Goal: Task Accomplishment & Management: Use online tool/utility

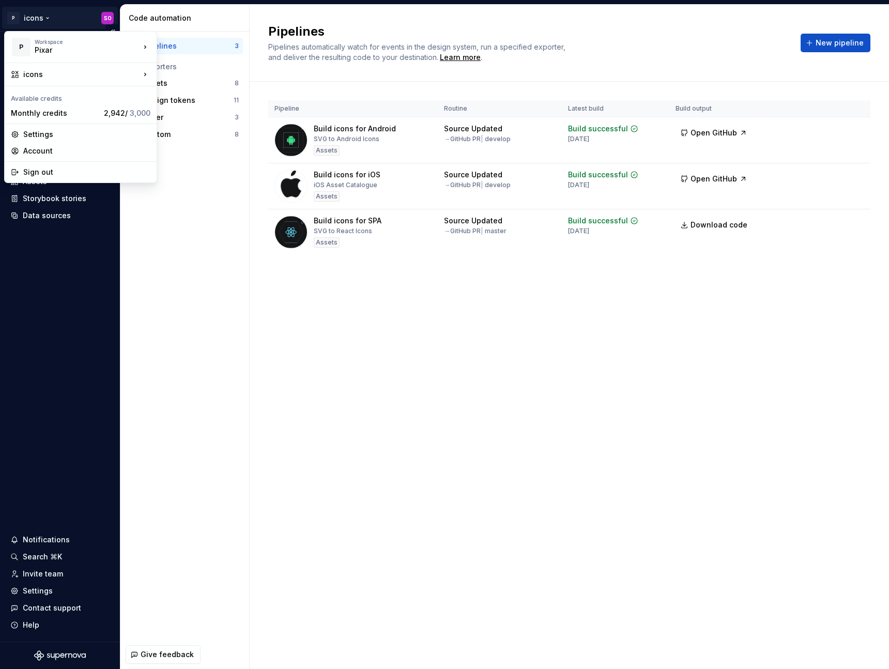
click at [58, 22] on html "P icons SO Home Documentation Analytics Code automation Design system data Desi…" at bounding box center [444, 334] width 889 height 669
click at [209, 85] on div "illustrationIcons" at bounding box center [212, 93] width 110 height 17
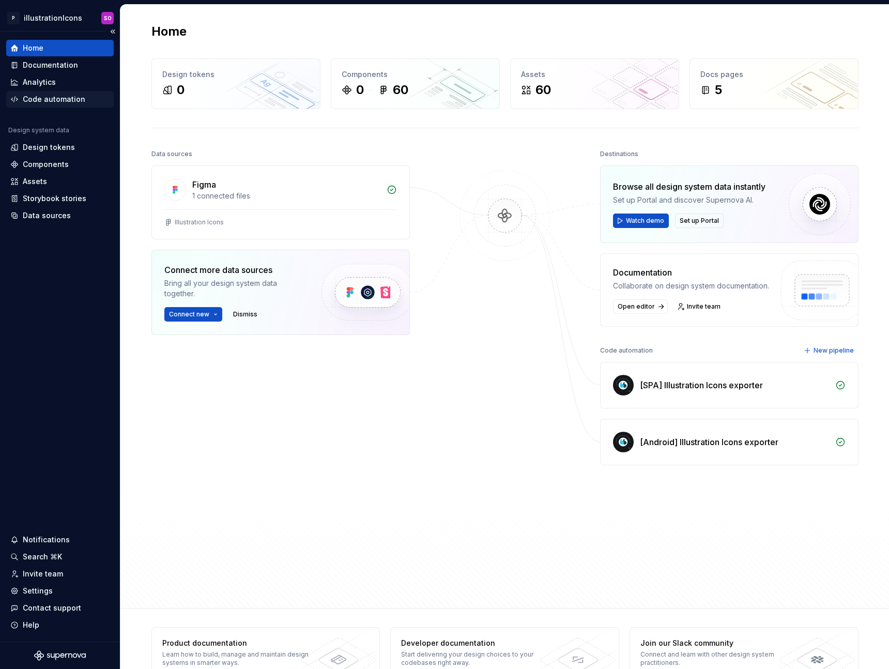
click at [73, 103] on div "Code automation" at bounding box center [54, 99] width 63 height 10
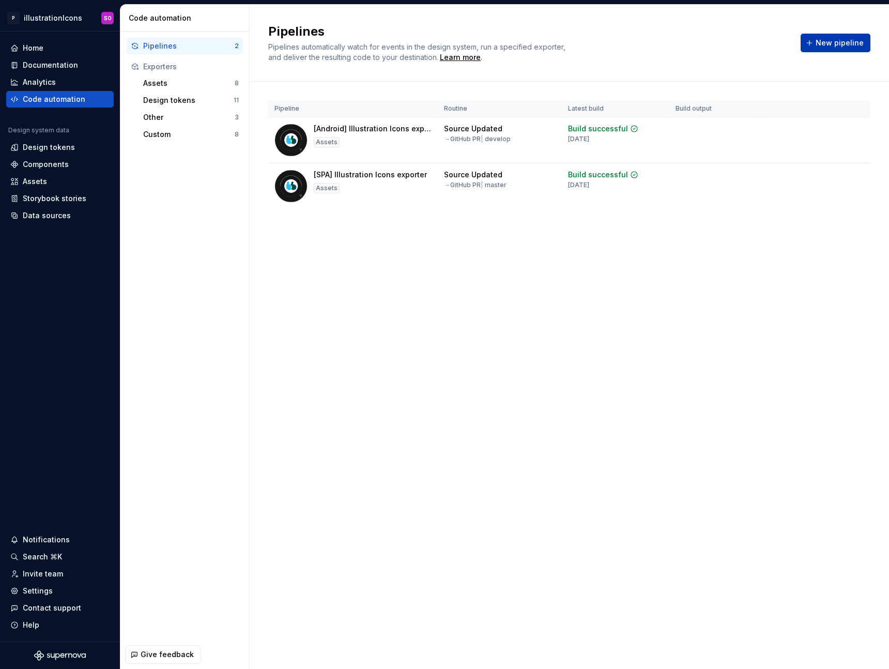
click at [848, 39] on span "New pipeline" at bounding box center [840, 43] width 48 height 10
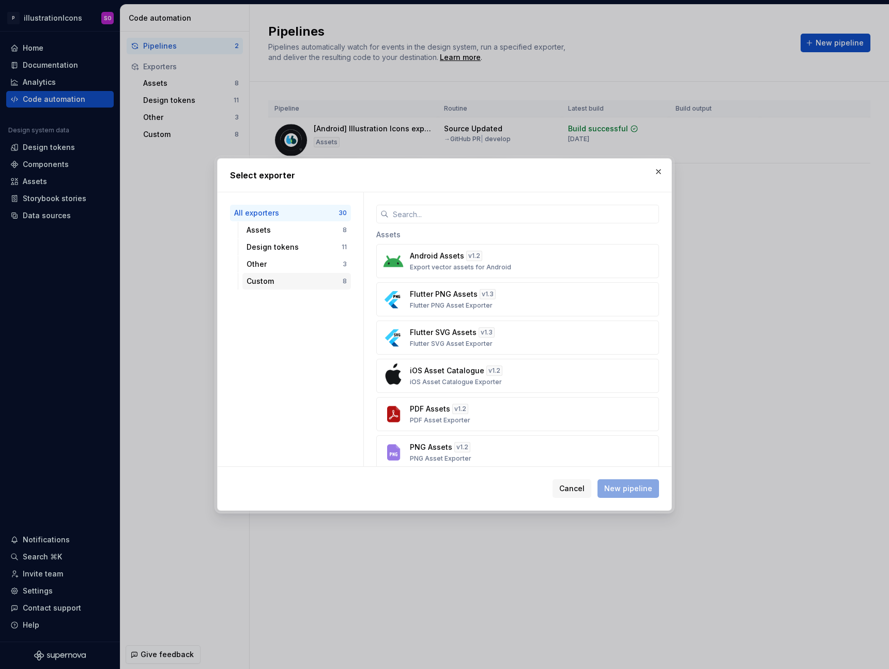
click at [298, 282] on div "Custom" at bounding box center [295, 281] width 96 height 10
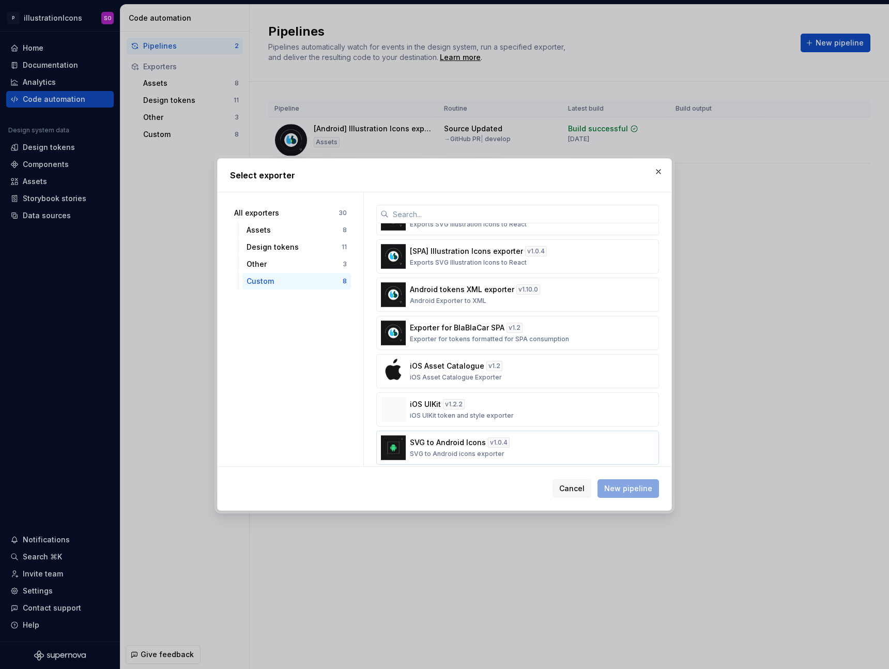
scroll to position [75, 0]
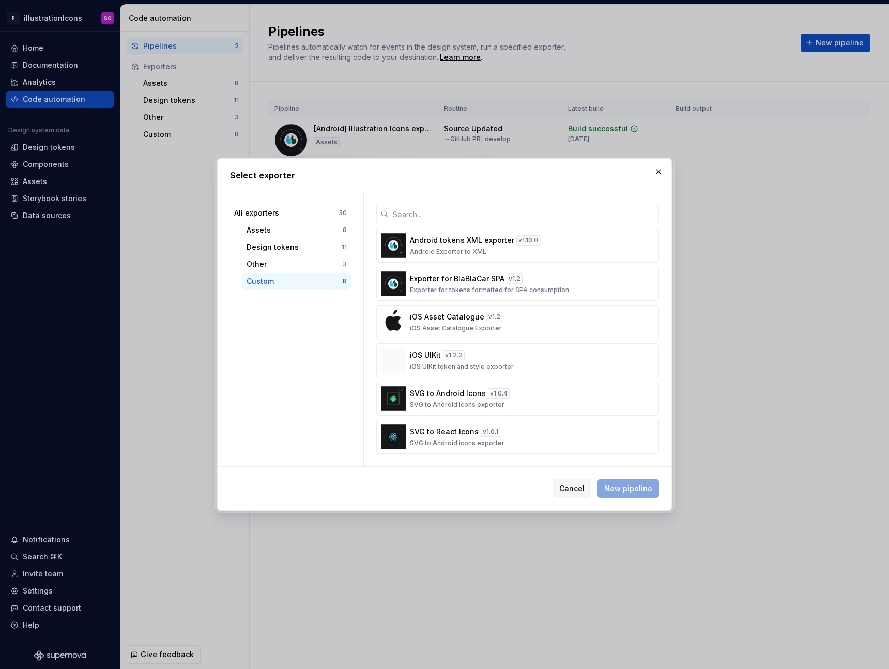
click at [578, 490] on span "Cancel" at bounding box center [571, 488] width 25 height 10
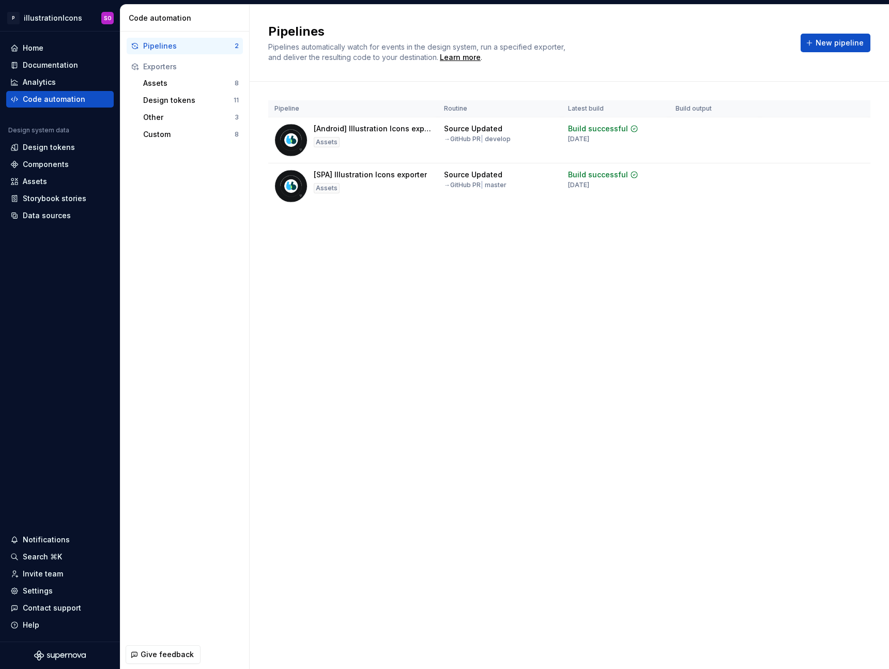
click at [497, 459] on div "Pipelines Pipelines automatically watch for events in the design system, run a …" at bounding box center [570, 337] width 640 height 664
click at [189, 133] on div "Custom" at bounding box center [189, 134] width 92 height 10
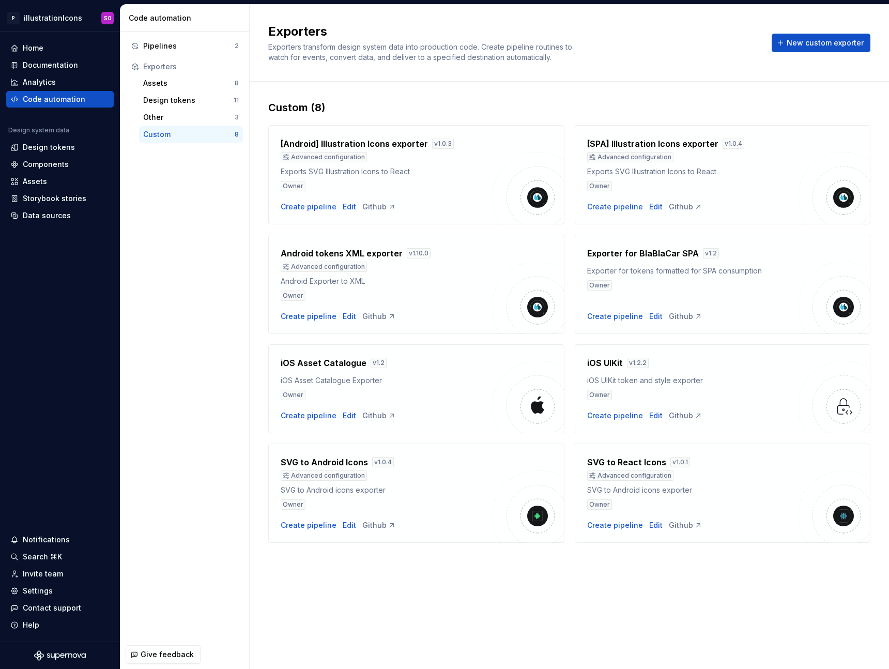
click at [527, 586] on div "Exporters Exporters transform design system data into production code. Create p…" at bounding box center [570, 337] width 640 height 664
click at [826, 43] on span "New custom exporter" at bounding box center [825, 43] width 77 height 10
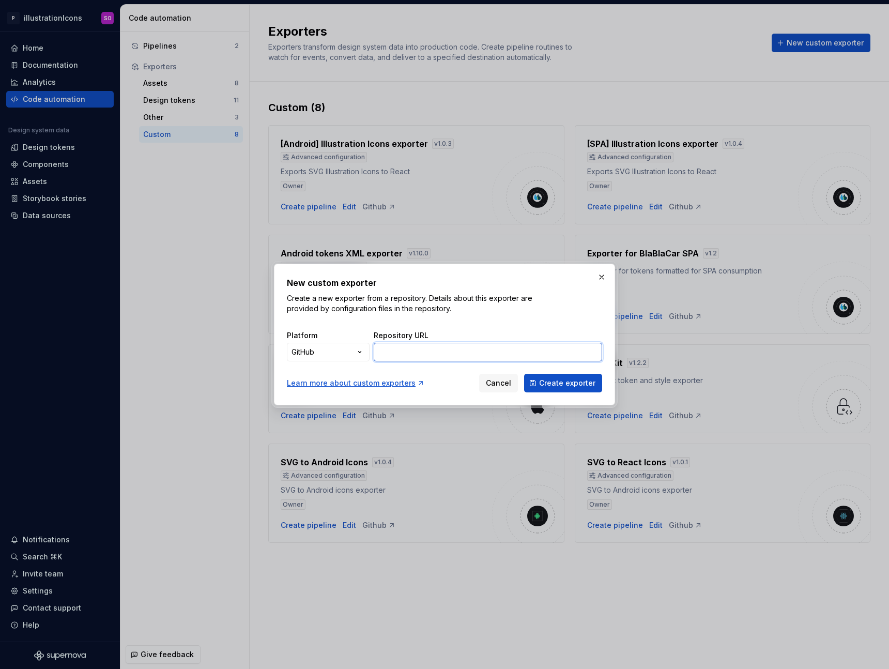
click at [439, 356] on input "Repository URL" at bounding box center [488, 352] width 229 height 19
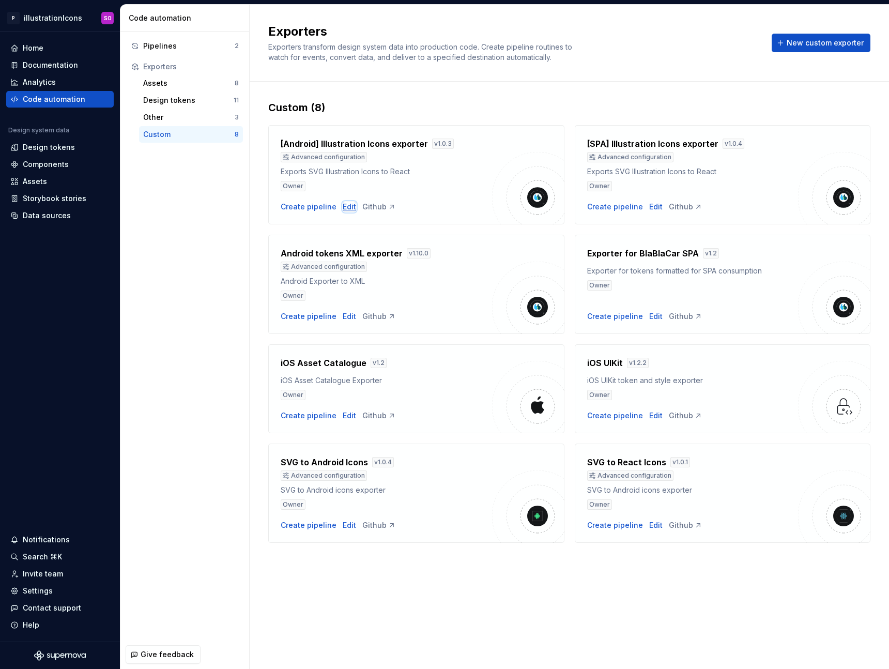
click at [346, 211] on div "Edit" at bounding box center [349, 207] width 13 height 10
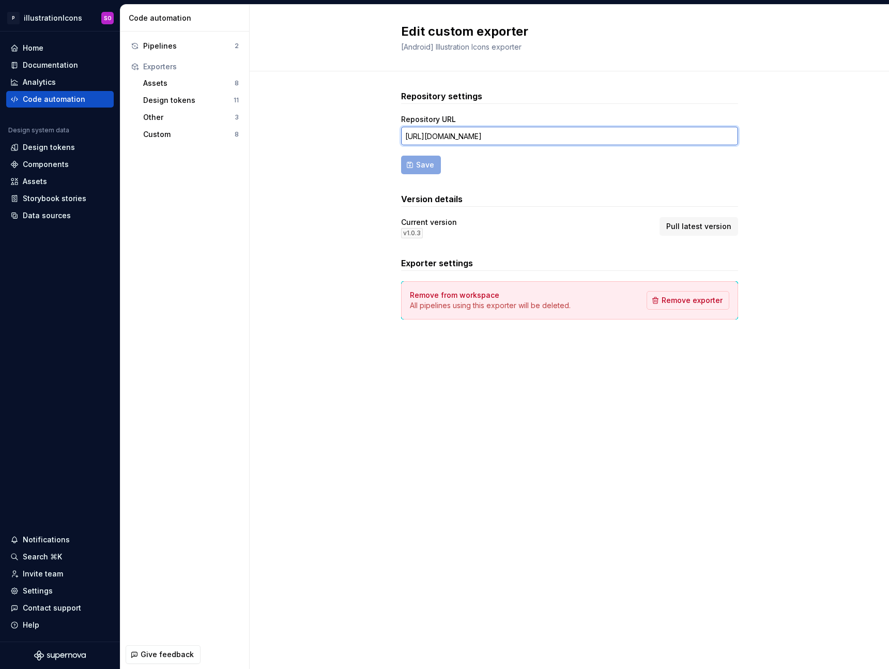
drag, startPoint x: 674, startPoint y: 139, endPoint x: 777, endPoint y: 141, distance: 102.4
click at [777, 141] on div "Repository settings Repository URL [URL][DOMAIN_NAME] Save Version details Curr…" at bounding box center [570, 214] width 640 height 287
drag, startPoint x: 722, startPoint y: 141, endPoint x: 747, endPoint y: 139, distance: 25.4
click at [747, 139] on div "Repository settings Repository URL [URL][DOMAIN_NAME] Save Version details Curr…" at bounding box center [570, 214] width 640 height 287
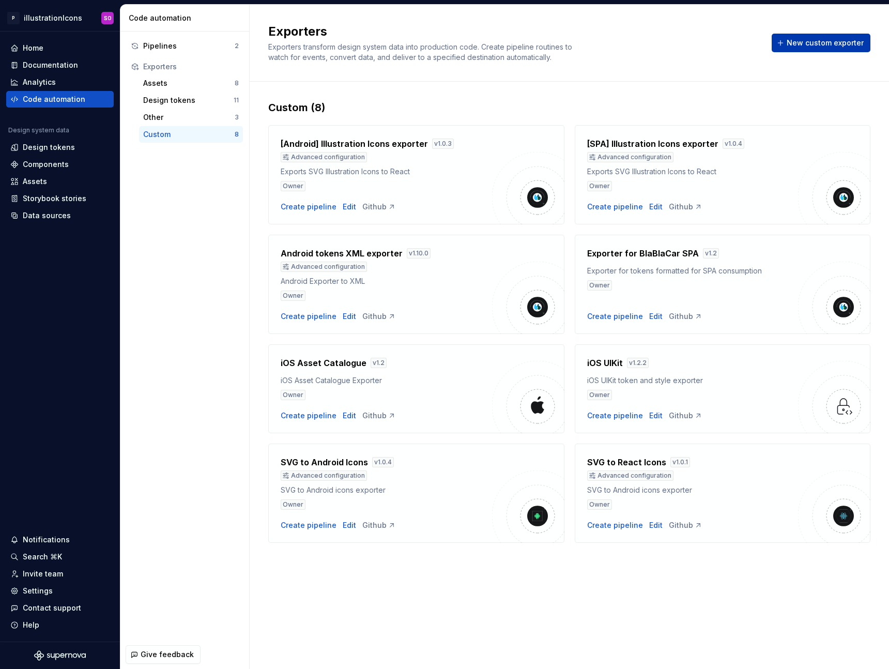
click at [820, 45] on span "New custom exporter" at bounding box center [825, 43] width 77 height 10
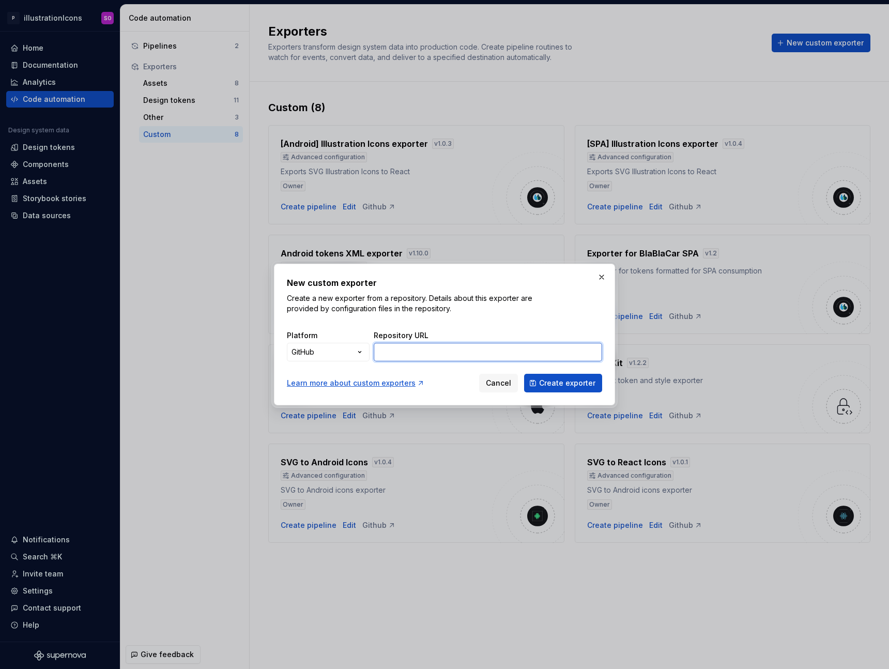
click at [413, 346] on input "Repository URL" at bounding box center [488, 352] width 229 height 19
type input "["
paste input "[URL][DOMAIN_NAME]"
drag, startPoint x: 472, startPoint y: 349, endPoint x: 227, endPoint y: 359, distance: 245.3
click at [227, 359] on div "New custom exporter Create a new exporter from a repository. Details about this…" at bounding box center [444, 334] width 889 height 669
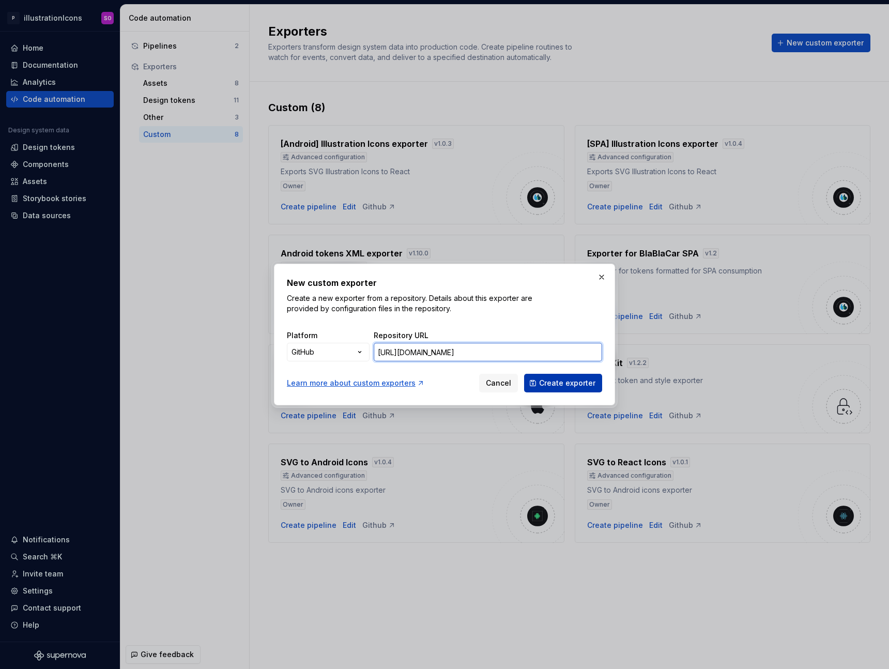
type input "[URL][DOMAIN_NAME]"
click at [583, 381] on span "Create exporter" at bounding box center [567, 383] width 56 height 10
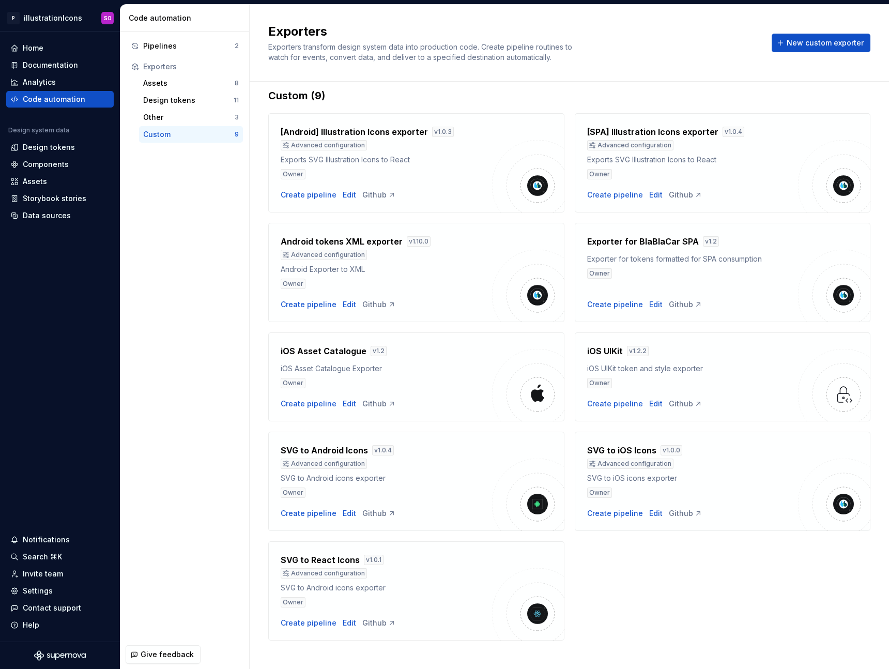
scroll to position [19, 0]
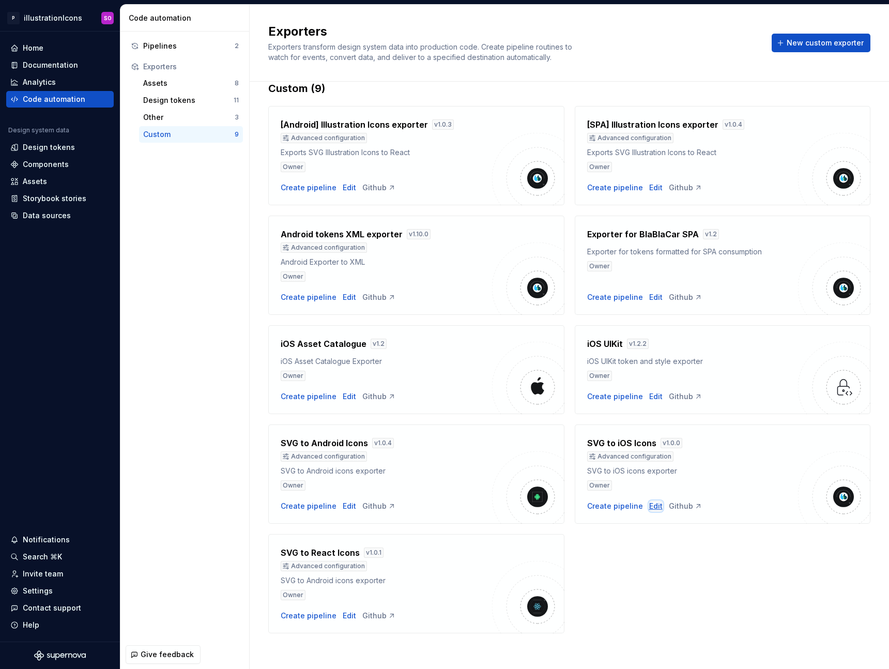
click at [652, 505] on div "Edit" at bounding box center [655, 506] width 13 height 10
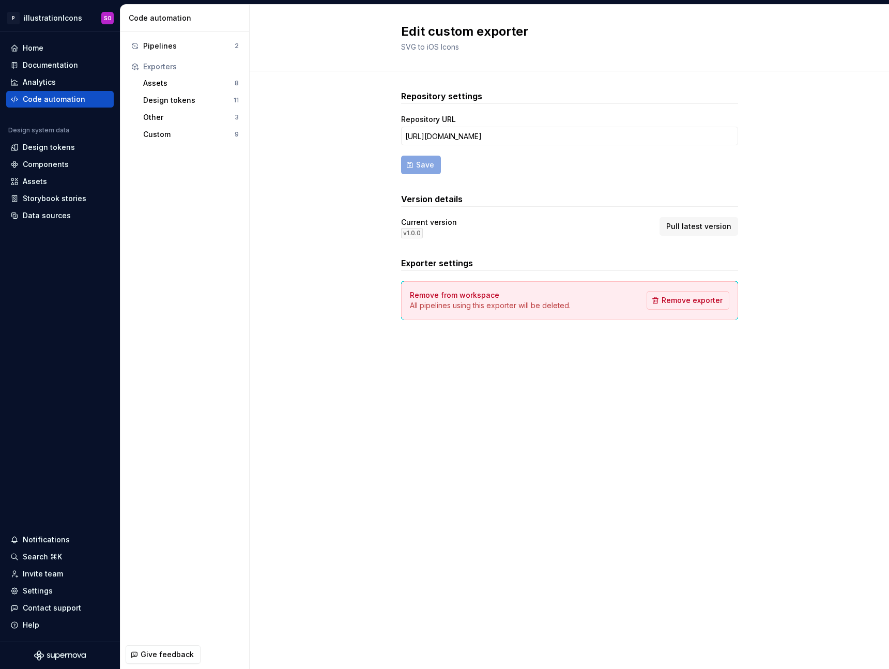
click at [444, 32] on h2 "Edit custom exporter" at bounding box center [563, 31] width 325 height 17
click at [552, 227] on div "Current version v 1.0.0 Pull latest version" at bounding box center [569, 227] width 337 height 21
click at [683, 229] on span "Pull latest version" at bounding box center [698, 226] width 65 height 10
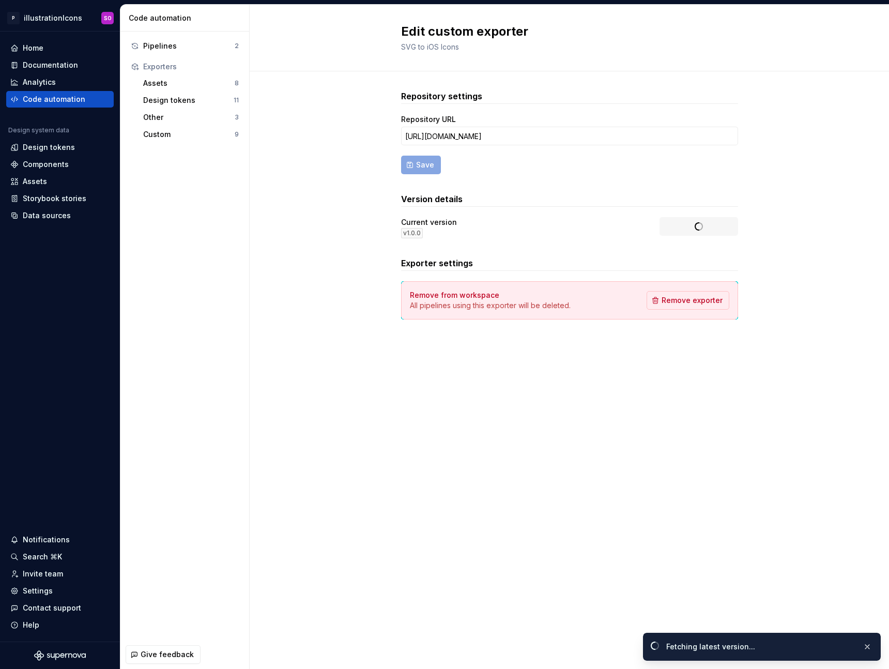
click at [350, 272] on div "Repository settings Repository URL [URL][DOMAIN_NAME] Save Version details Curr…" at bounding box center [570, 214] width 640 height 287
click at [350, 271] on div "Repository settings Repository URL [URL][DOMAIN_NAME] Save Version details Curr…" at bounding box center [570, 214] width 640 height 287
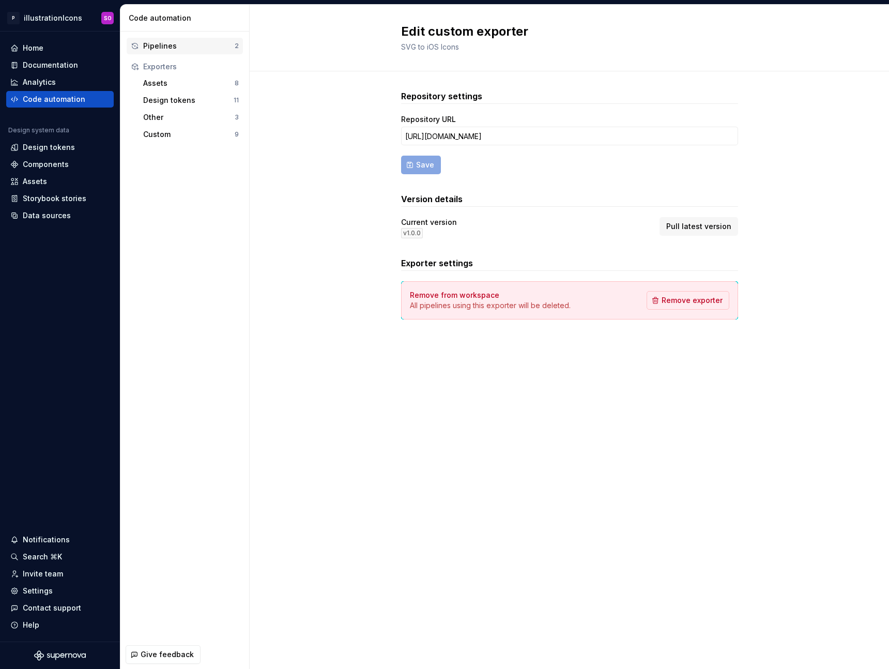
click at [166, 42] on div "Pipelines" at bounding box center [189, 46] width 92 height 10
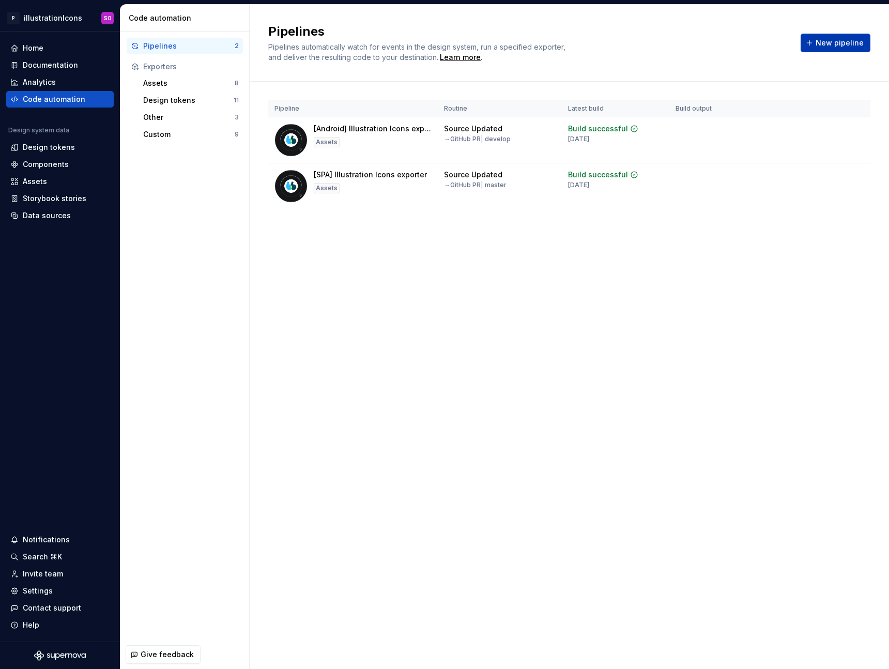
click at [840, 40] on span "New pipeline" at bounding box center [840, 43] width 48 height 10
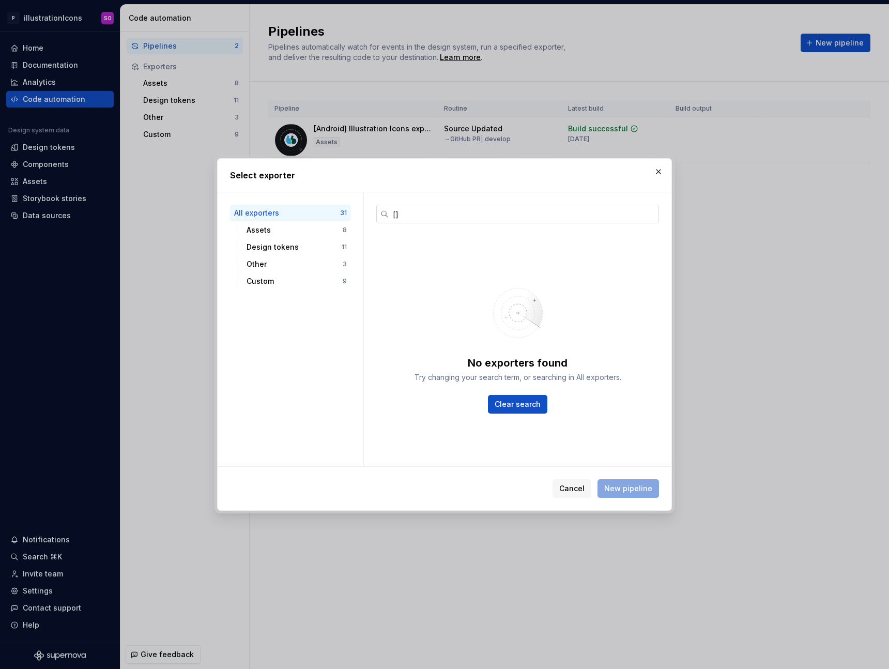
type input "["
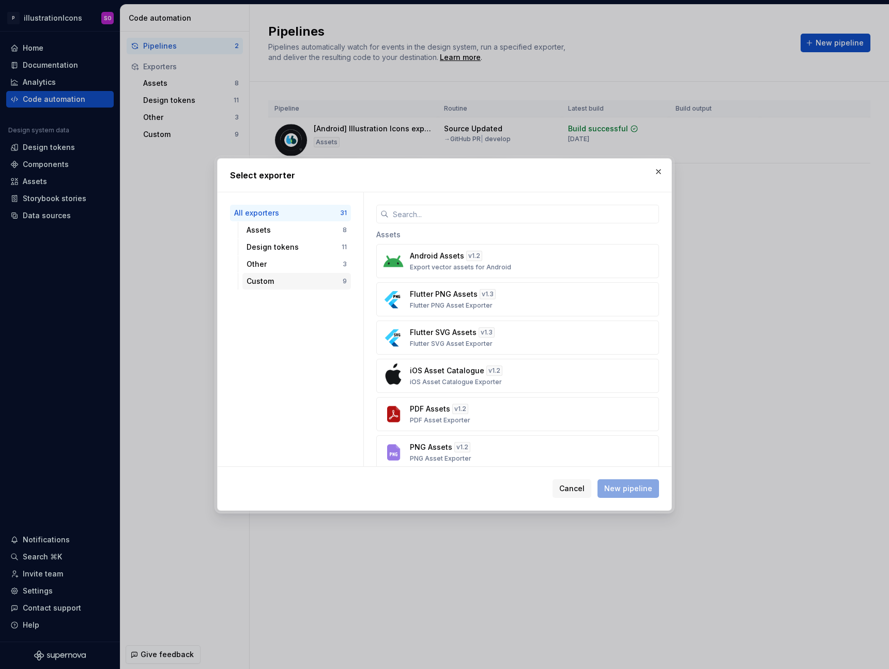
click at [263, 278] on div "Custom" at bounding box center [295, 281] width 96 height 10
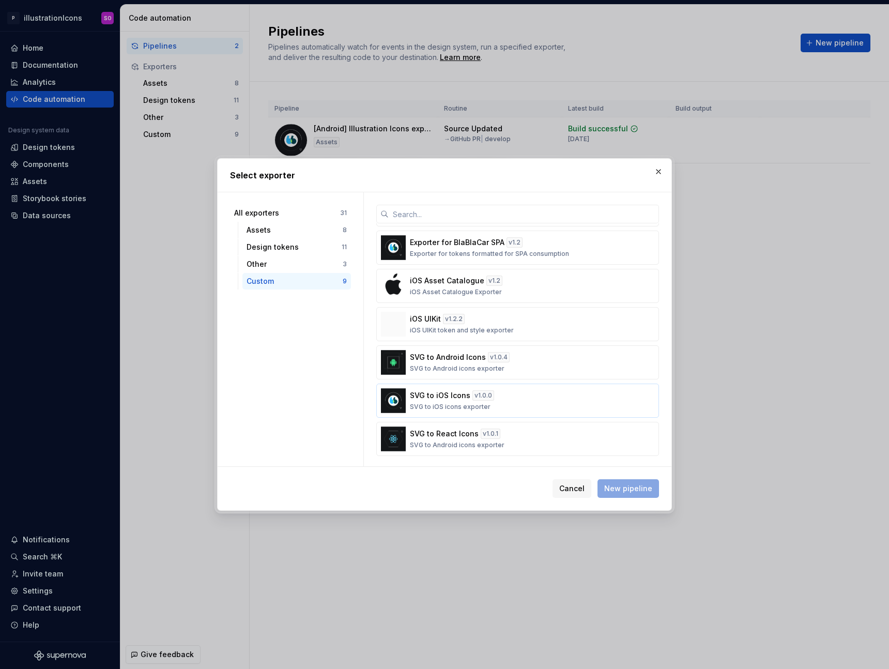
scroll to position [114, 0]
click at [439, 394] on p "SVG to iOS Icons" at bounding box center [440, 393] width 60 height 10
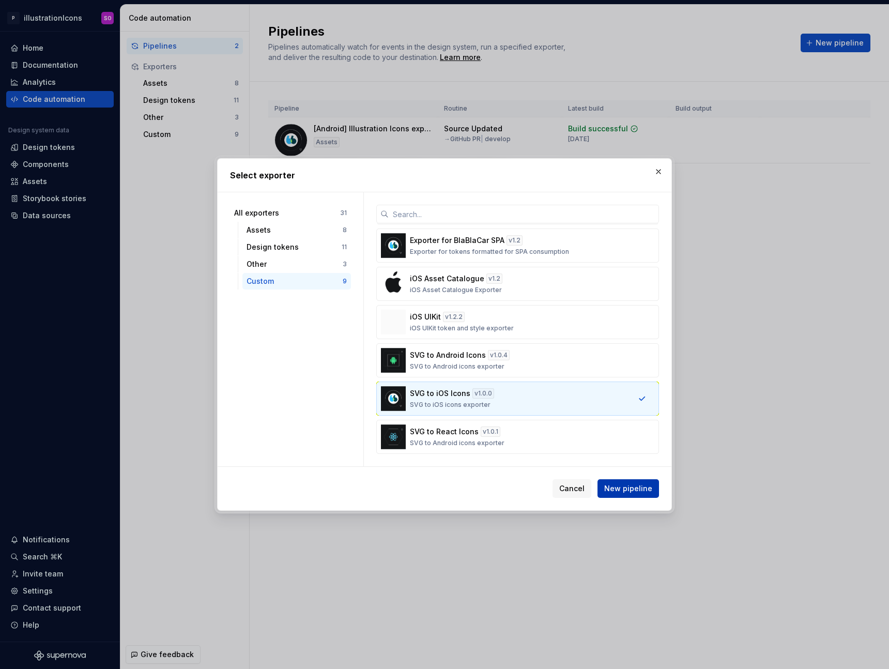
click at [649, 487] on span "New pipeline" at bounding box center [628, 488] width 48 height 10
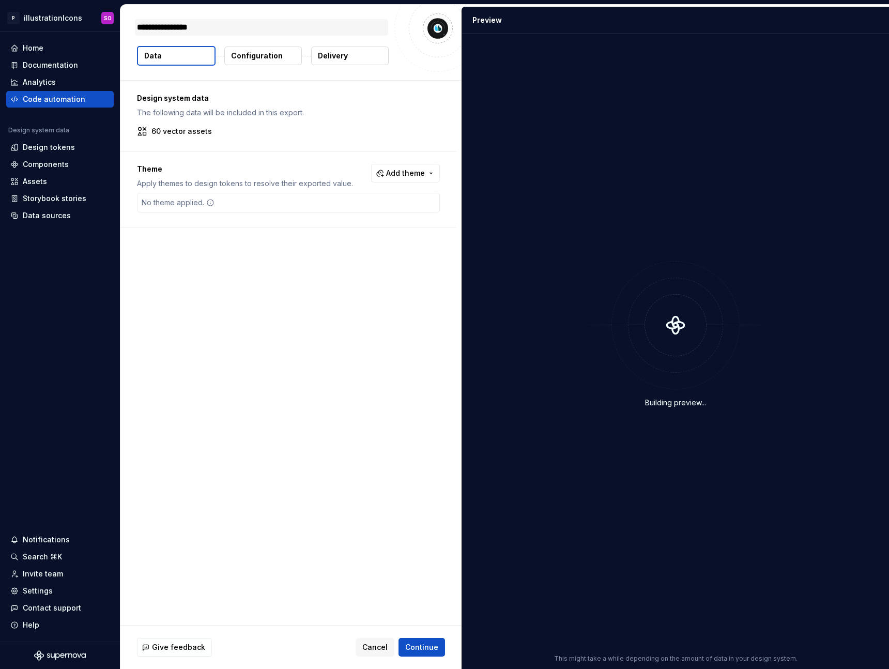
click at [211, 24] on textarea "**********" at bounding box center [261, 27] width 253 height 17
drag, startPoint x: 184, startPoint y: 26, endPoint x: 141, endPoint y: 27, distance: 43.4
click at [141, 27] on textarea "**********" at bounding box center [261, 27] width 253 height 17
type textarea "*"
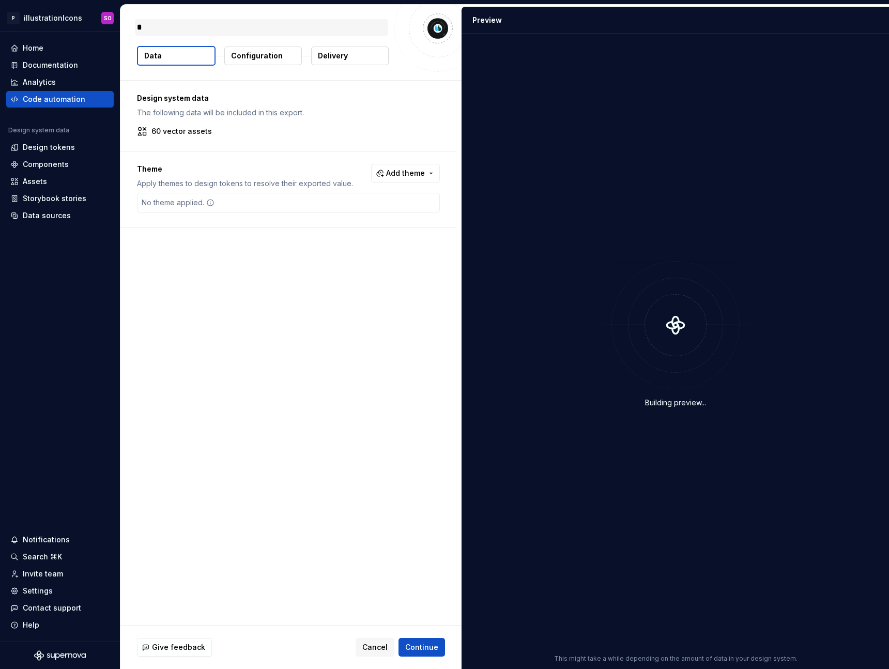
type textarea "*"
type textarea "**"
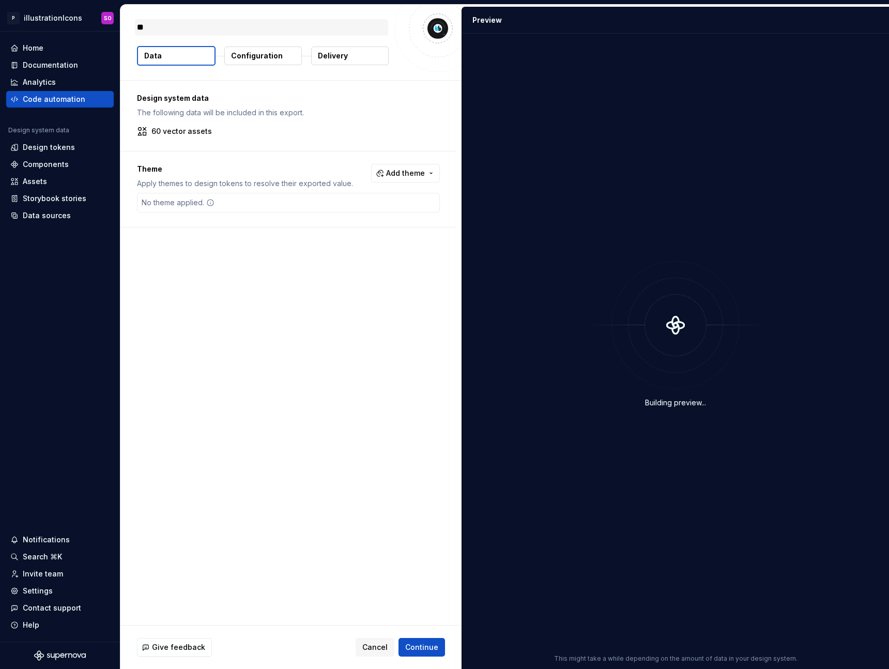
type textarea "*"
type textarea "***"
type textarea "*"
type textarea "****"
type textarea "*"
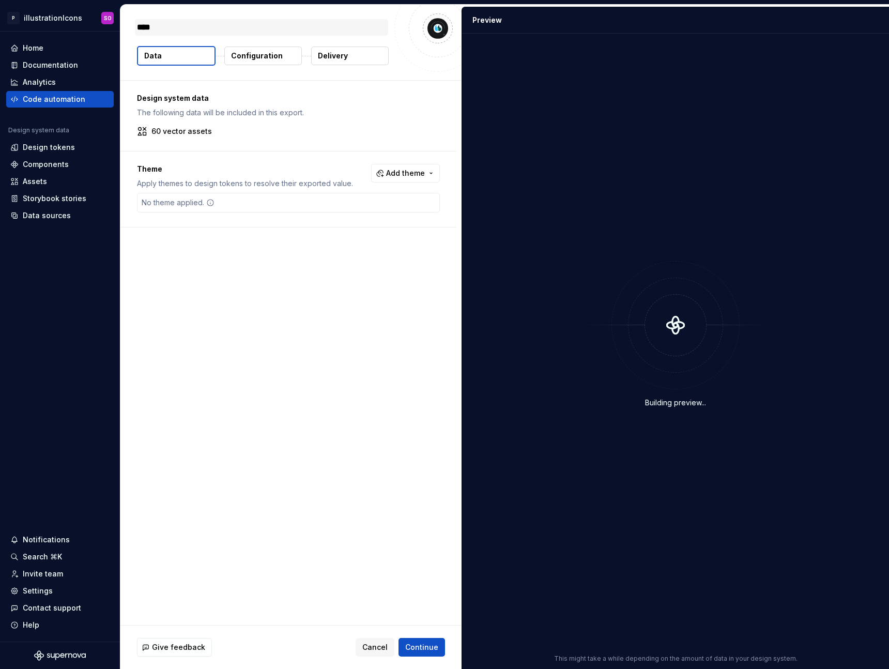
type textarea "*****"
type textarea "*"
type textarea "*****"
type textarea "*"
type textarea "*******"
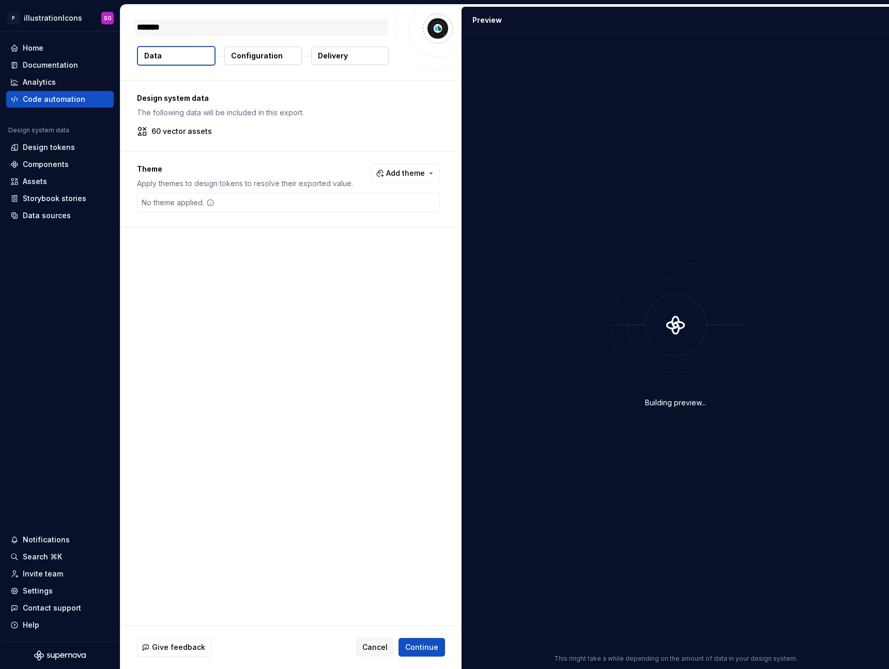
type textarea "*"
type textarea "********"
type textarea "*"
type textarea "*********"
type textarea "*"
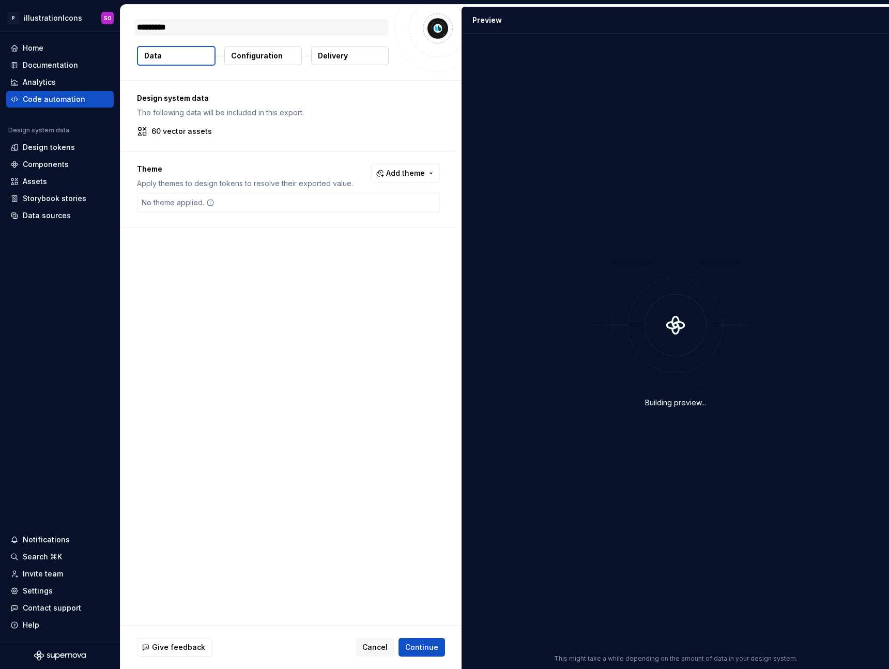
type textarea "********"
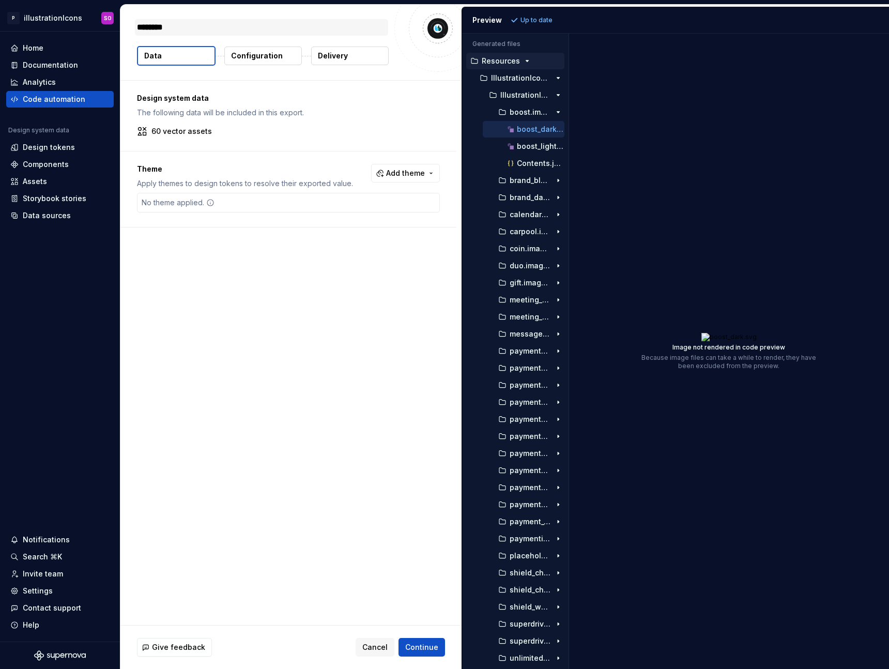
type textarea "*"
type textarea "*******"
type textarea "*"
type textarea "*****"
type textarea "*"
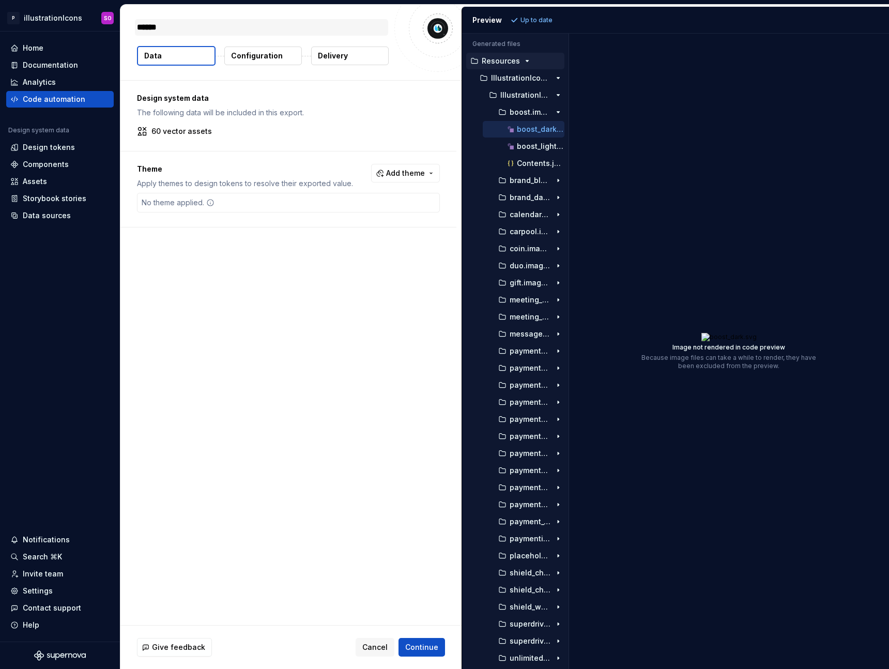
type textarea "*******"
type textarea "*"
type textarea "********"
type textarea "*"
type textarea "*********"
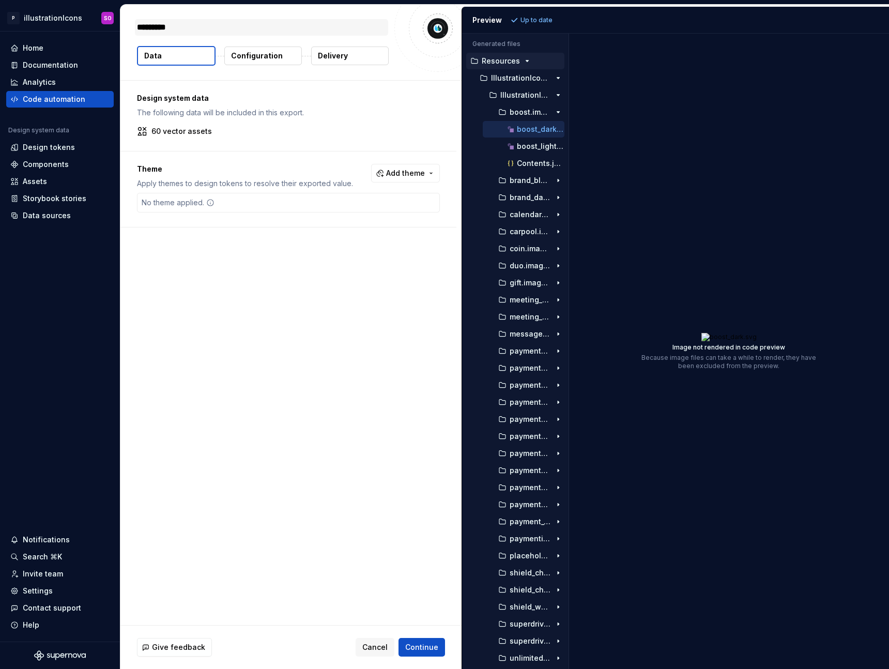
type textarea "*"
type textarea "**********"
type textarea "*"
type textarea "**********"
click at [169, 29] on p "[iOS] Icons" at bounding box center [159, 27] width 44 height 12
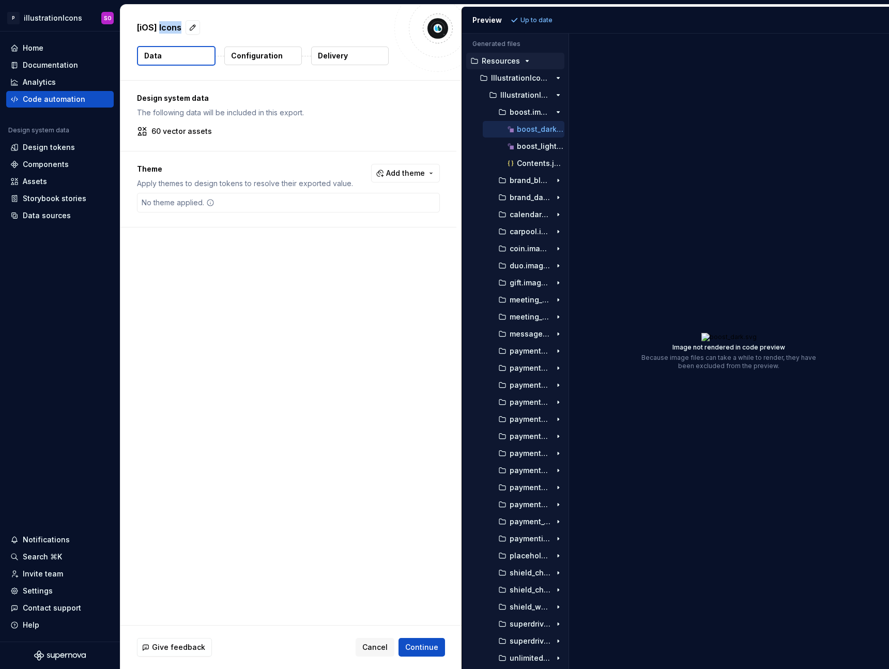
click at [169, 29] on p "[iOS] Icons" at bounding box center [159, 27] width 44 height 12
click at [193, 30] on button "button" at bounding box center [193, 27] width 14 height 14
click at [175, 31] on textarea "**********" at bounding box center [261, 27] width 253 height 17
type textarea "*"
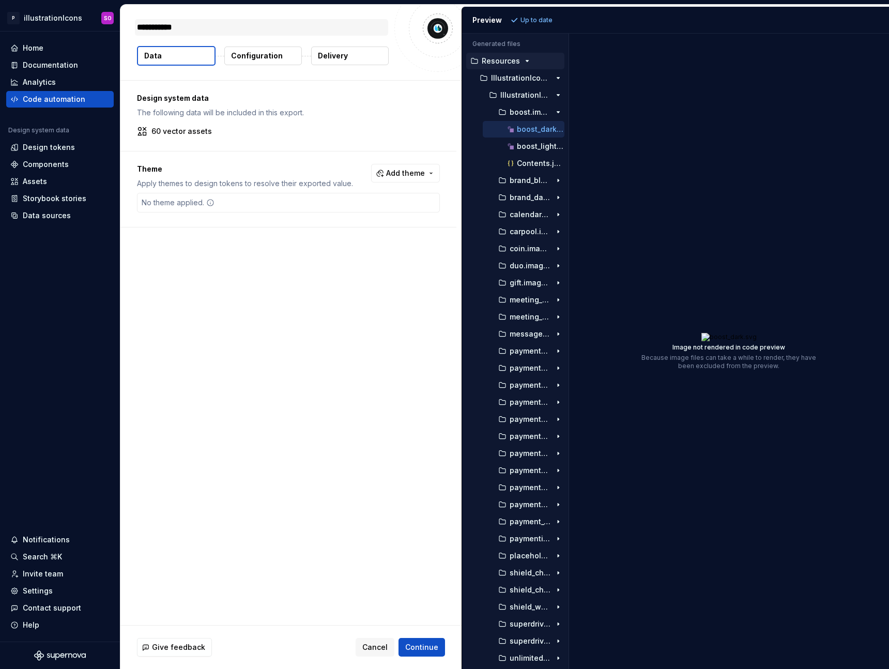
type textarea "*******"
type textarea "*"
type textarea "********"
type textarea "*"
type textarea "*********"
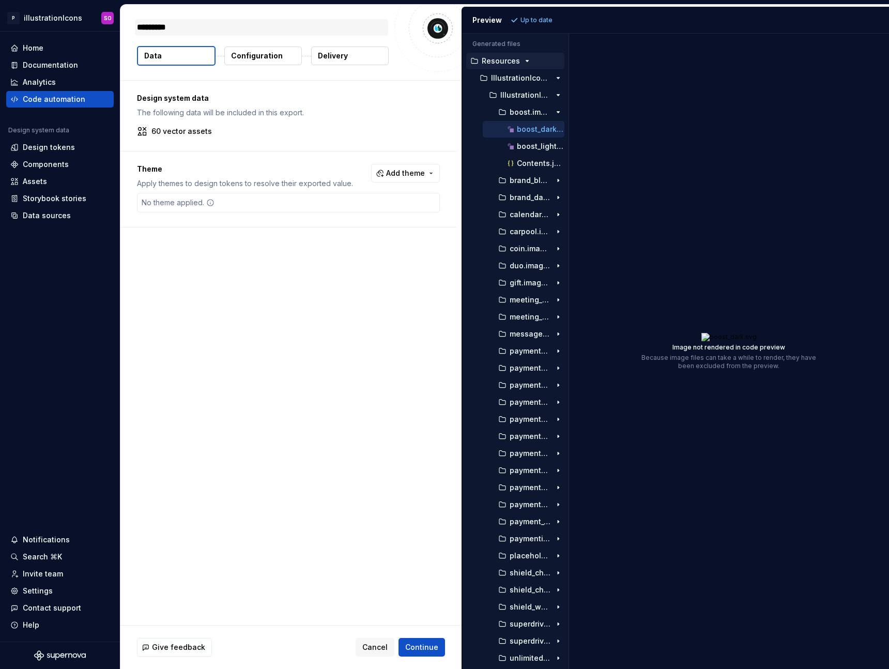
type textarea "*"
type textarea "**********"
type textarea "*"
type textarea "**********"
type textarea "*"
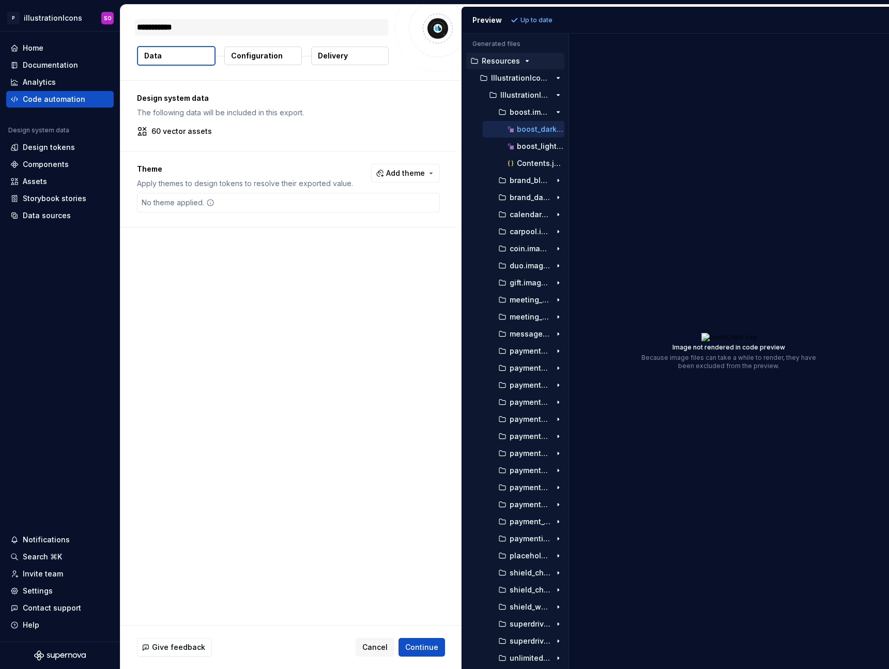
type textarea "**********"
type textarea "*"
type textarea "**********"
type textarea "*"
type textarea "**********"
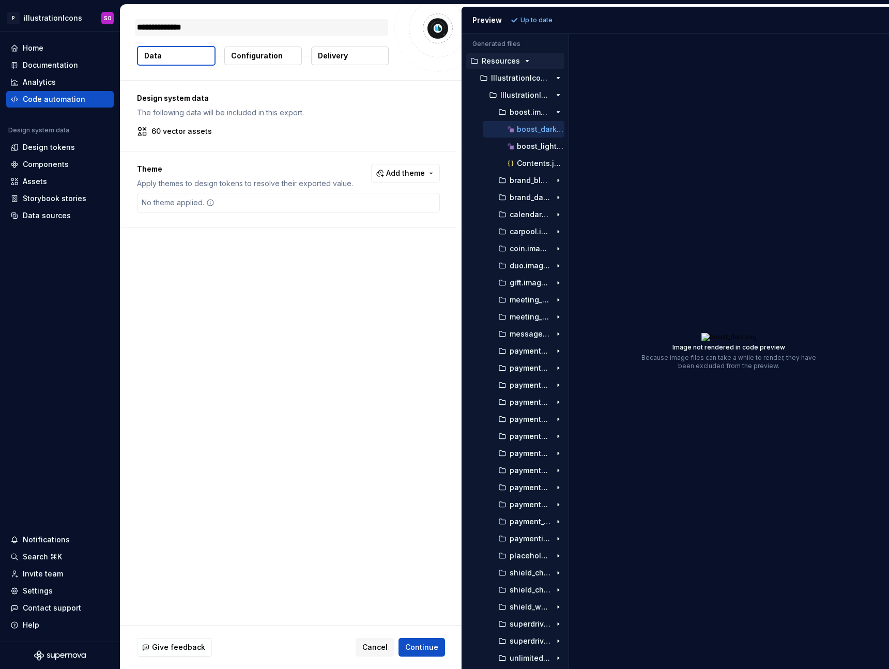
type textarea "*"
type textarea "**********"
type textarea "*"
type textarea "**********"
type textarea "*"
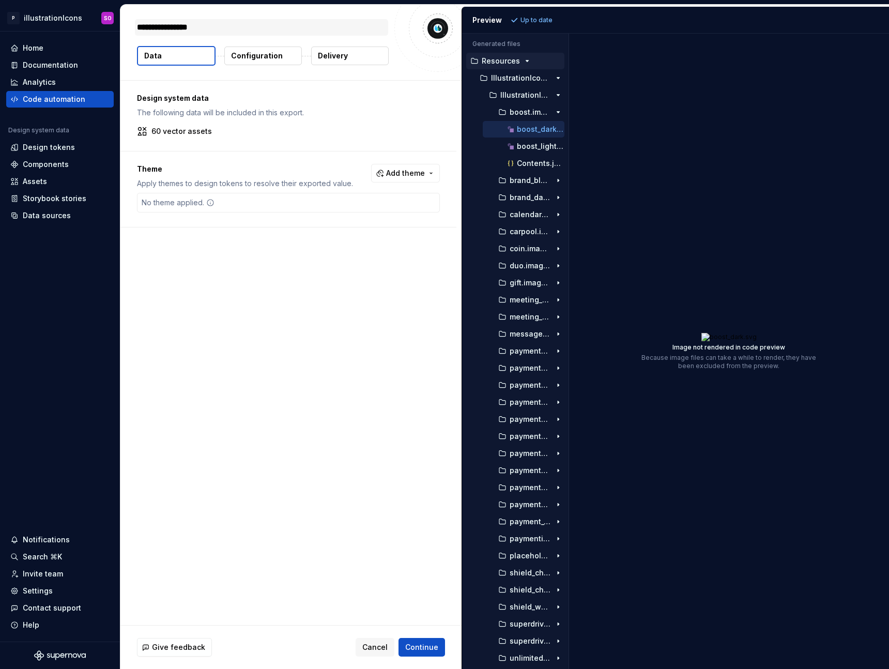
type textarea "**********"
type textarea "*"
type textarea "**********"
type textarea "*"
type textarea "**********"
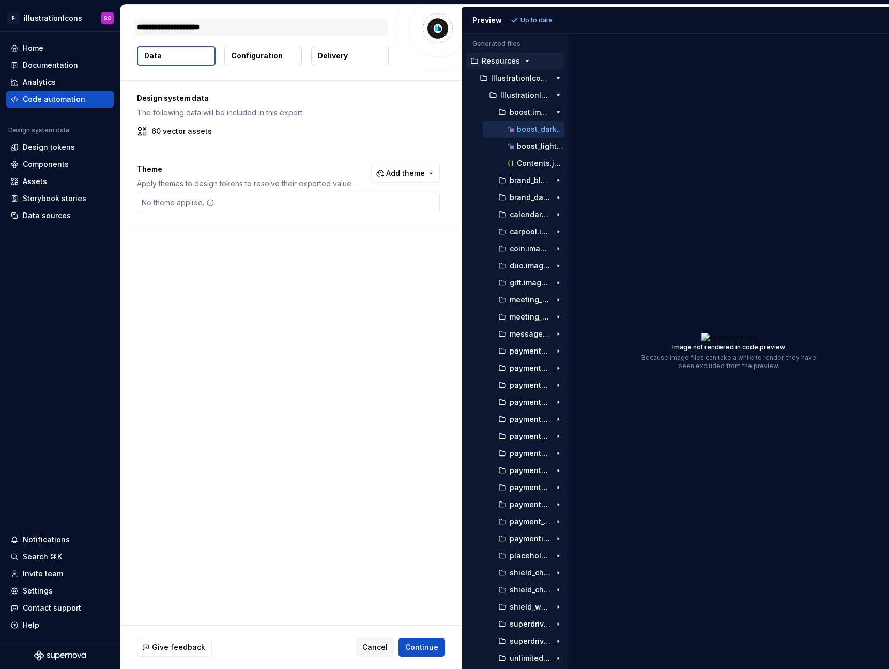
type textarea "*"
type textarea "**********"
type textarea "*"
type textarea "**********"
type textarea "*"
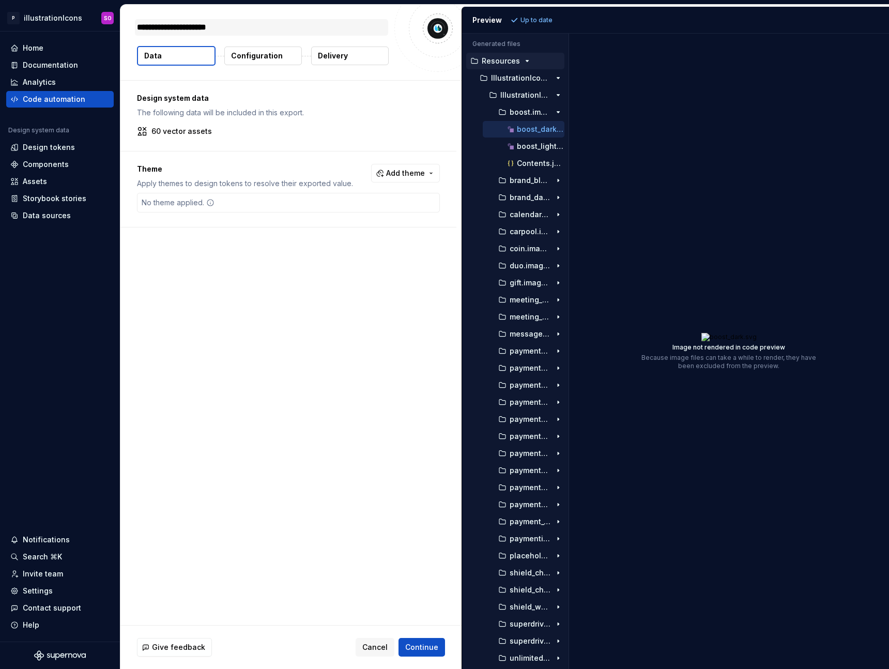
type textarea "**********"
type textarea "*"
type textarea "**********"
type textarea "*"
type textarea "**********"
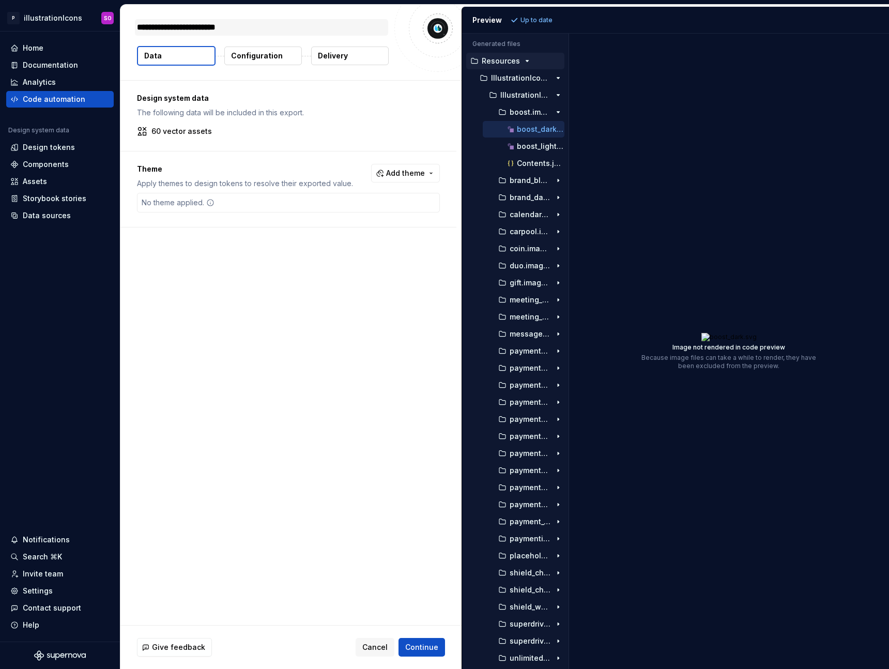
type textarea "*"
type textarea "**********"
type textarea "*"
type textarea "**********"
type textarea "*"
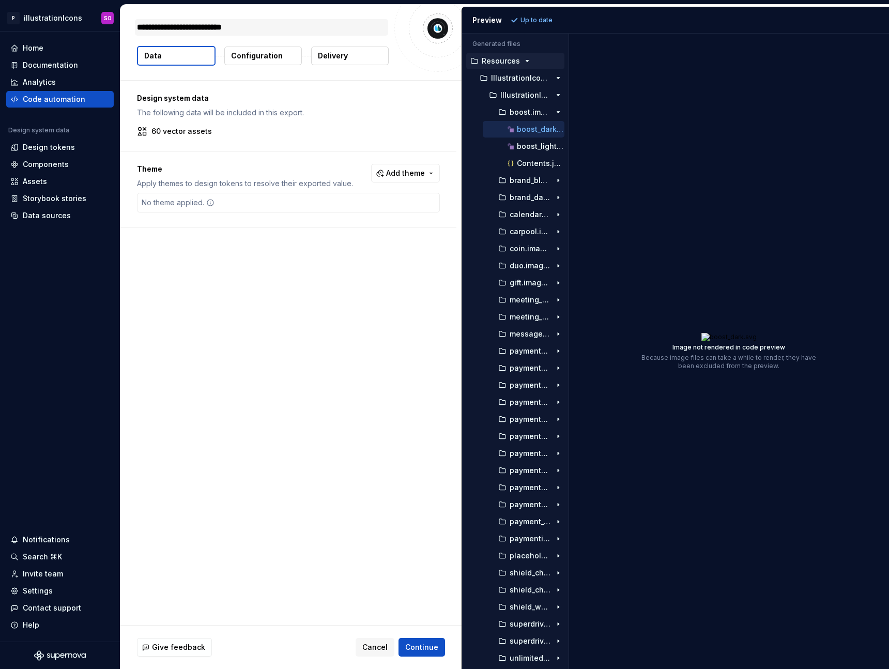
type textarea "**********"
type textarea "*"
type textarea "**********"
type textarea "*"
type textarea "**********"
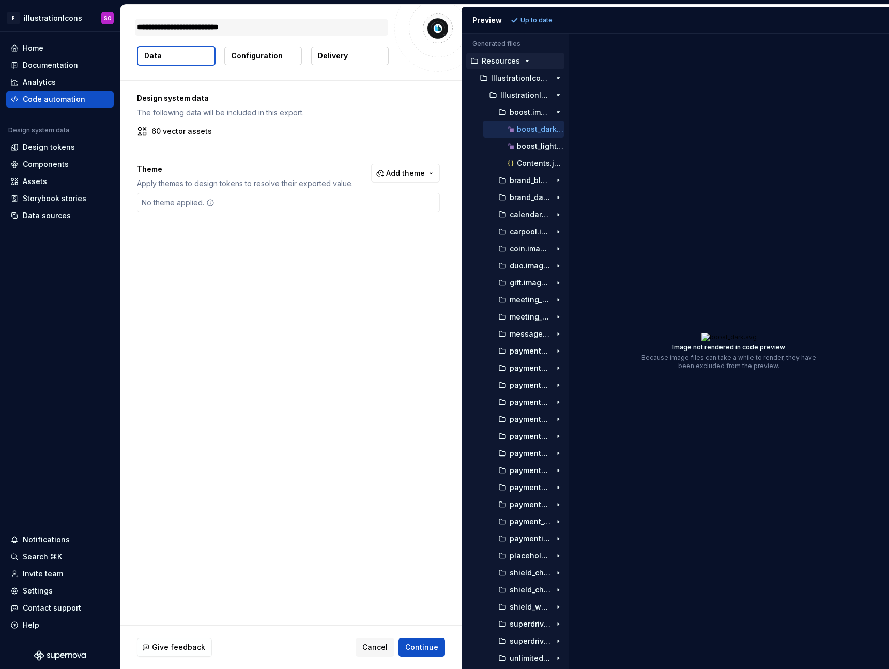
type textarea "*"
type textarea "**********"
type textarea "*"
type textarea "**********"
type textarea "*"
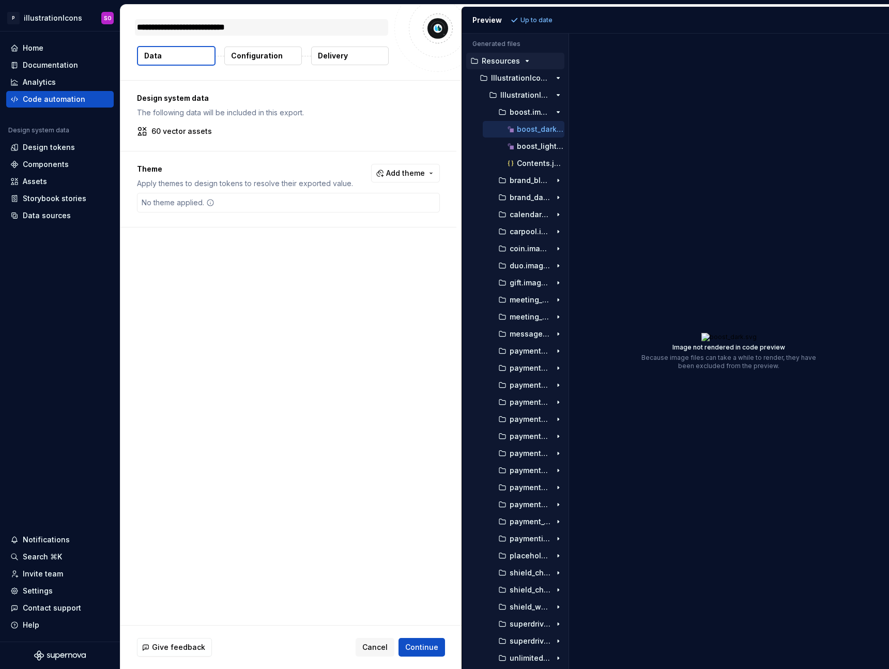
type textarea "**********"
type textarea "*"
type textarea "**********"
type textarea "*"
type textarea "**********"
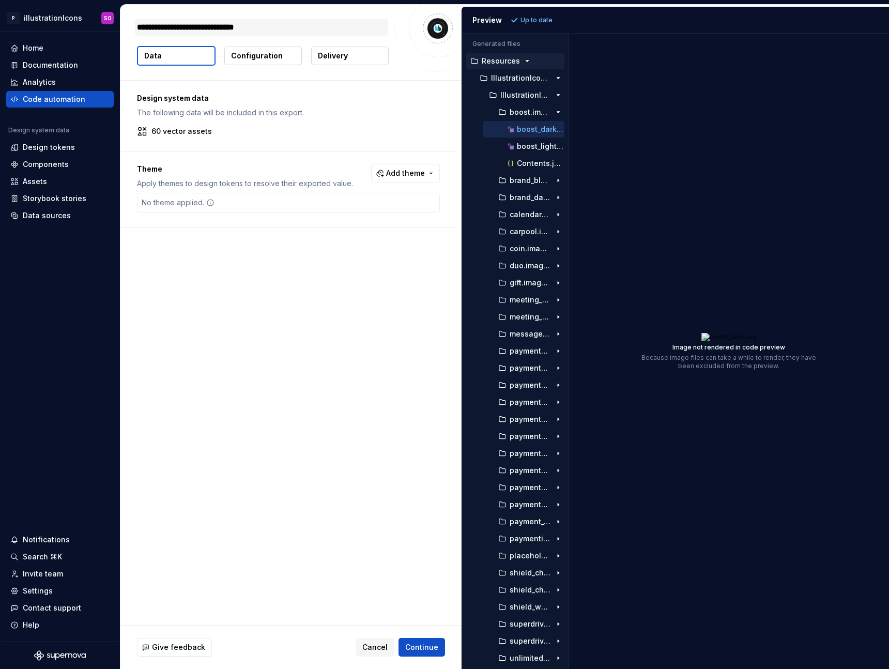
type textarea "*"
type textarea "**********"
type textarea "*"
type textarea "**********"
click at [266, 59] on p "Configuration" at bounding box center [257, 56] width 52 height 10
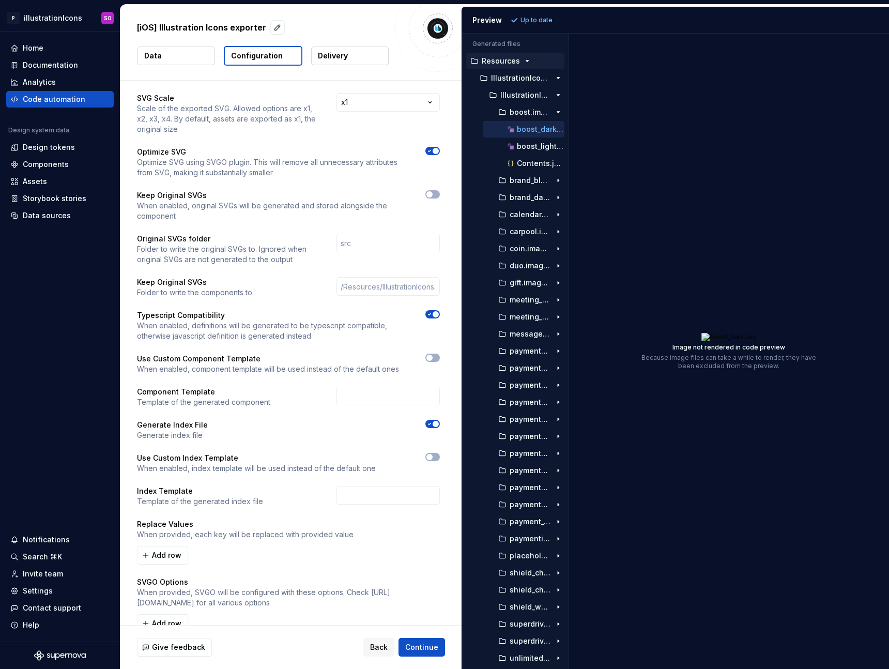
click at [190, 53] on button "Data" at bounding box center [177, 56] width 78 height 19
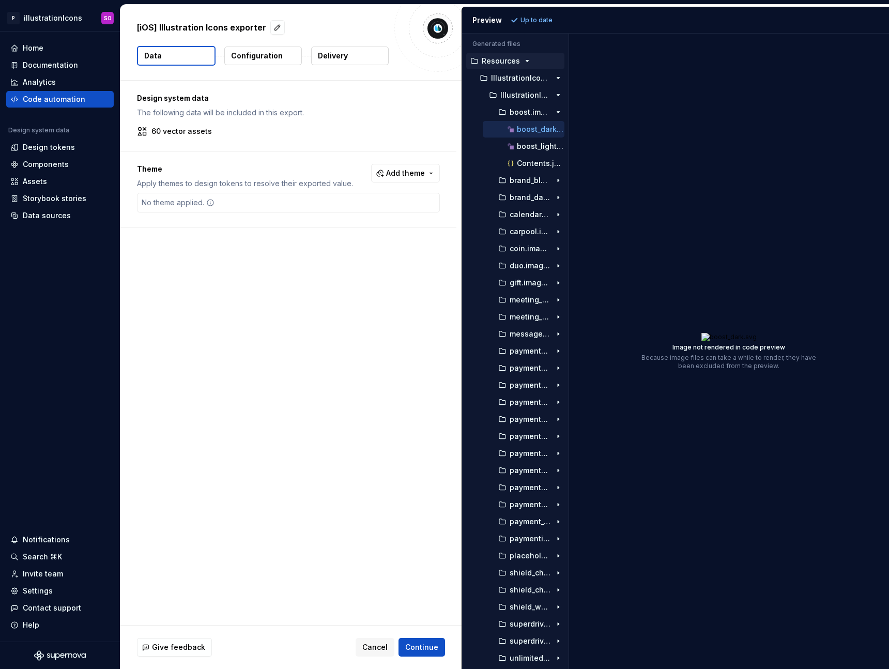
click at [361, 55] on button "Delivery" at bounding box center [350, 56] width 78 height 19
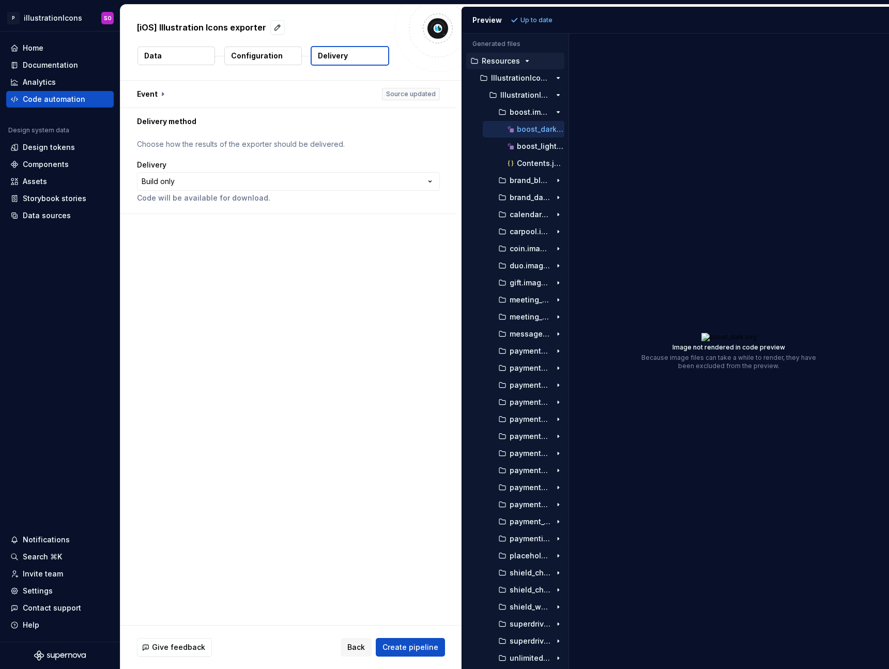
click at [330, 167] on div "Delivery" at bounding box center [288, 165] width 303 height 10
click at [334, 181] on html "**********" at bounding box center [444, 334] width 889 height 669
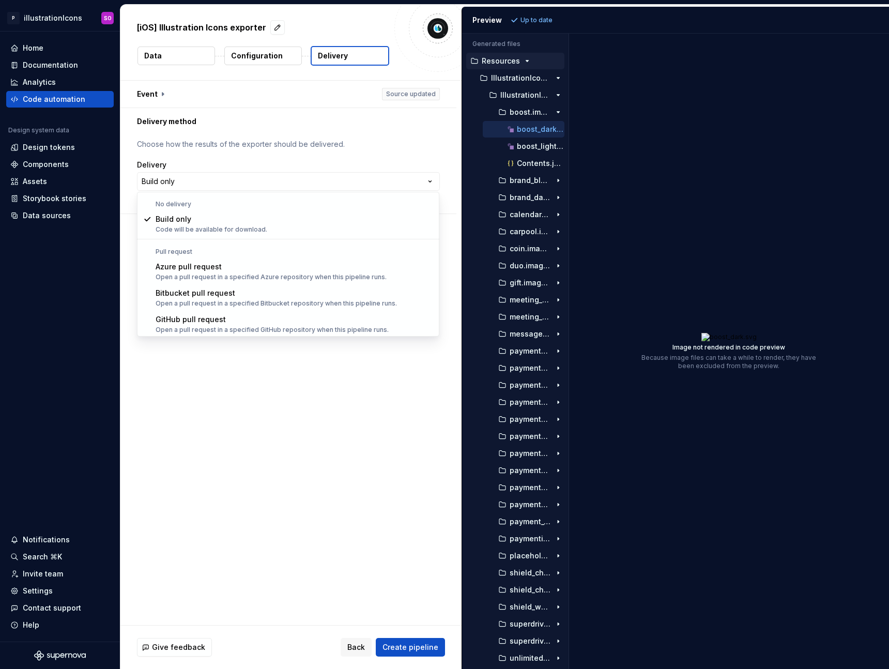
click at [344, 158] on html "**********" at bounding box center [444, 334] width 889 height 669
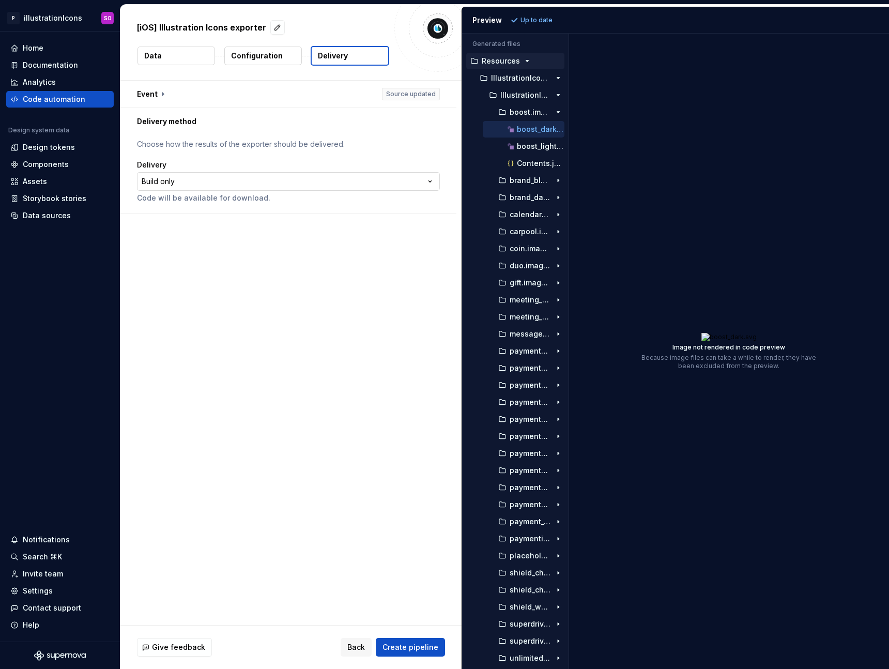
click at [328, 180] on html "**********" at bounding box center [444, 334] width 889 height 669
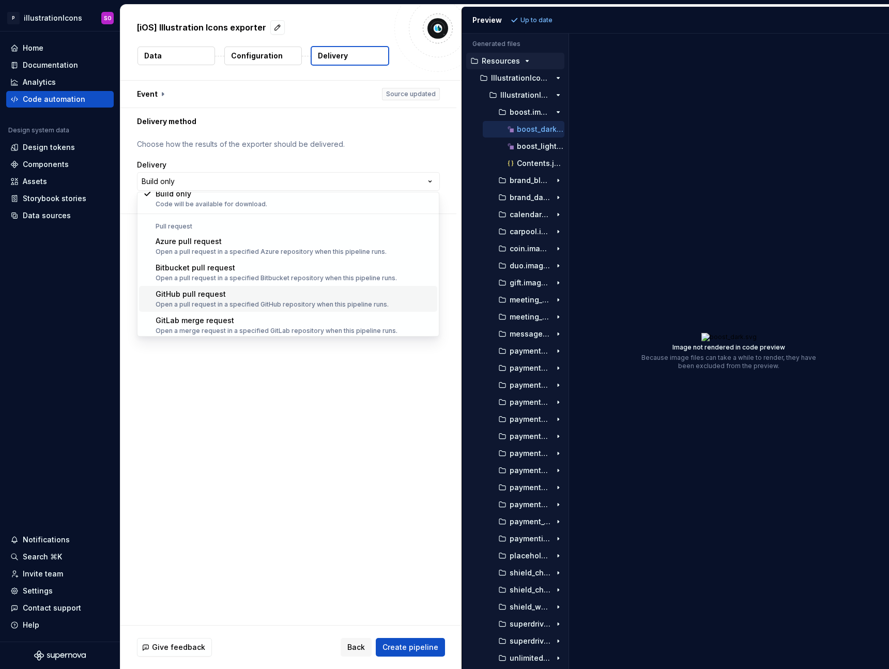
scroll to position [29, 0]
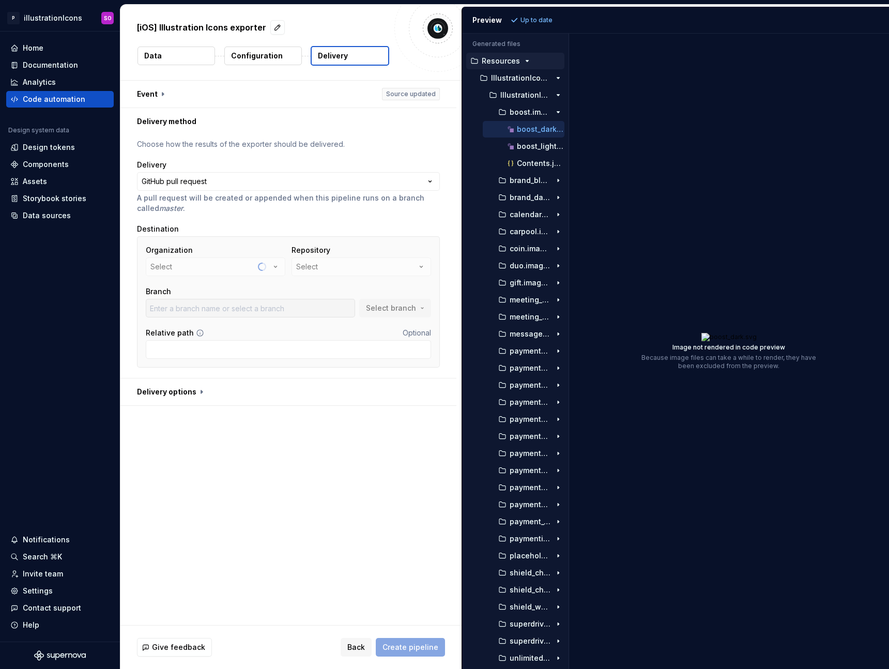
drag, startPoint x: 277, startPoint y: 499, endPoint x: 272, endPoint y: 488, distance: 11.6
click at [277, 499] on div "**********" at bounding box center [290, 353] width 341 height 544
click at [368, 267] on button "Select" at bounding box center [362, 266] width 140 height 19
type input "app"
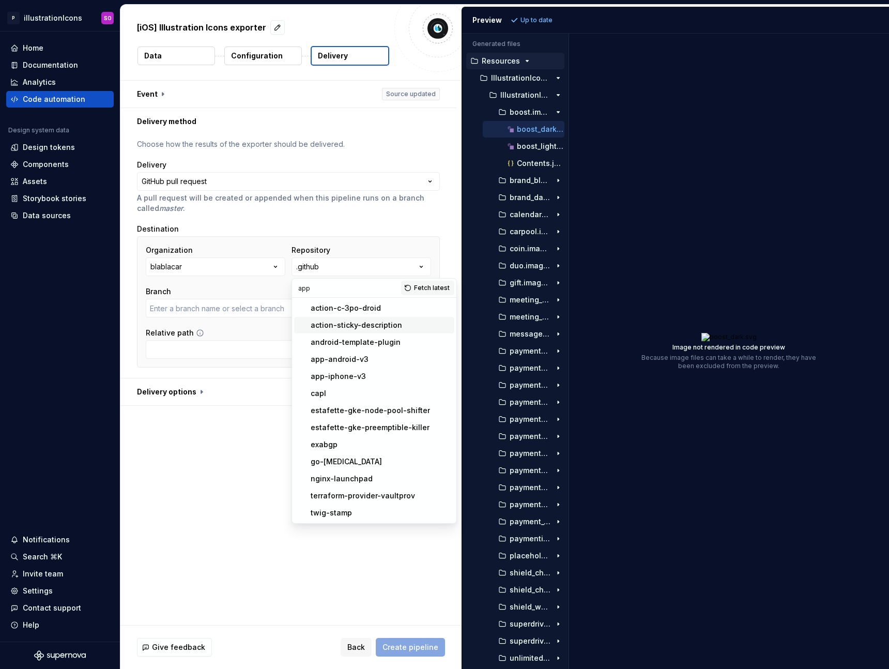
type input "master"
type input "app"
click at [362, 379] on div "app-iphone-v3" at bounding box center [338, 376] width 55 height 10
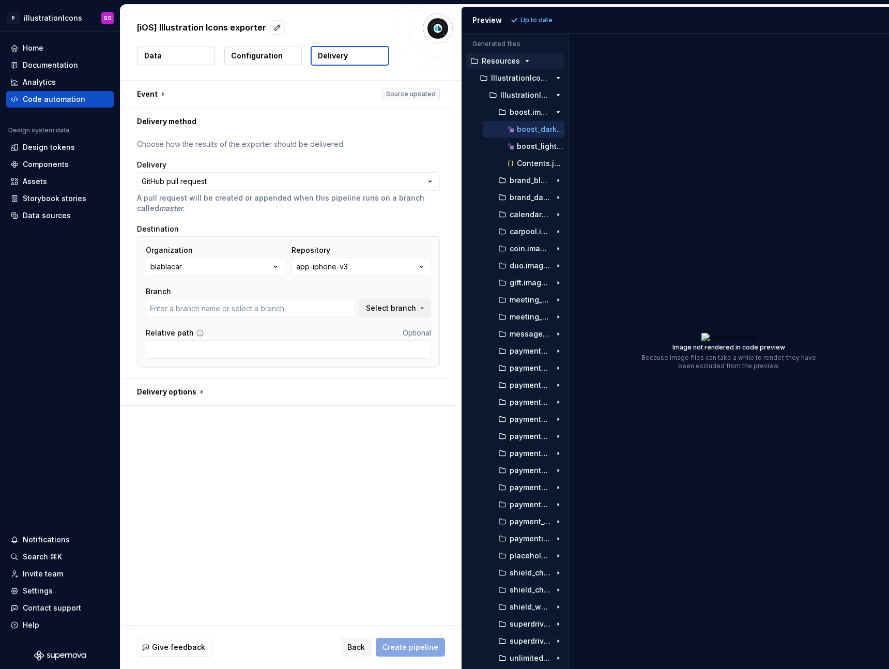
click at [256, 553] on div "**********" at bounding box center [290, 353] width 341 height 544
type input "actions/xcode15"
click at [371, 306] on span "Select branch" at bounding box center [391, 308] width 50 height 10
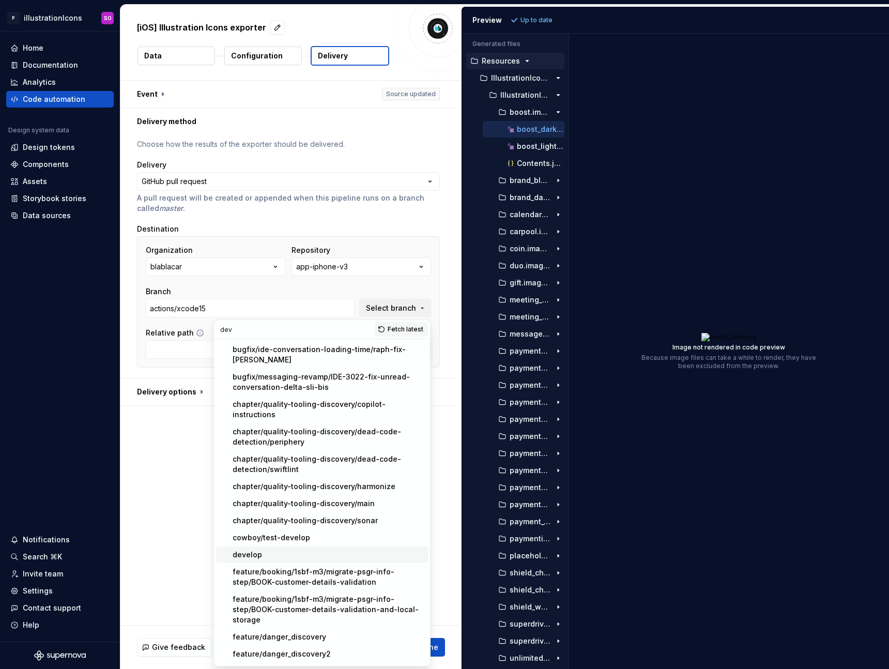
type input "dev"
click at [275, 550] on div "develop" at bounding box center [328, 555] width 191 height 10
type input "develop"
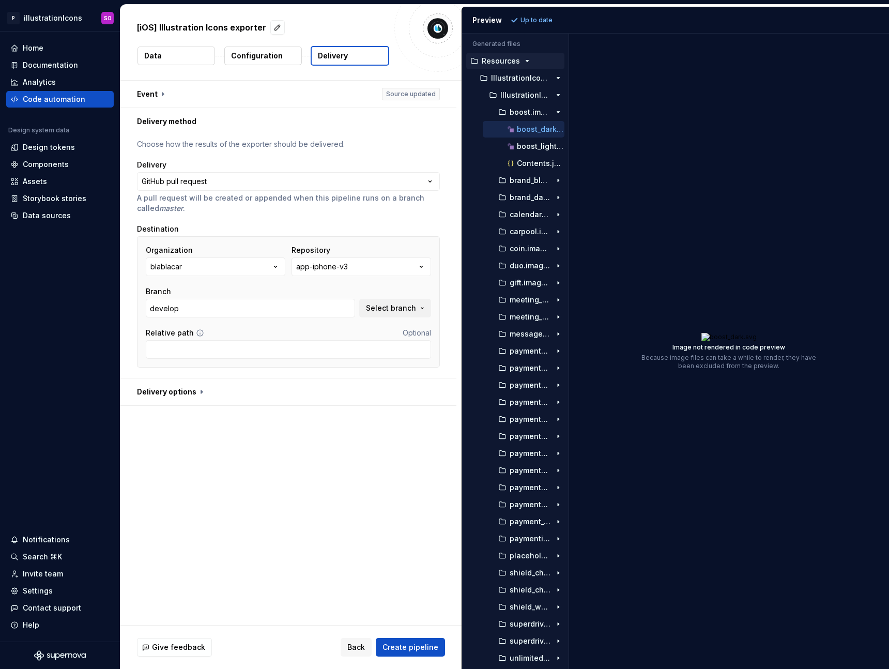
click at [259, 550] on div "**********" at bounding box center [290, 353] width 341 height 544
click at [247, 356] on input "Relative path" at bounding box center [288, 349] width 285 height 19
click at [311, 347] on input "Relative path" at bounding box center [288, 349] width 285 height 19
paste input "Frameworks/Pixar/Pixar/Sources/Pixar/"
type input "Frameworks/Pixar/Pixar/Sources/Pixar/"
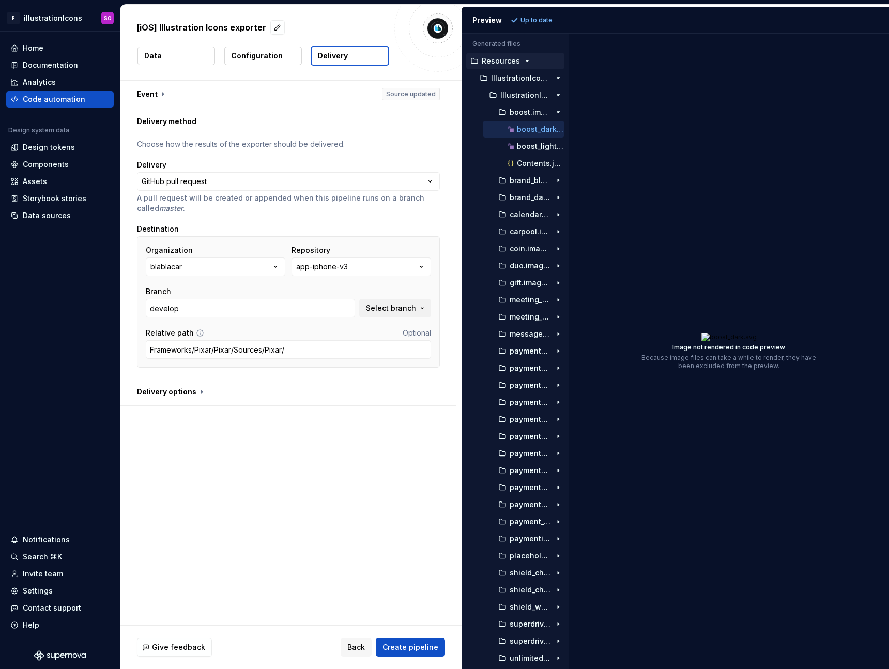
drag, startPoint x: 311, startPoint y: 513, endPoint x: 316, endPoint y: 509, distance: 6.6
click at [311, 513] on div "**********" at bounding box center [290, 353] width 341 height 544
click at [411, 649] on span "Create pipeline" at bounding box center [411, 647] width 56 height 10
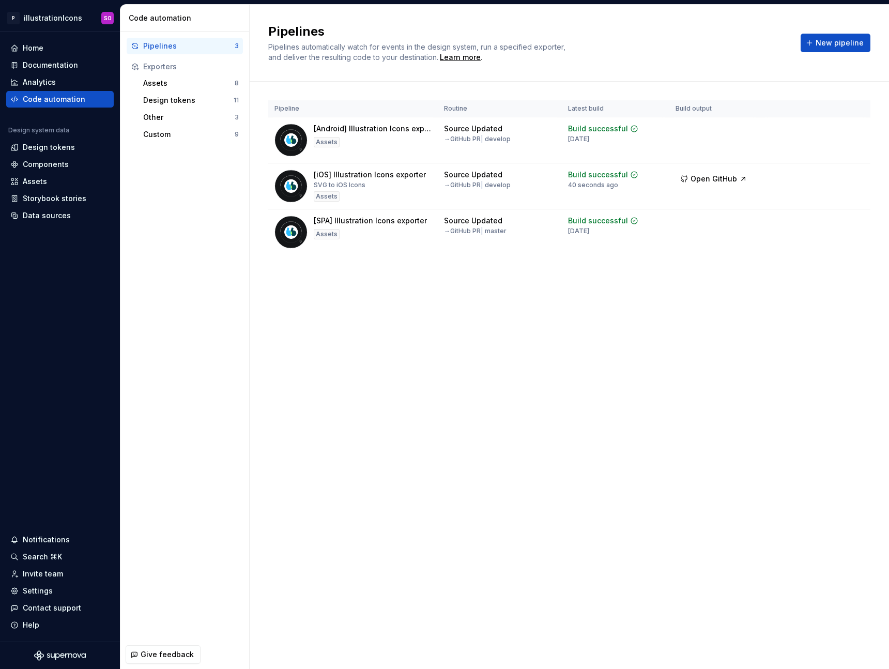
click at [417, 364] on div "Pipelines Pipelines automatically watch for events in the design system, run a …" at bounding box center [570, 337] width 640 height 664
click at [694, 322] on div "Pipelines Pipelines automatically watch for events in the design system, run a …" at bounding box center [570, 337] width 640 height 664
click at [854, 180] on html "P illustrationIcons SO Home Documentation Analytics Code automation Design syst…" at bounding box center [444, 334] width 889 height 669
click at [850, 196] on div "Edit pipeline" at bounding box center [842, 199] width 88 height 10
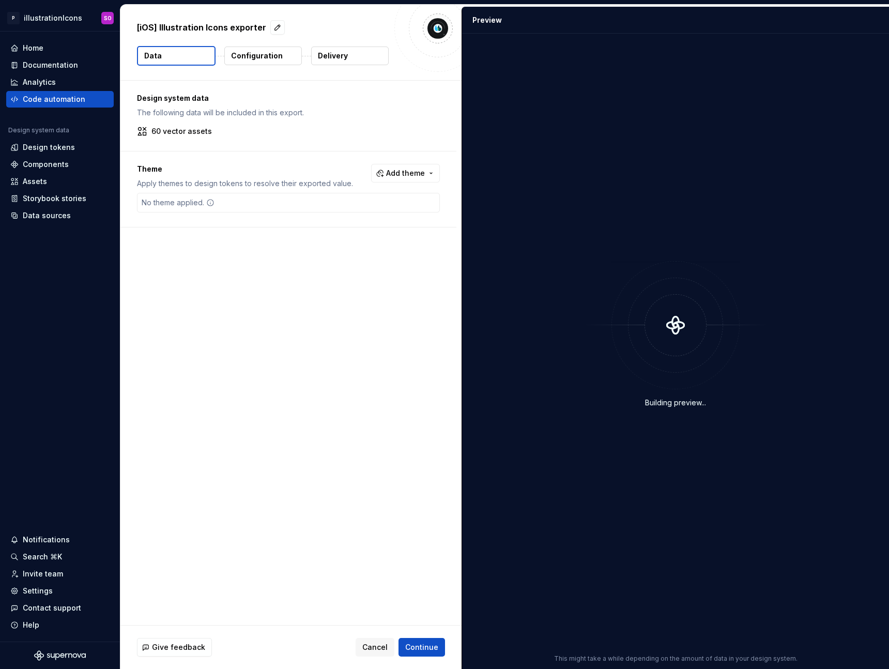
click at [282, 57] on button "Configuration" at bounding box center [263, 56] width 78 height 19
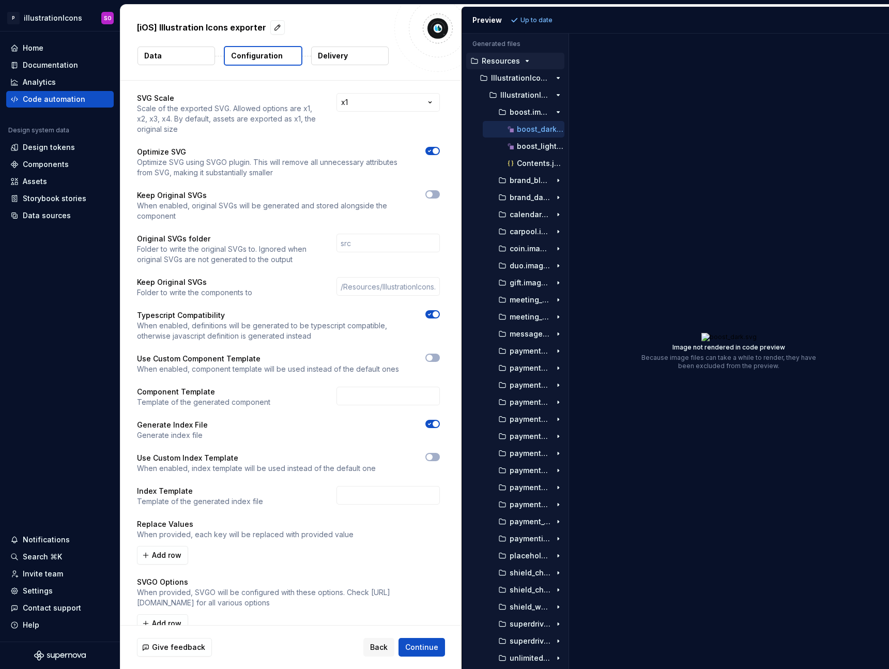
click at [339, 54] on p "Delivery" at bounding box center [333, 56] width 30 height 10
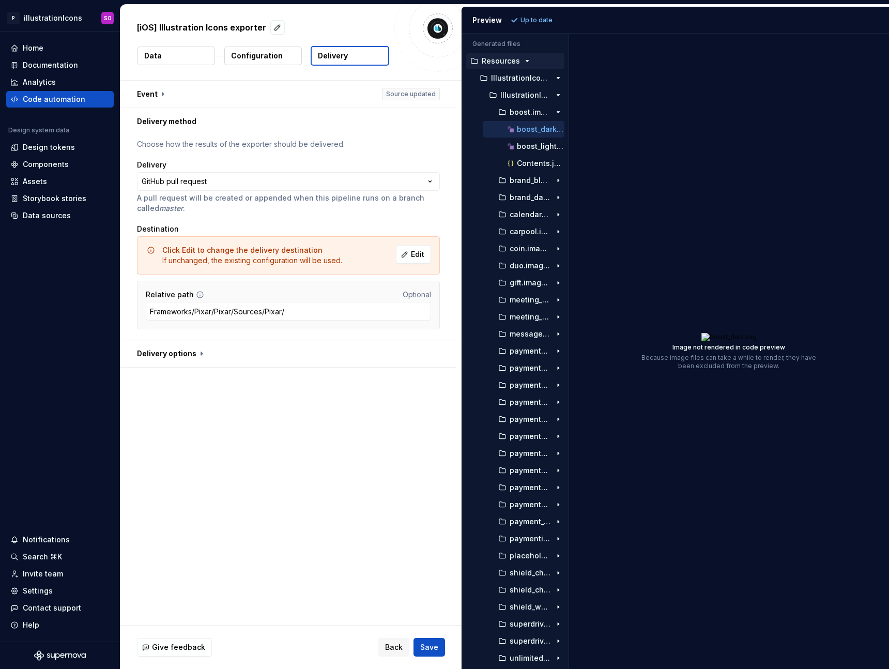
click at [199, 348] on button "button" at bounding box center [288, 353] width 336 height 27
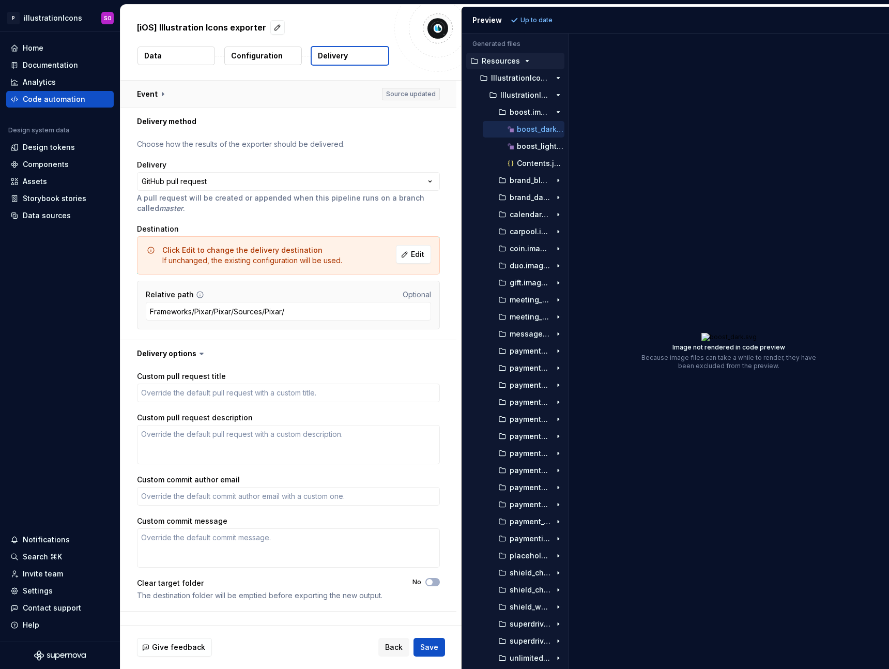
click at [154, 96] on button "button" at bounding box center [288, 94] width 336 height 27
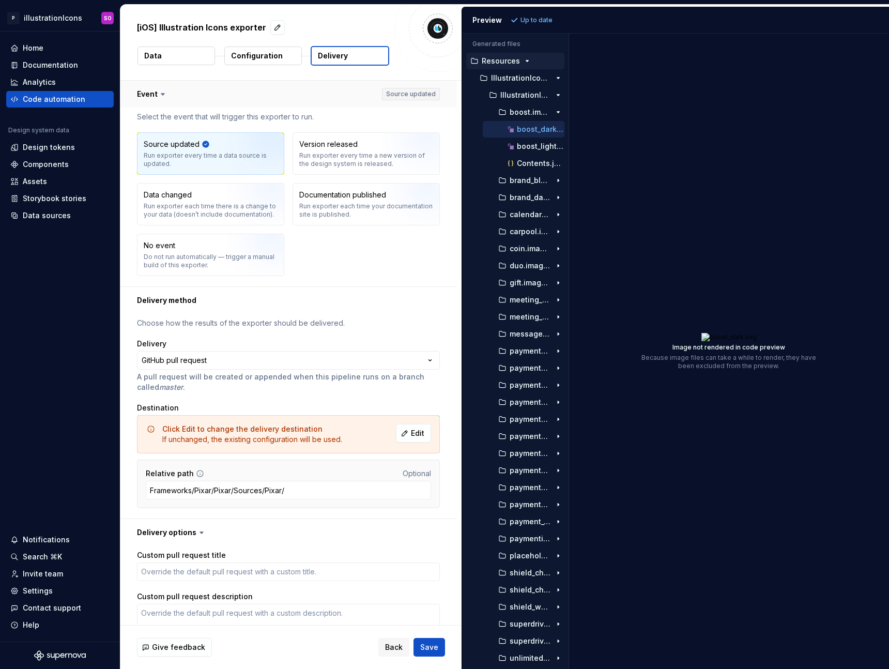
click at [154, 96] on button "button" at bounding box center [288, 94] width 336 height 27
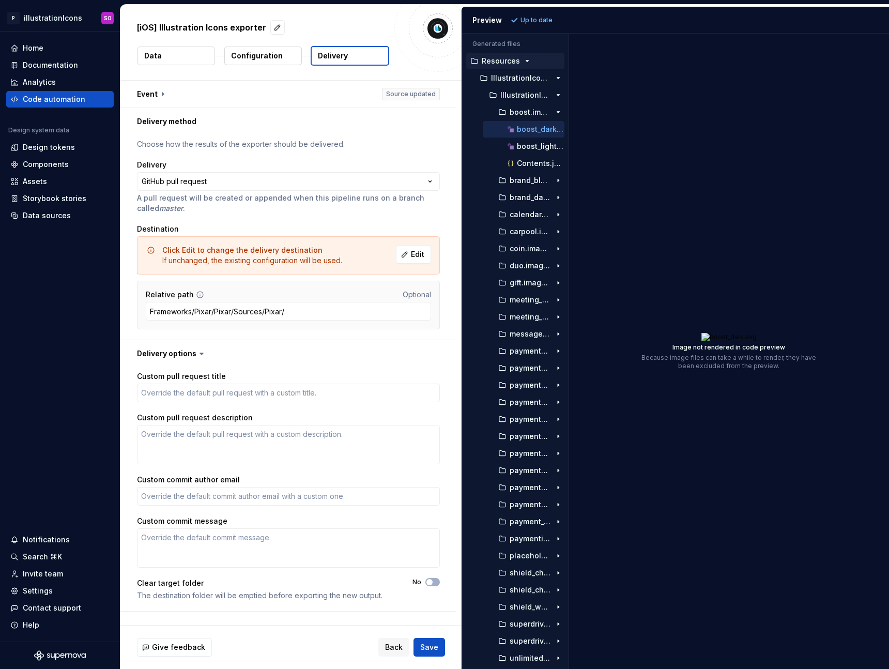
click at [264, 53] on p "Configuration" at bounding box center [257, 56] width 52 height 10
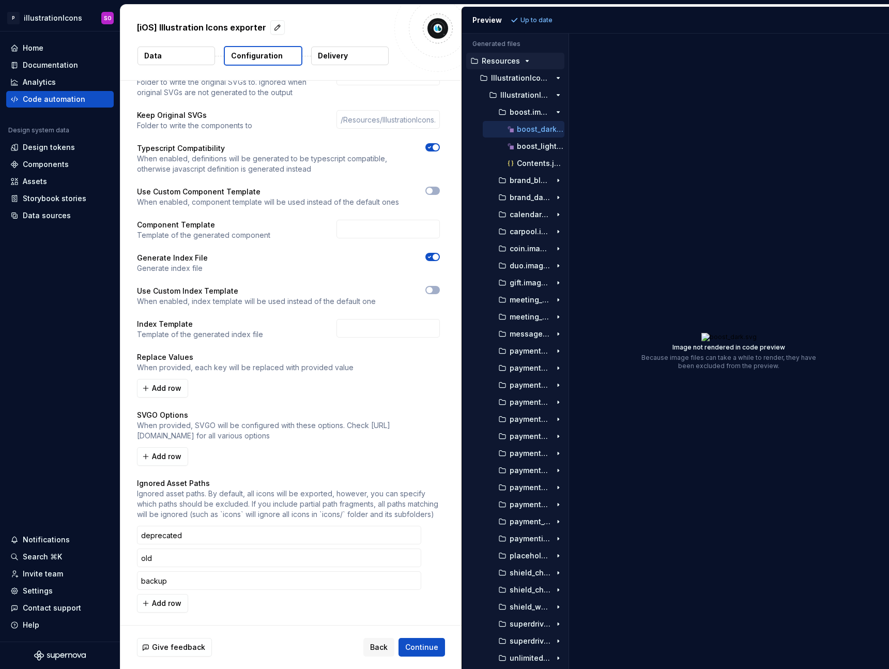
scroll to position [177, 0]
click at [337, 60] on p "Delivery" at bounding box center [333, 56] width 30 height 10
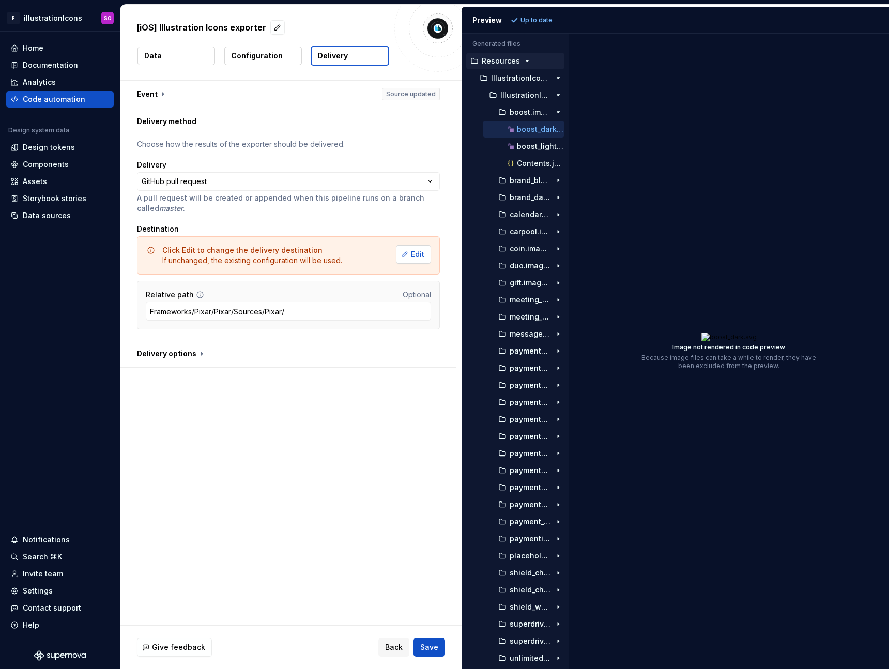
click at [407, 252] on button "Edit" at bounding box center [413, 254] width 35 height 19
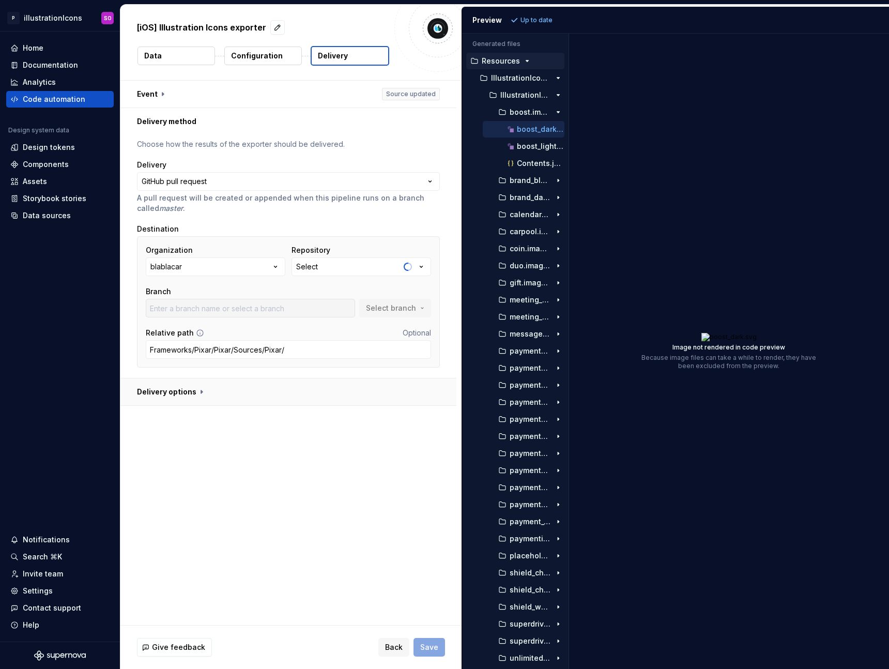
click at [169, 393] on button "button" at bounding box center [288, 391] width 336 height 27
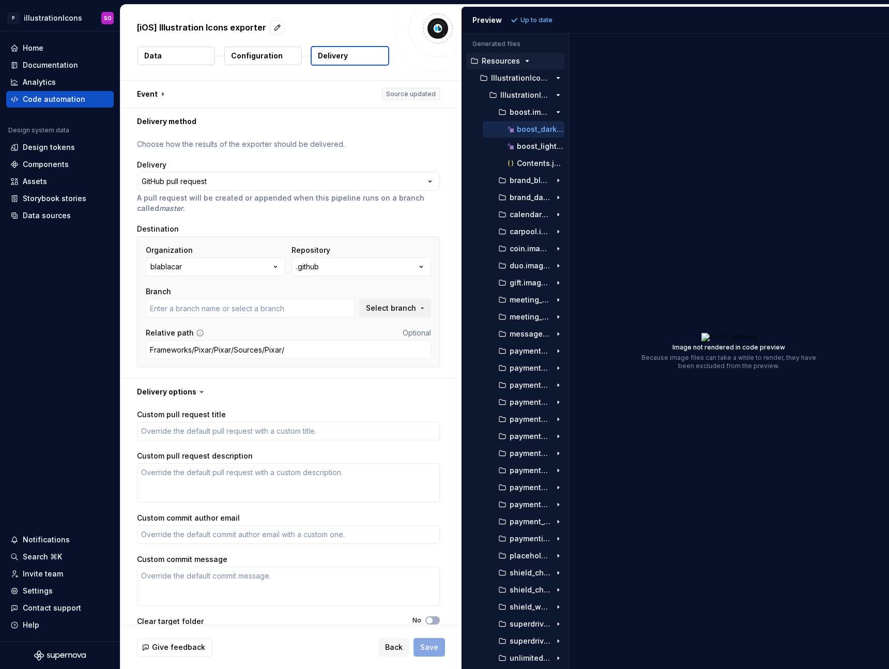
type textarea "*"
type input "master"
click at [301, 429] on textarea "Custom pull request title" at bounding box center [288, 431] width 303 height 19
type textarea "*"
type textarea "["
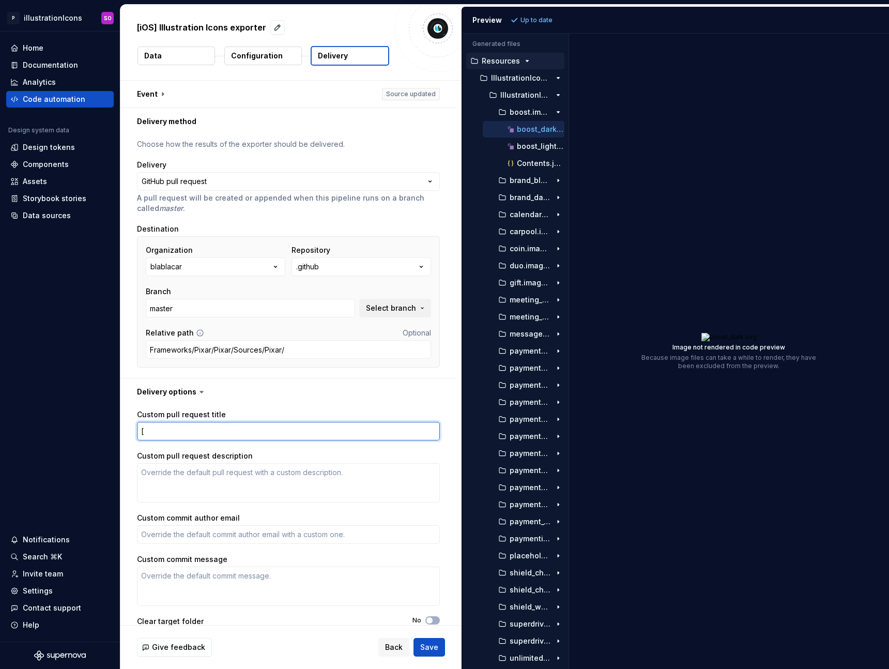
type textarea "*"
type textarea "[]"
type textarea "*"
type textarea "[S]"
type textarea "*"
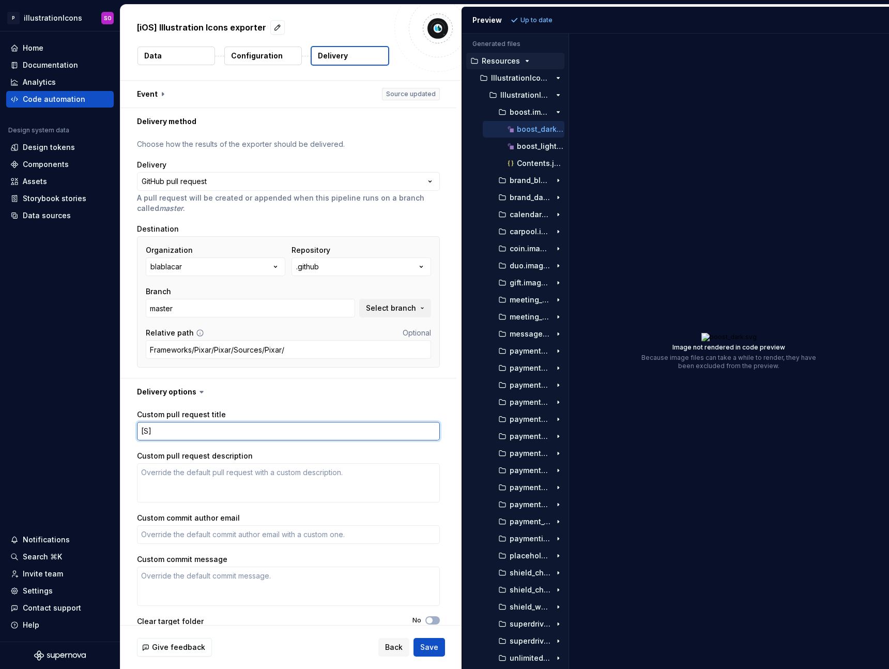
type textarea "[Su]"
type textarea "*"
type textarea "[Sup]"
type textarea "*"
type textarea "[Supe]"
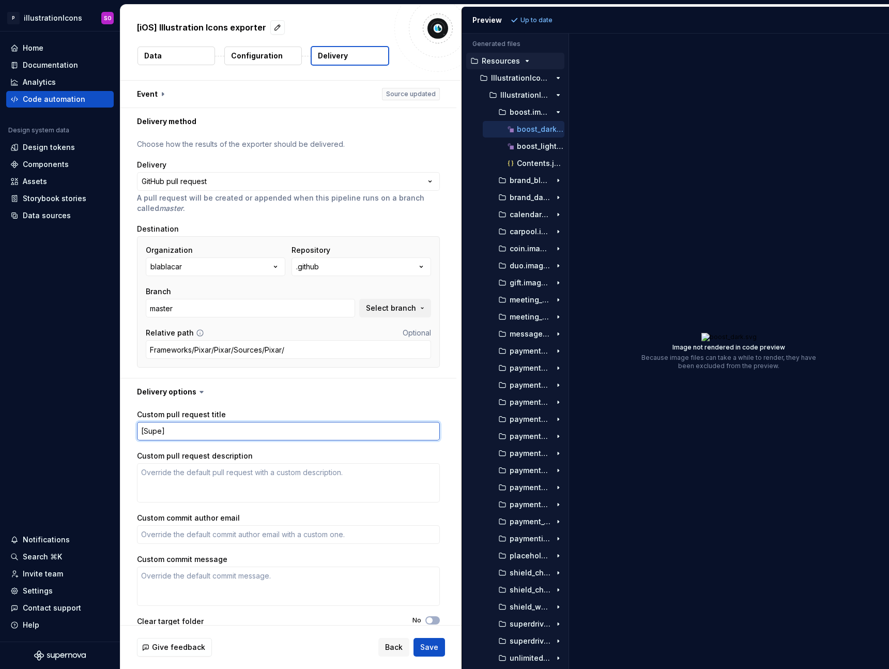
type textarea "*"
type textarea "[Super]"
type textarea "*"
type textarea "[Supern]"
type textarea "*"
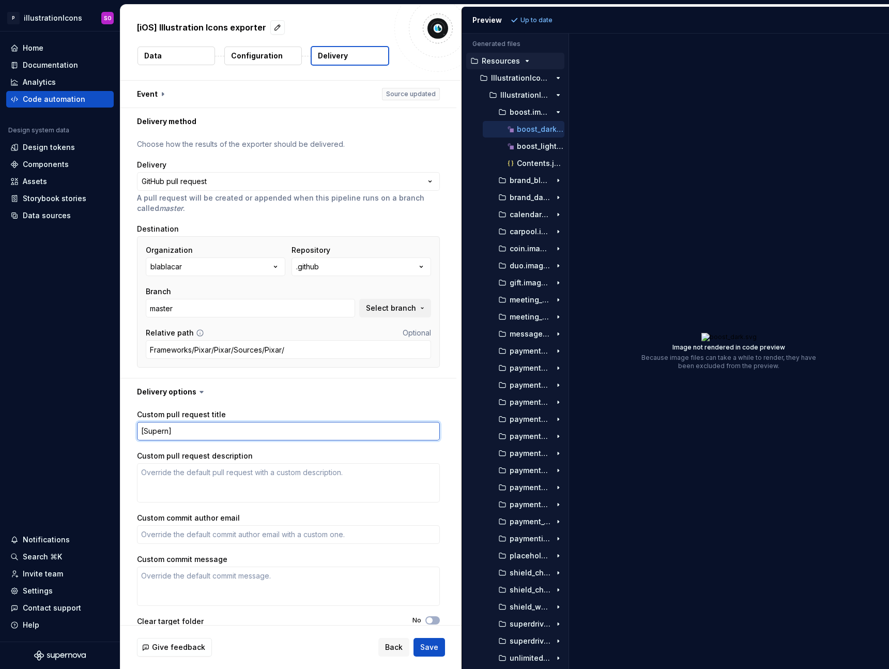
type textarea "[Superno]"
type textarea "*"
type textarea "[Supernov]"
type textarea "*"
type textarea "[Supernova]"
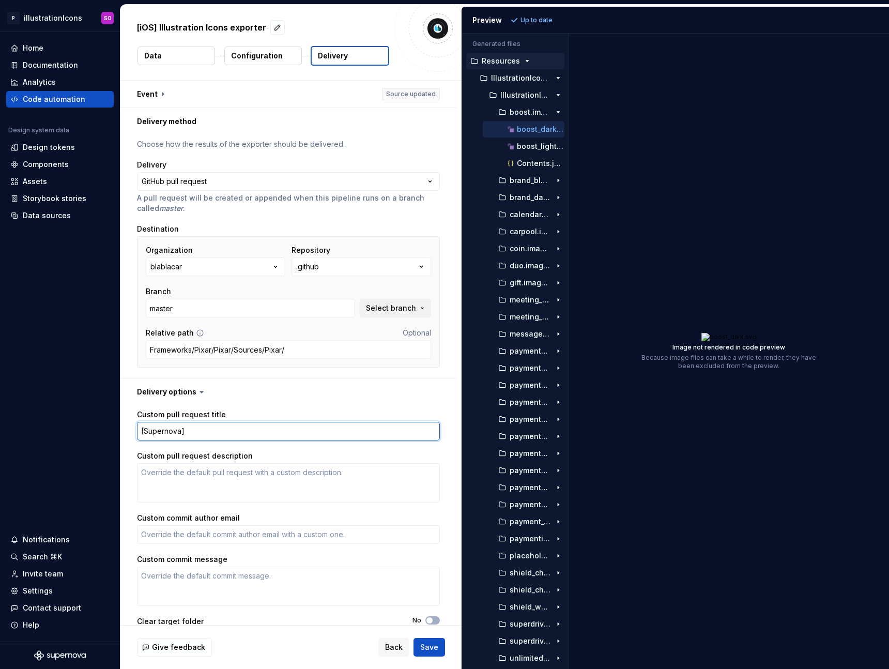
type textarea "*"
type textarea "[Supernova]"
type textarea "*"
type textarea "[Supernova] I"
type textarea "*"
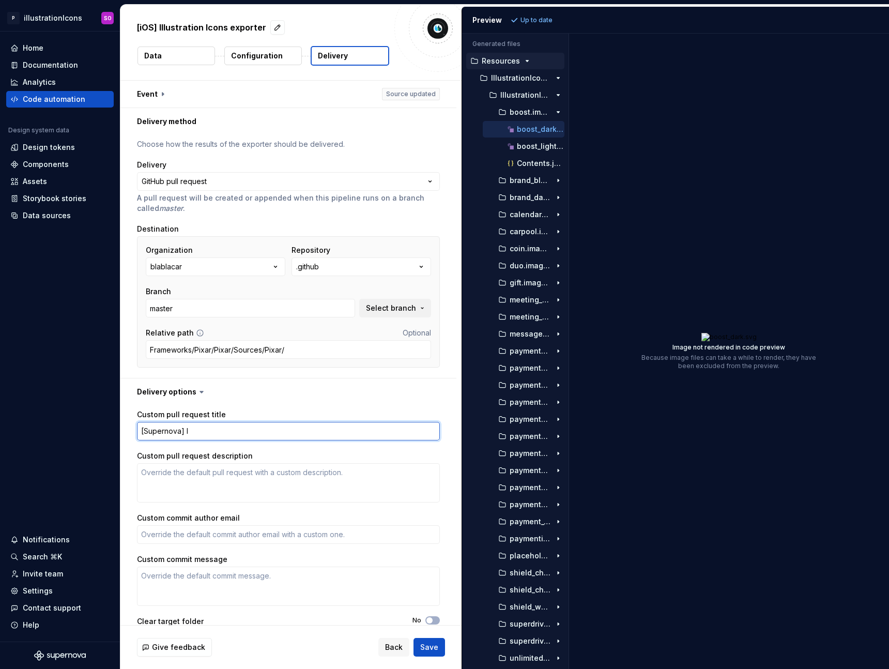
type textarea "[Supernova] Il"
type textarea "*"
type textarea "[Supernova] Ill"
type textarea "*"
type textarea "[Supernova] Illu"
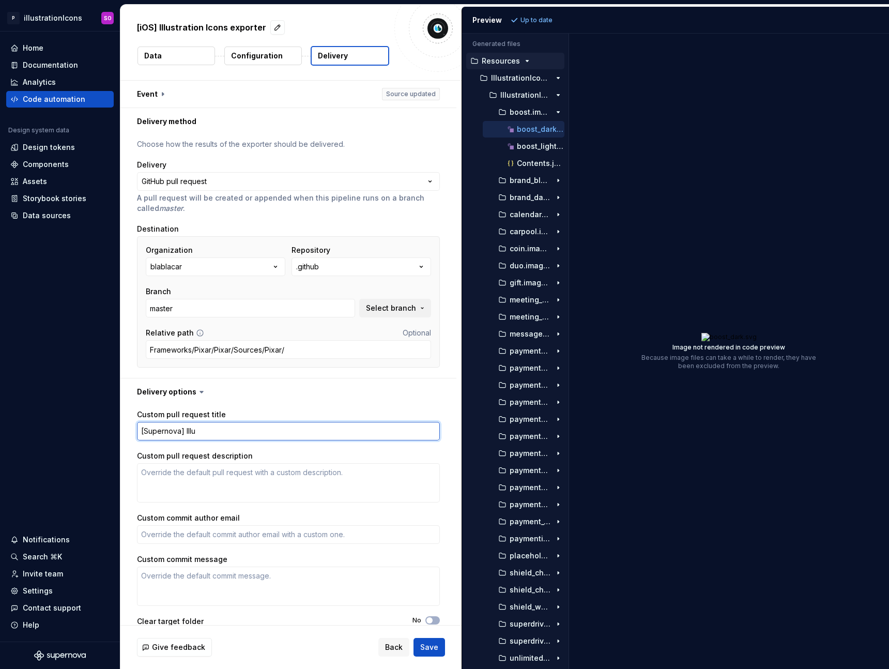
type textarea "*"
type textarea "[Supernova] Illus"
type textarea "*"
type textarea "[Supernova] Illust"
type textarea "*"
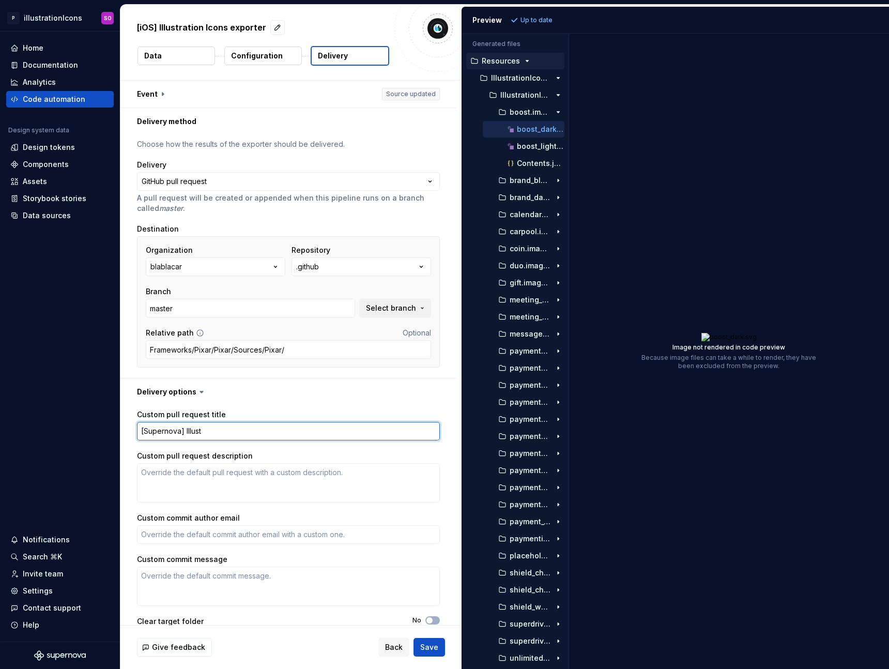
type textarea "[Supernova] Illustr"
type textarea "*"
type textarea "[Supernova] Illustra"
type textarea "*"
type textarea "[Supernova] Illustrai"
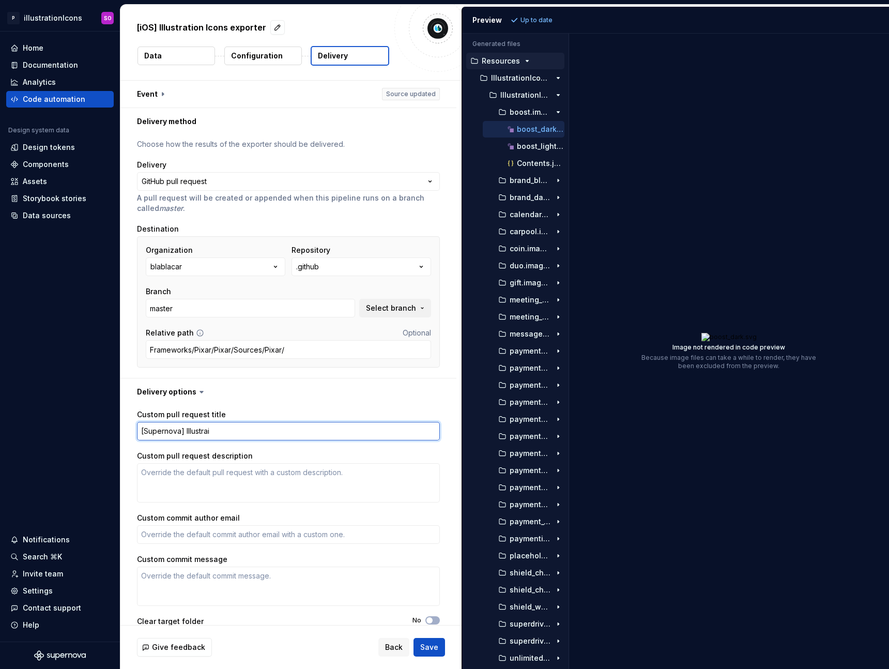
type textarea "*"
type textarea "[Supernova] Illustraio"
type textarea "*"
type textarea "[Supernova] Illustraion"
type textarea "*"
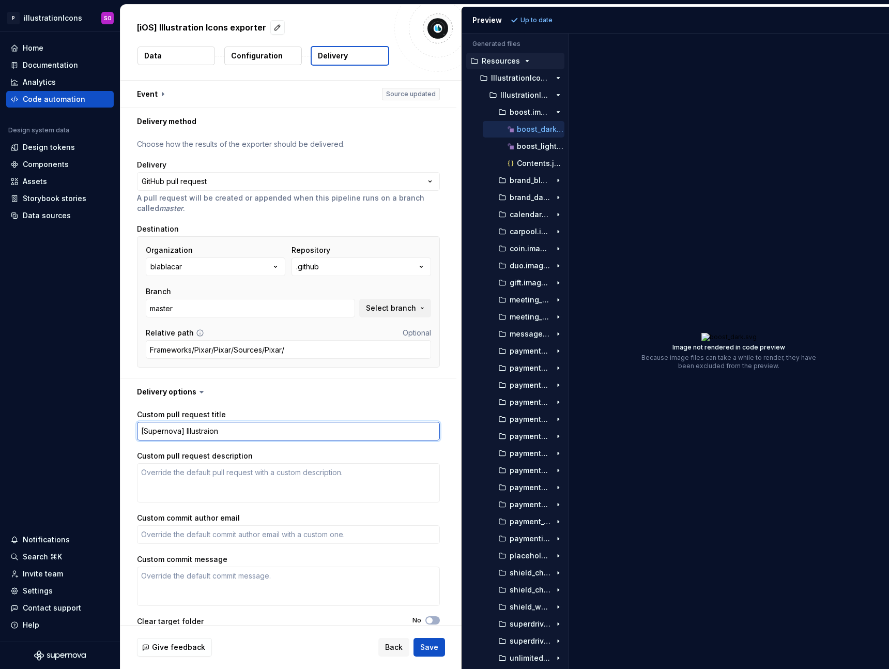
type textarea "[Supernova] Illustraio"
type textarea "*"
type textarea "[Supernova] Illustrai"
type textarea "*"
type textarea "[Supernova] Illustra"
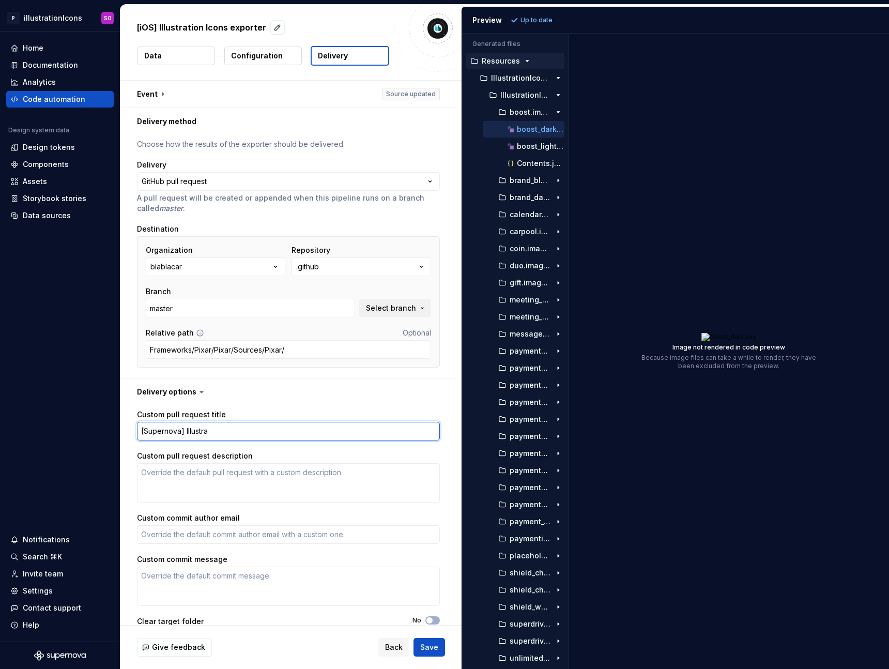
type textarea "*"
type textarea "[Supernova] Illustrat"
type textarea "*"
type textarea "[Supernova] Illustrati"
type textarea "*"
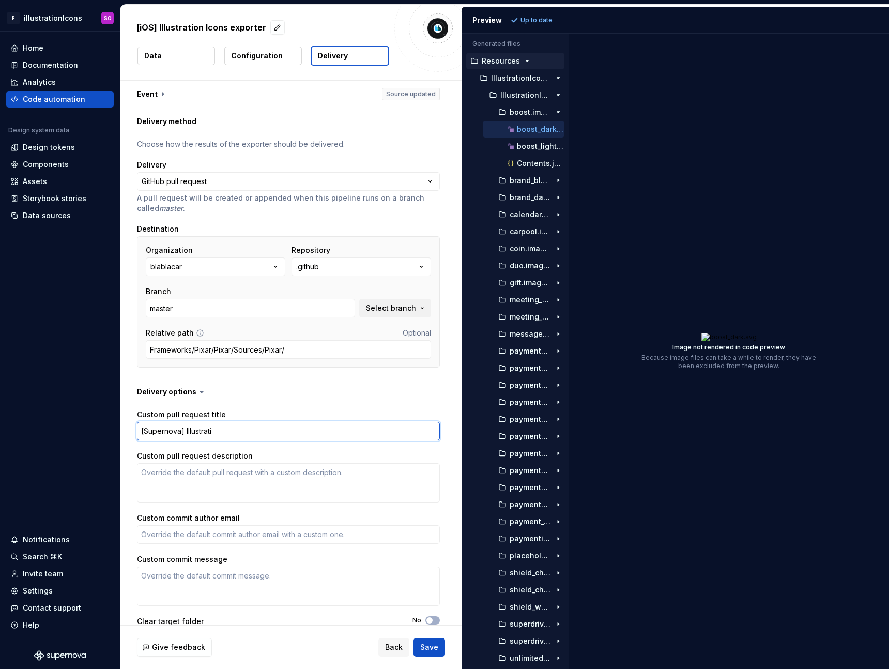
type textarea "[Supernova] Illustratio"
type textarea "*"
type textarea "[Supernova] Illustration"
type textarea "*"
type textarea "[Supernova] IllustrationI"
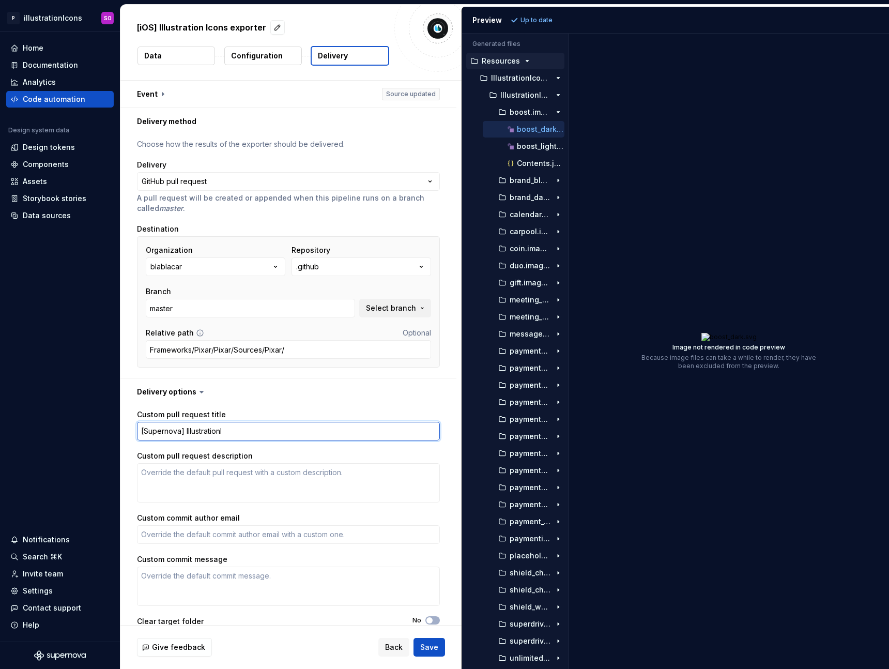
type textarea "*"
type textarea "[Supernova] IllustrationIc"
type textarea "*"
type textarea "[Supernova] IllustrationIco"
type textarea "*"
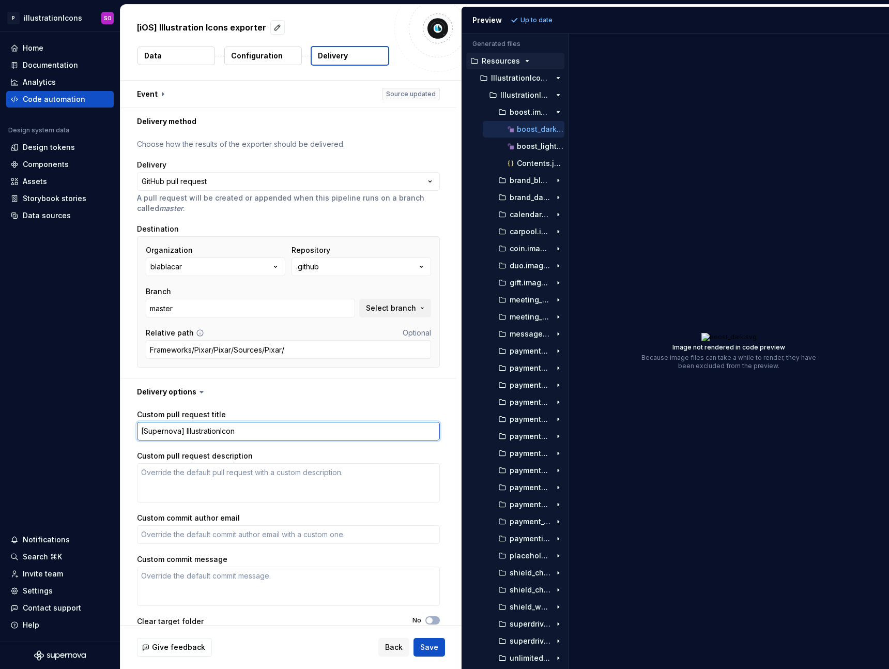
type textarea "[Supernova] IllustrationIcons"
type textarea "*"
type textarea "[Supernova] IllustrationIcons"
type textarea "*"
type textarea "[Supernova] IllustrationIcons u"
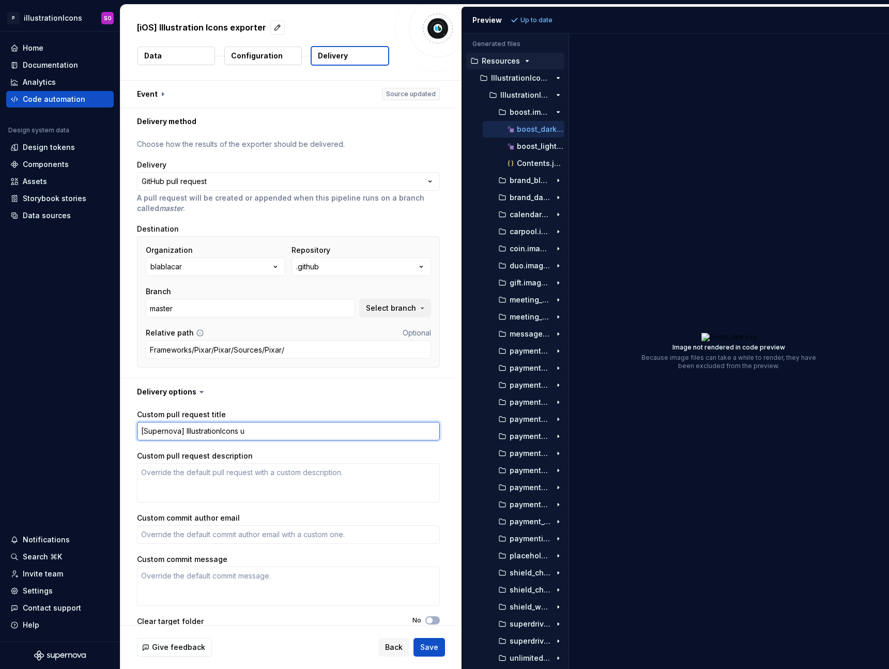
type textarea "*"
type textarea "[Supernova] IllustrationIcons up"
type textarea "*"
type textarea "[Supernova] IllustrationIcons upd"
type textarea "*"
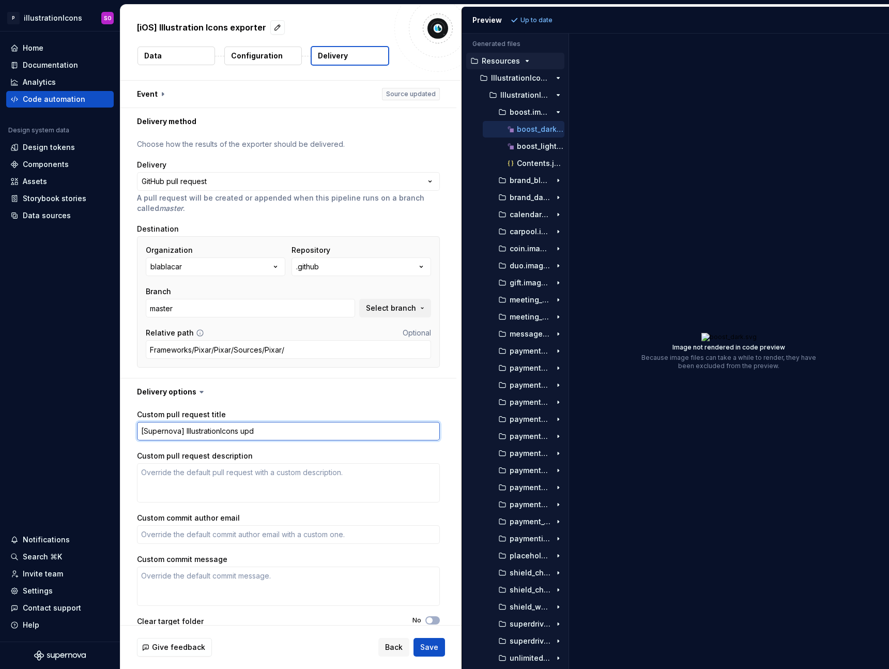
type textarea "[Supernova] IllustrationIcons upda"
type textarea "*"
type textarea "[Supernova] IllustrationIcons updat"
type textarea "*"
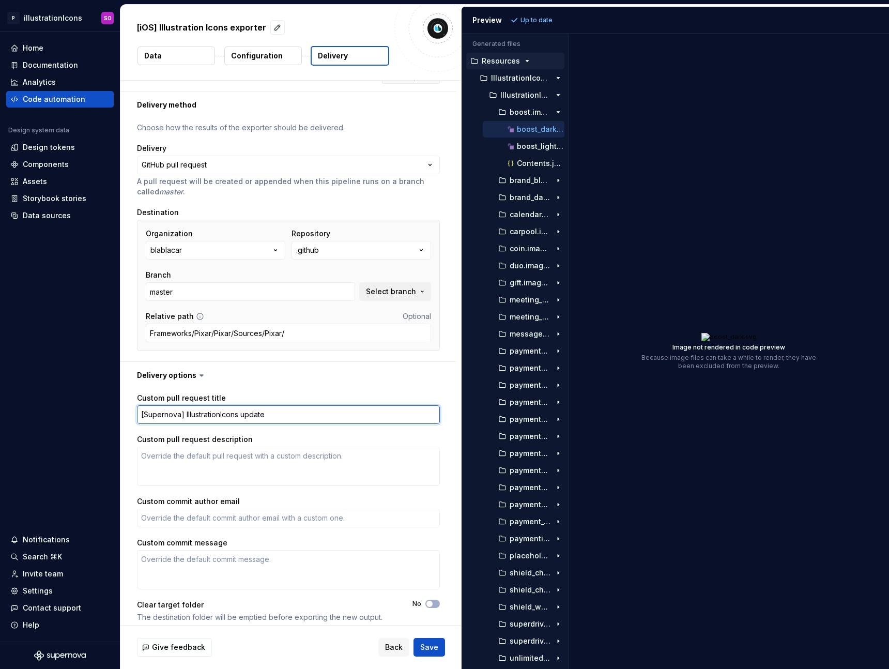
scroll to position [25, 0]
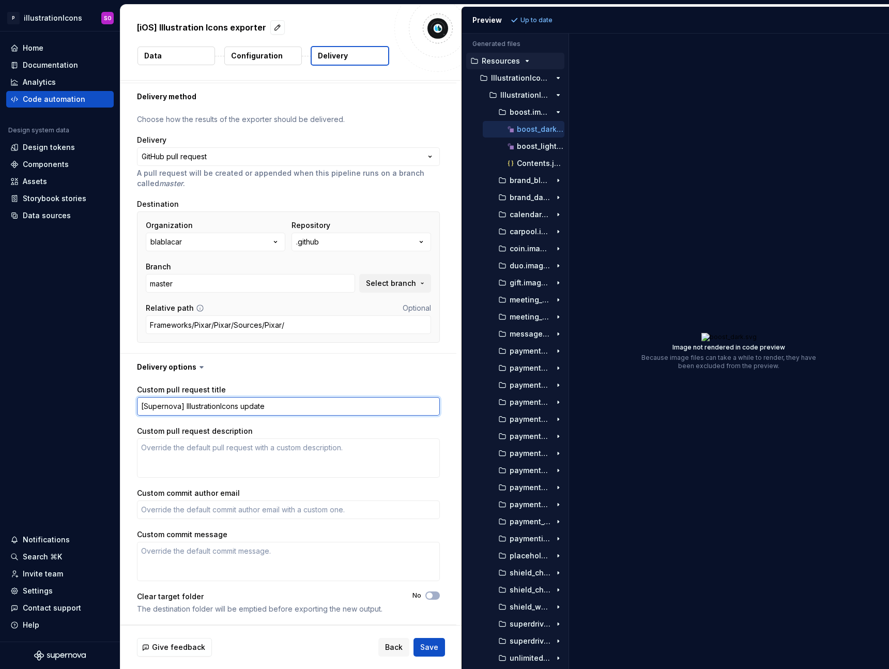
type textarea "[Supernova] IllustrationIcons update"
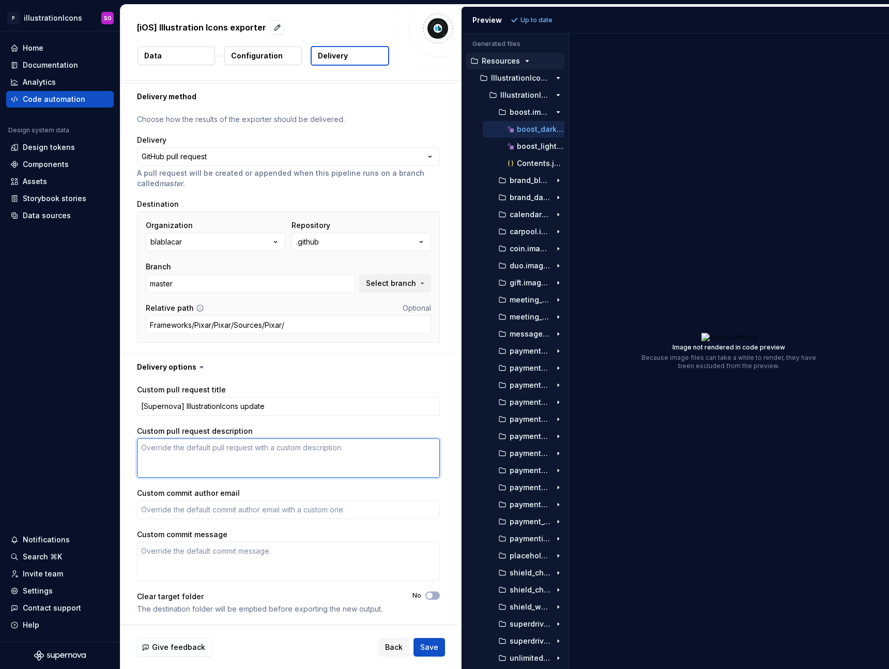
click at [205, 451] on textarea "Custom pull request description" at bounding box center [288, 457] width 303 height 39
paste textarea "New tokens and styles based on data from illustrationIcons"
type textarea "*"
type textarea "New tokens and styles based on data from illustrationIcons"
click at [124, 451] on div "Custom pull request title [Supernova] IllustrationIcons update Custom pull requ…" at bounding box center [288, 503] width 336 height 244
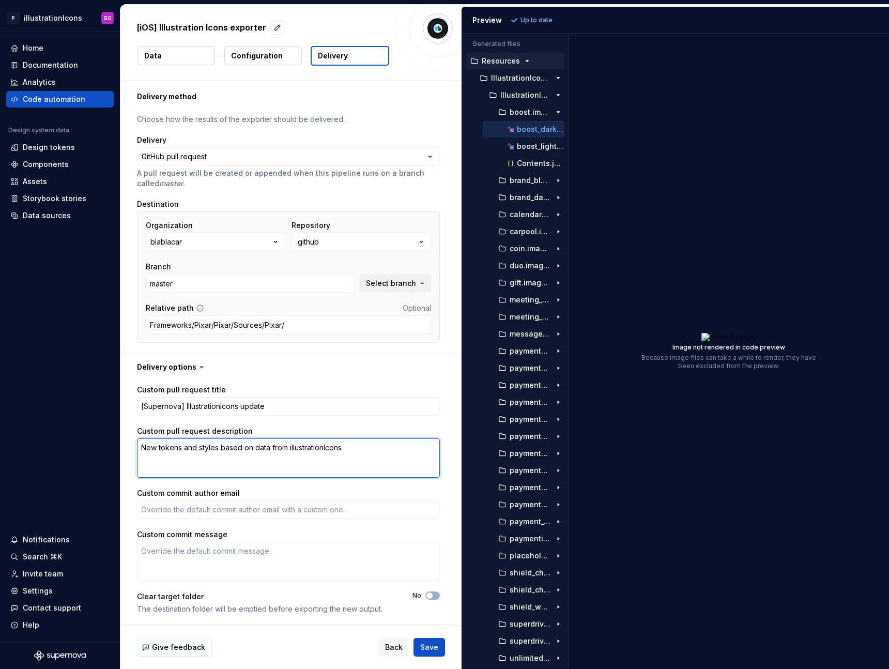
click at [291, 450] on textarea "New tokens and styles based on data from illustrationIcons" at bounding box center [288, 457] width 303 height 39
type textarea "*"
type textarea "New tokens and styles based on data from llustrationIcons"
type textarea "*"
type textarea "New tokens and styles based on data from IllustrationIcons"
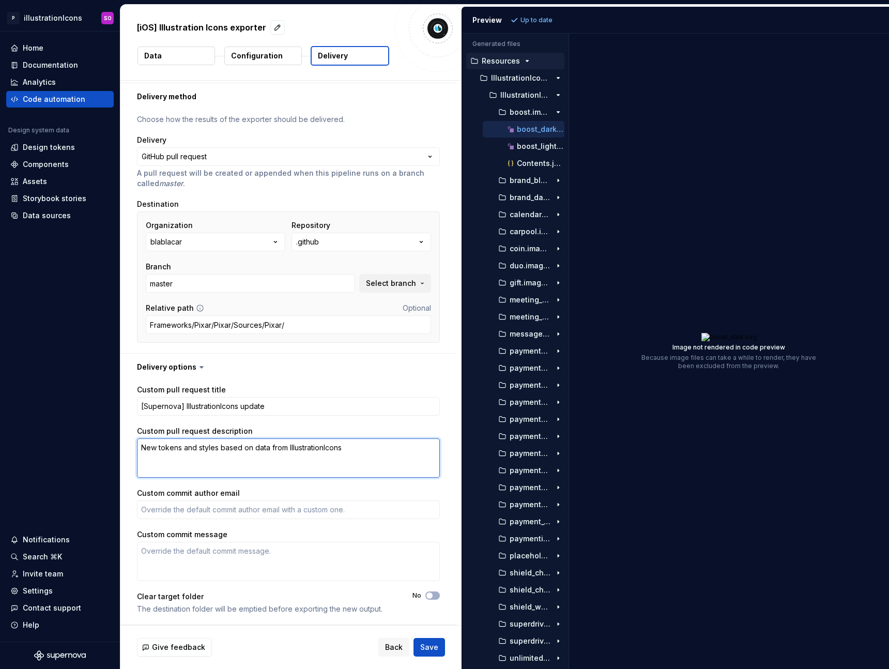
type textarea "*"
click at [439, 645] on button "Save" at bounding box center [430, 647] width 32 height 19
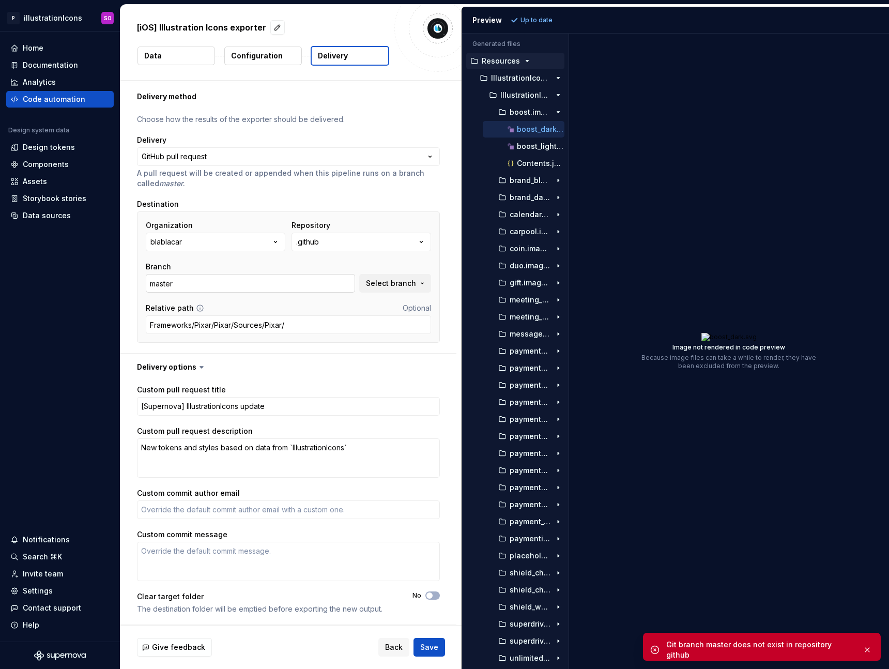
click at [233, 286] on input "master" at bounding box center [250, 283] width 209 height 19
click at [351, 239] on button ".github" at bounding box center [362, 242] width 140 height 19
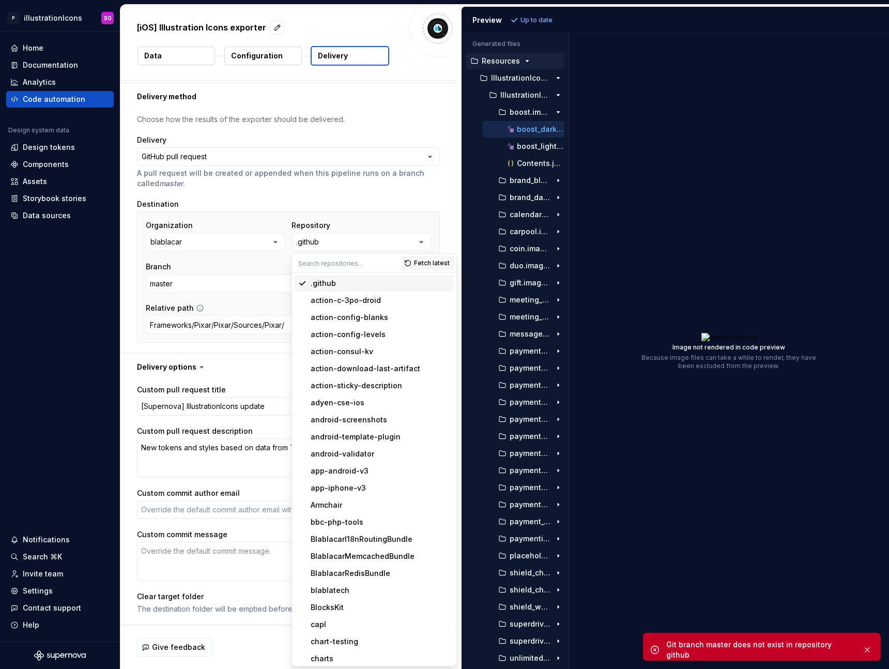
click at [422, 190] on div "**********" at bounding box center [288, 231] width 303 height 235
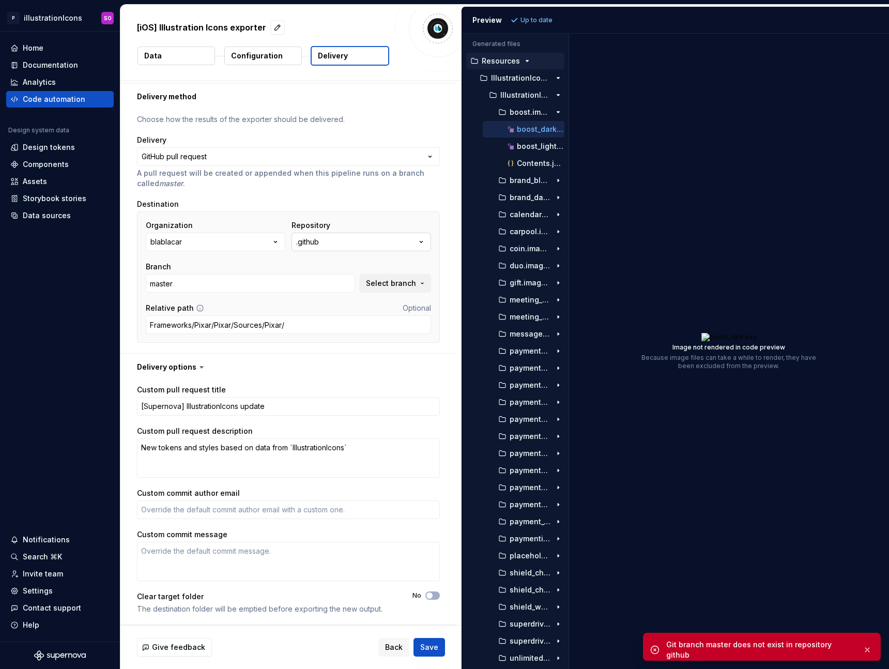
click at [351, 237] on button ".github" at bounding box center [362, 242] width 140 height 19
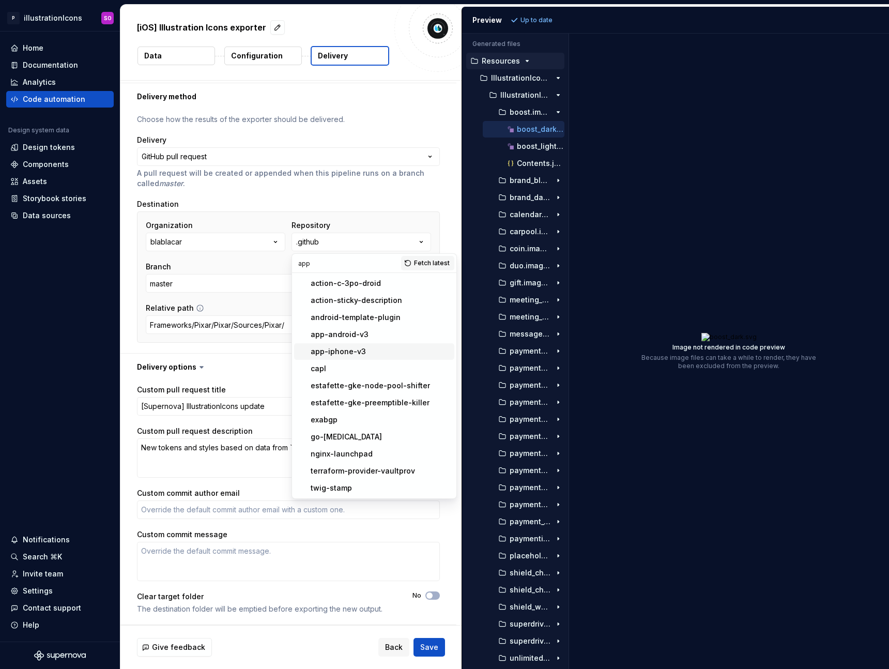
click at [359, 345] on span "app-iphone-v3" at bounding box center [374, 351] width 160 height 17
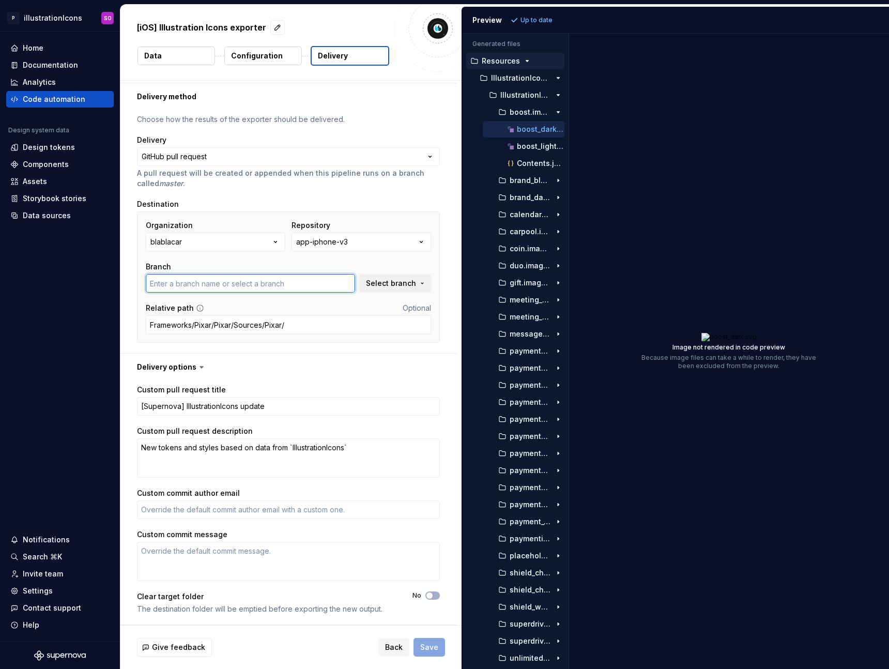
click at [322, 284] on input "text" at bounding box center [250, 283] width 209 height 19
click at [386, 283] on span "Select branch" at bounding box center [391, 283] width 50 height 10
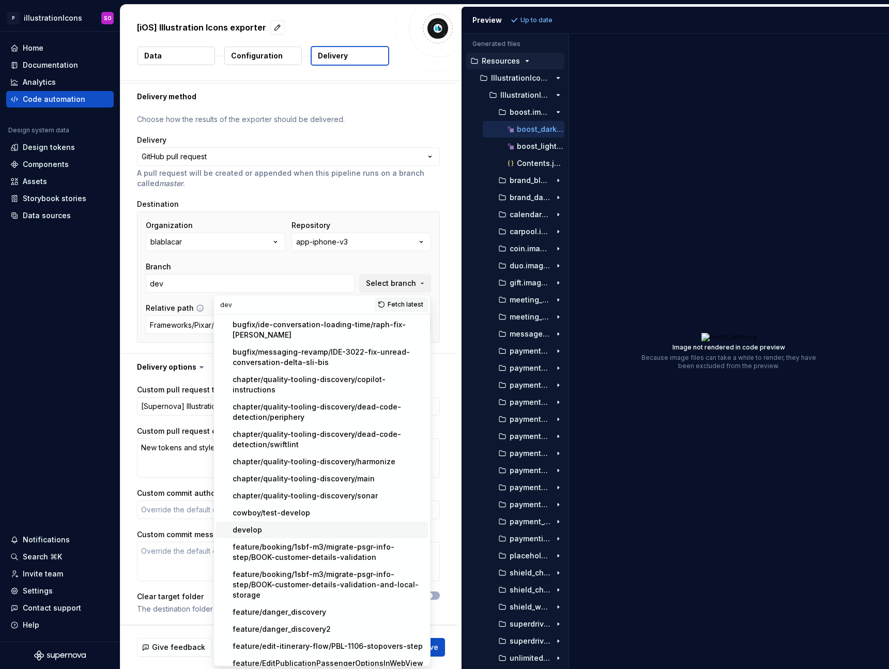
click at [298, 522] on span "develop" at bounding box center [322, 530] width 212 height 17
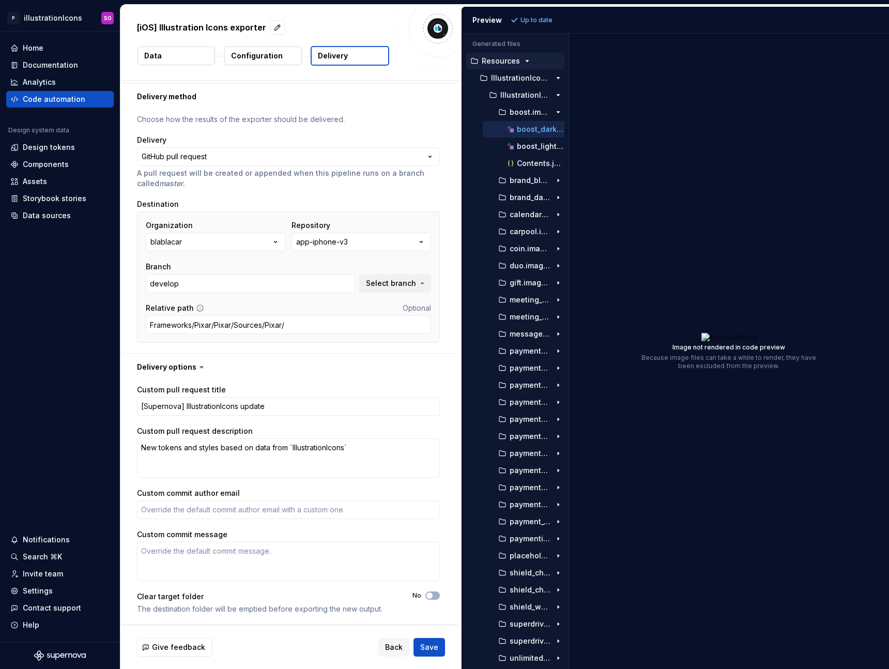
click at [432, 645] on span "Save" at bounding box center [429, 647] width 18 height 10
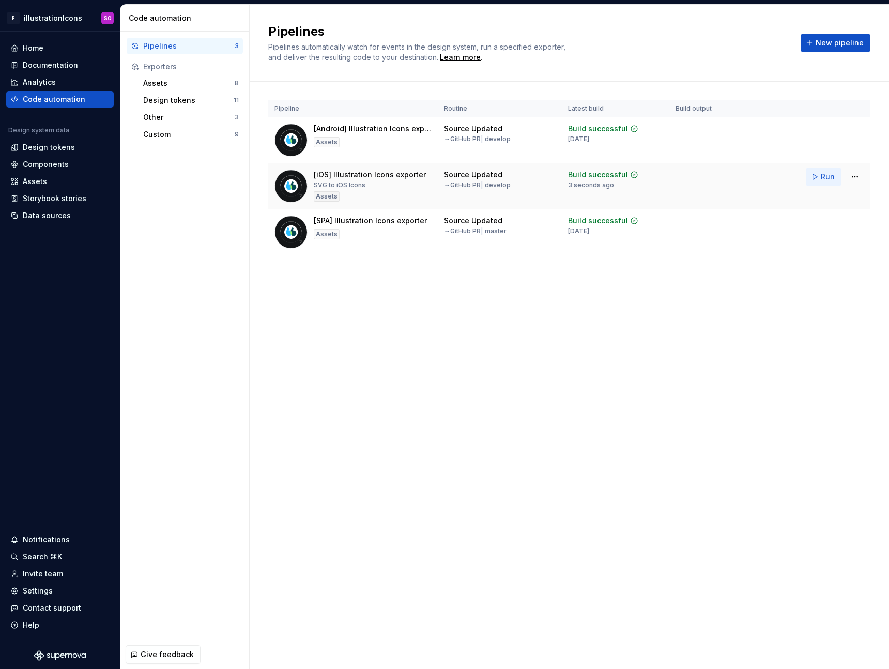
click at [820, 178] on button "Run" at bounding box center [824, 177] width 36 height 19
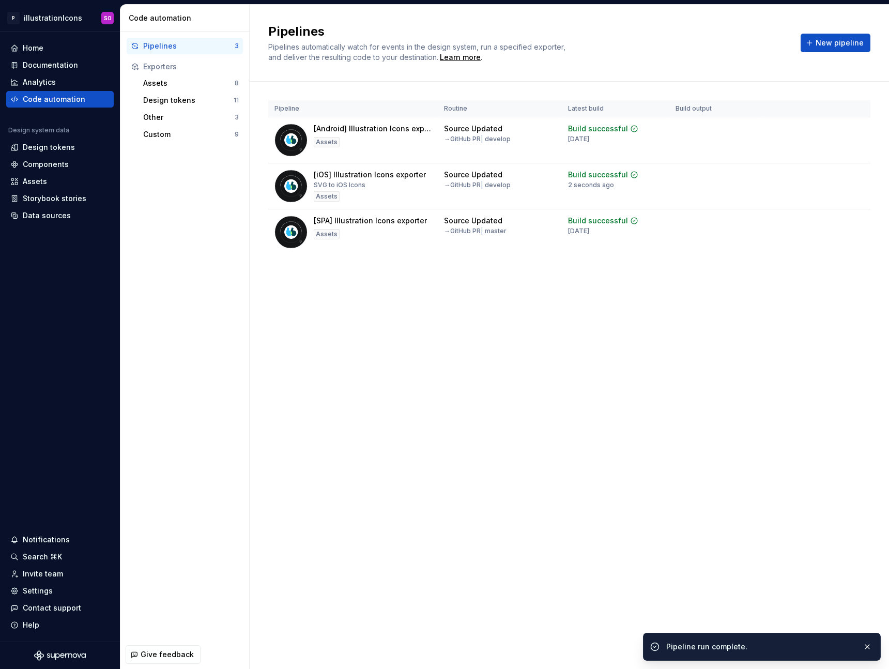
click at [661, 483] on div "Pipelines Pipelines automatically watch for events in the design system, run a …" at bounding box center [570, 337] width 640 height 664
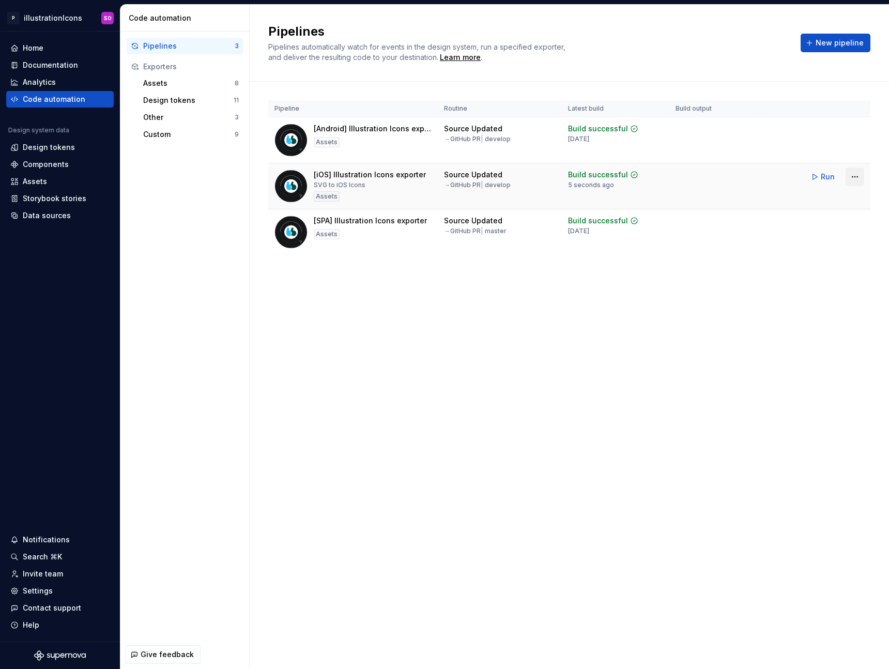
click at [858, 177] on html "P illustrationIcons SO Home Documentation Analytics Code automation Design syst…" at bounding box center [444, 334] width 889 height 669
click at [843, 199] on div "Edit pipeline" at bounding box center [842, 199] width 88 height 10
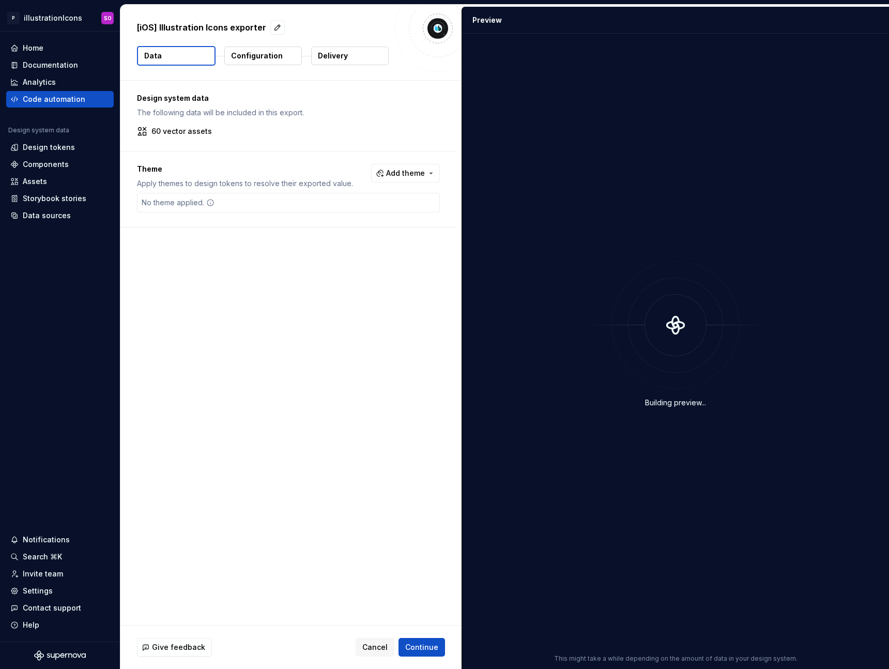
click at [286, 51] on button "Configuration" at bounding box center [263, 56] width 78 height 19
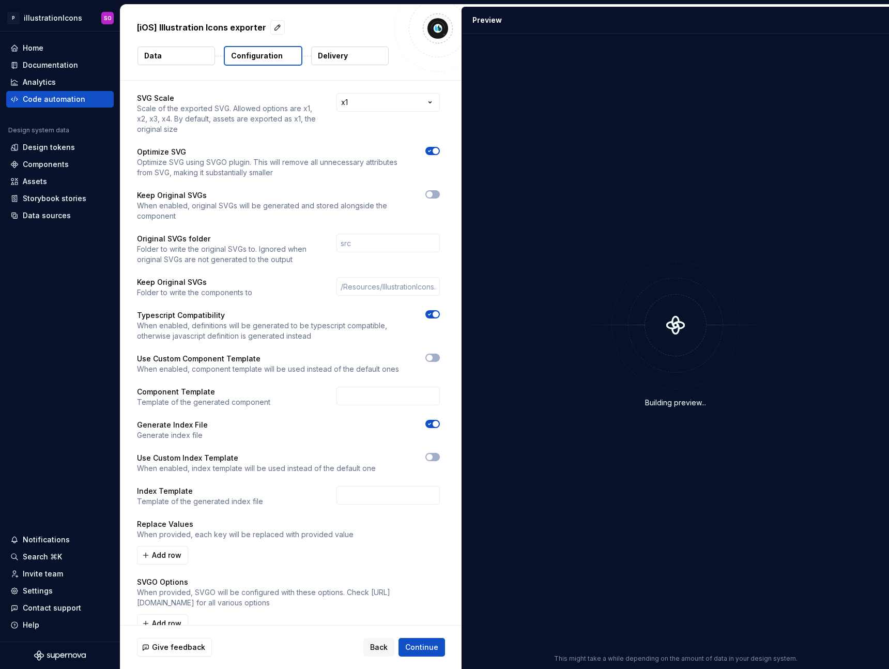
click at [361, 52] on button "Delivery" at bounding box center [350, 56] width 78 height 19
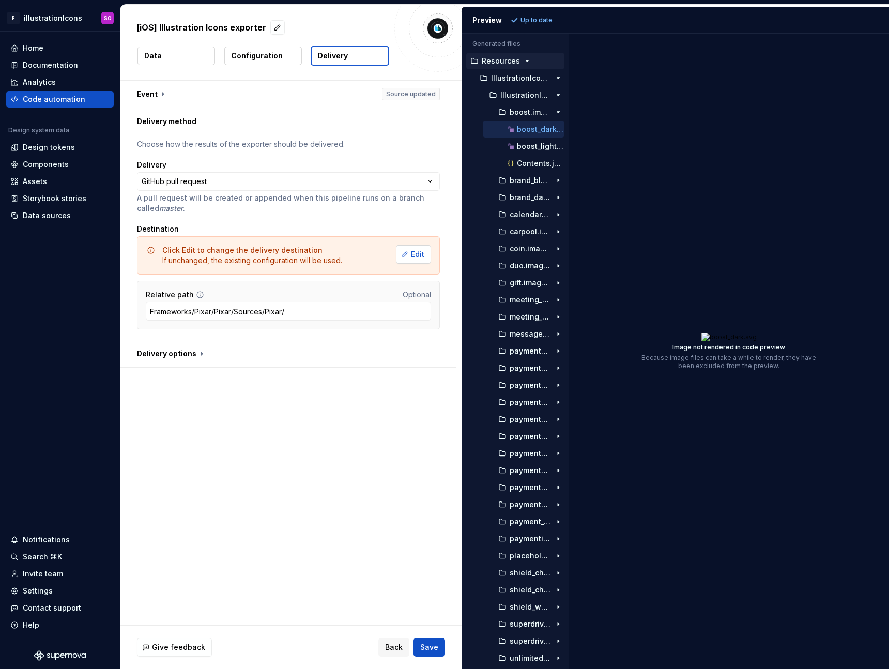
click at [417, 257] on span "Edit" at bounding box center [417, 254] width 13 height 10
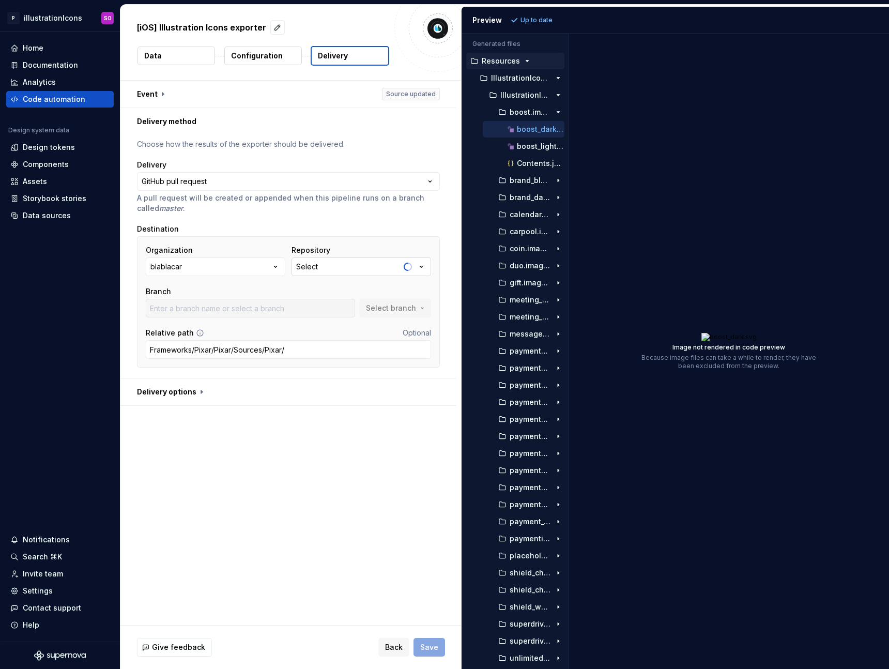
click at [362, 267] on button "Select" at bounding box center [362, 266] width 140 height 19
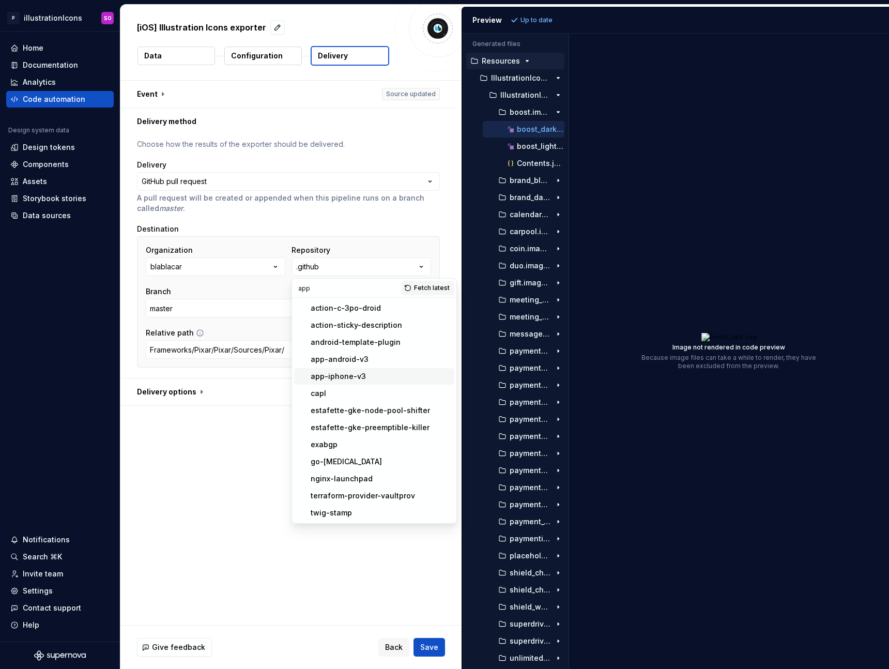
click at [379, 373] on div "app-iphone-v3" at bounding box center [381, 376] width 140 height 10
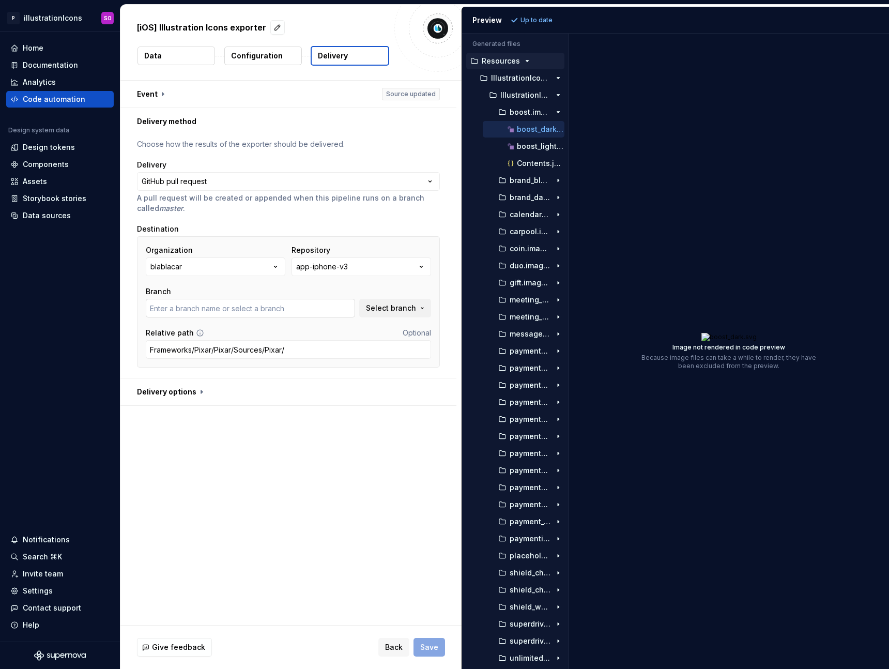
click at [269, 306] on input "text" at bounding box center [250, 308] width 209 height 19
click at [225, 310] on input "actions/xcode15" at bounding box center [250, 308] width 209 height 19
click at [210, 485] on div "**********" at bounding box center [290, 353] width 341 height 544
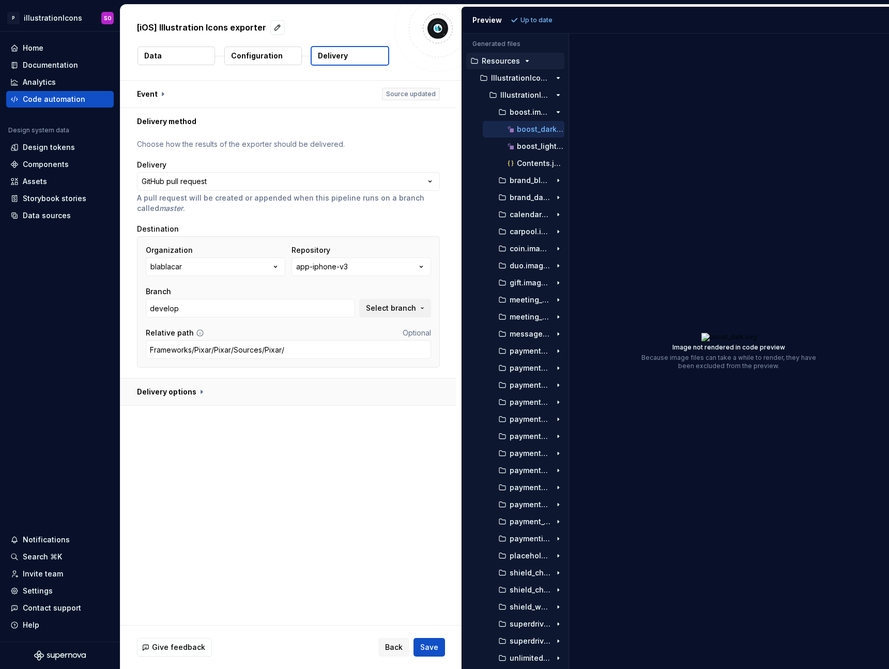
click at [190, 403] on button "button" at bounding box center [288, 391] width 336 height 27
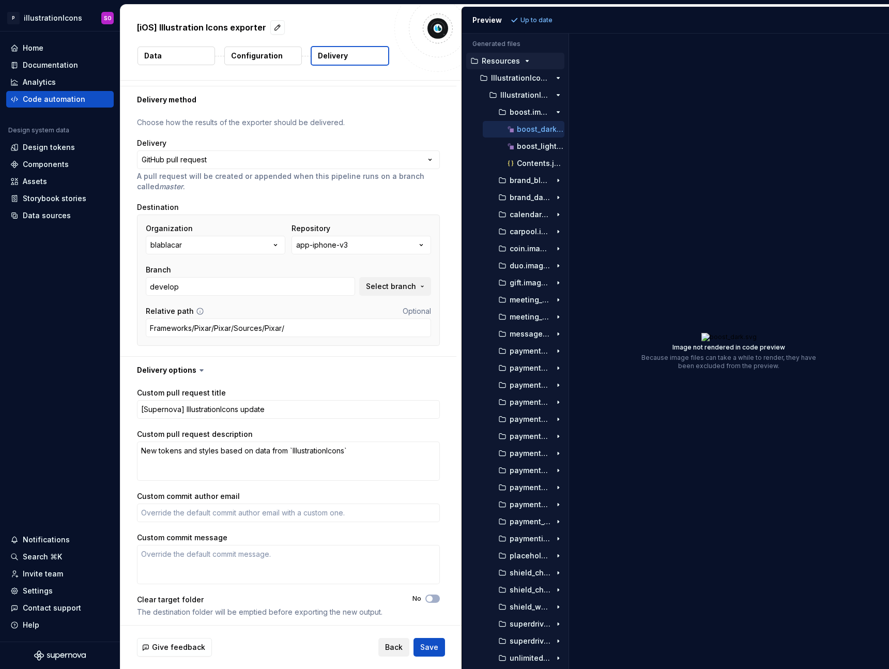
scroll to position [25, 0]
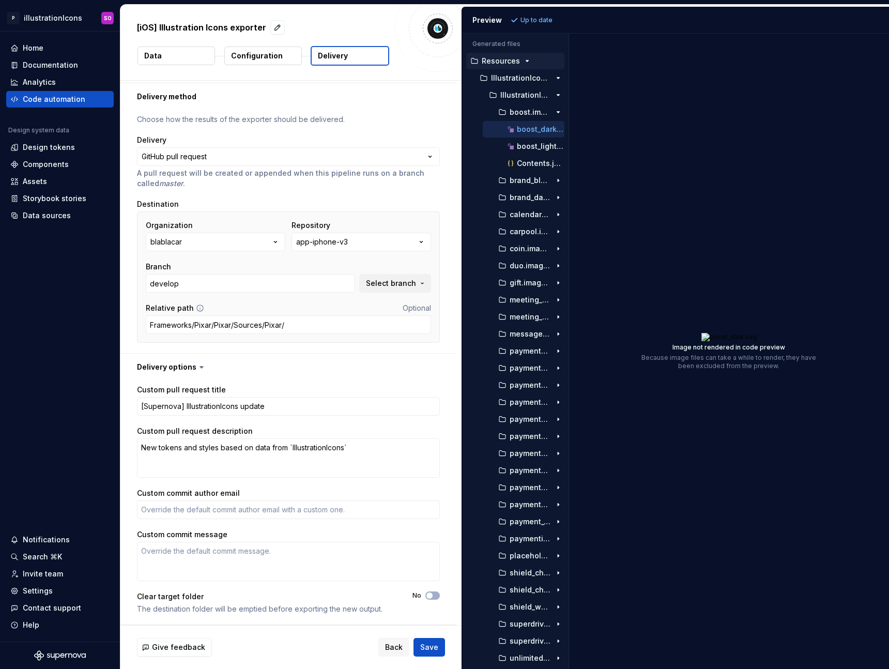
click at [252, 55] on p "Configuration" at bounding box center [257, 56] width 52 height 10
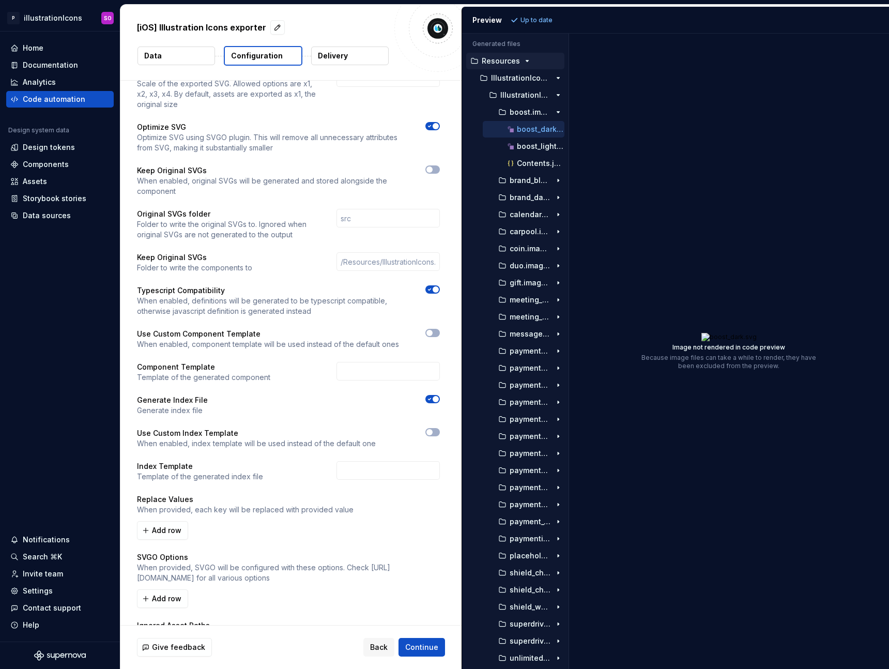
click at [180, 47] on button "Data" at bounding box center [177, 56] width 78 height 19
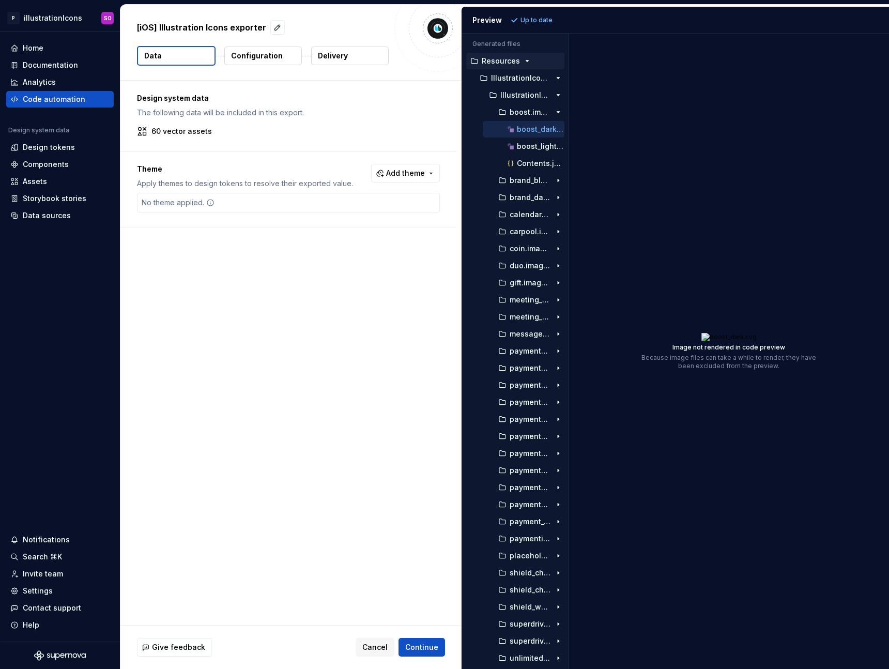
click at [331, 52] on p "Delivery" at bounding box center [333, 56] width 30 height 10
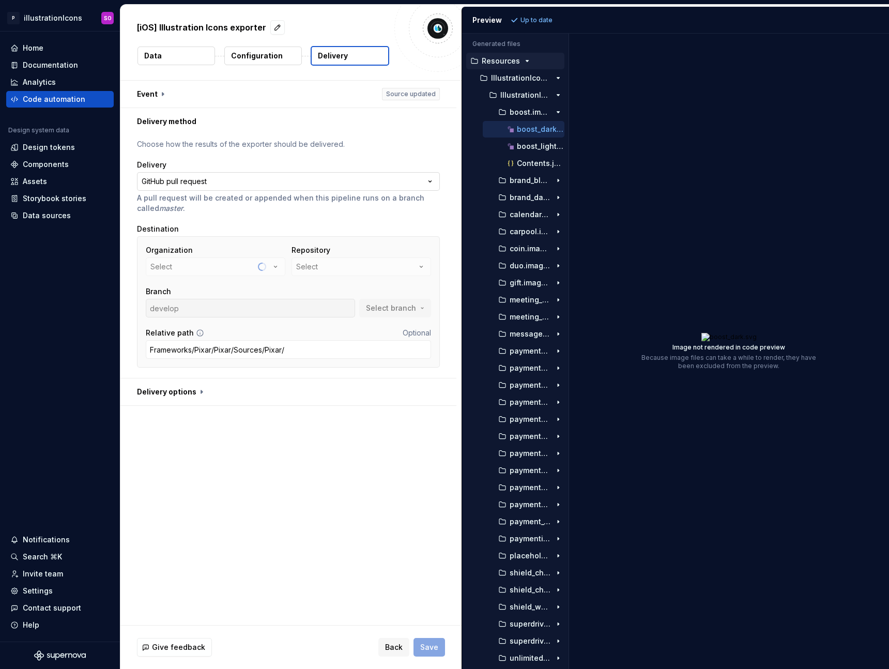
click at [332, 179] on html "**********" at bounding box center [444, 334] width 889 height 669
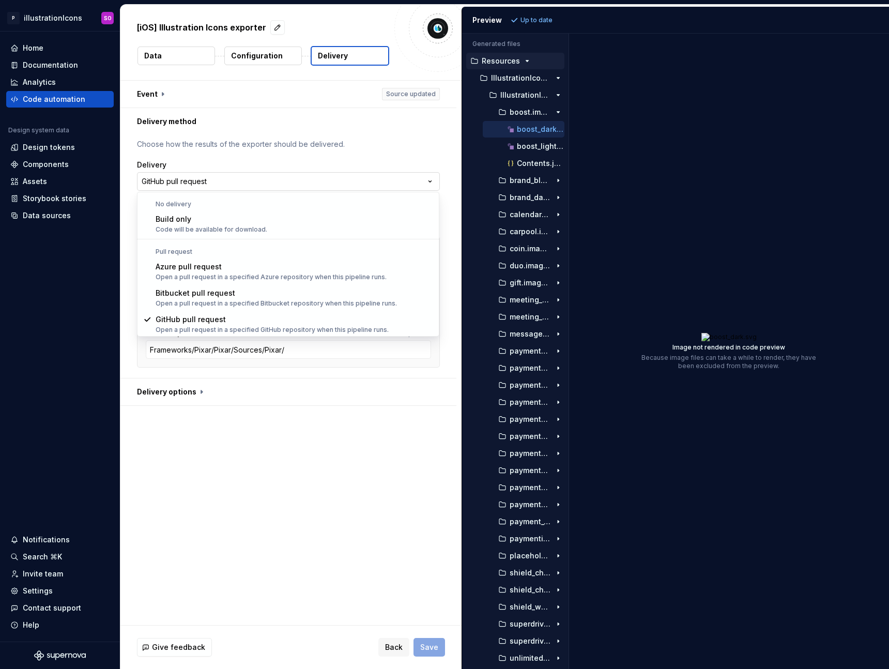
scroll to position [1, 0]
click at [357, 148] on html "**********" at bounding box center [444, 334] width 889 height 669
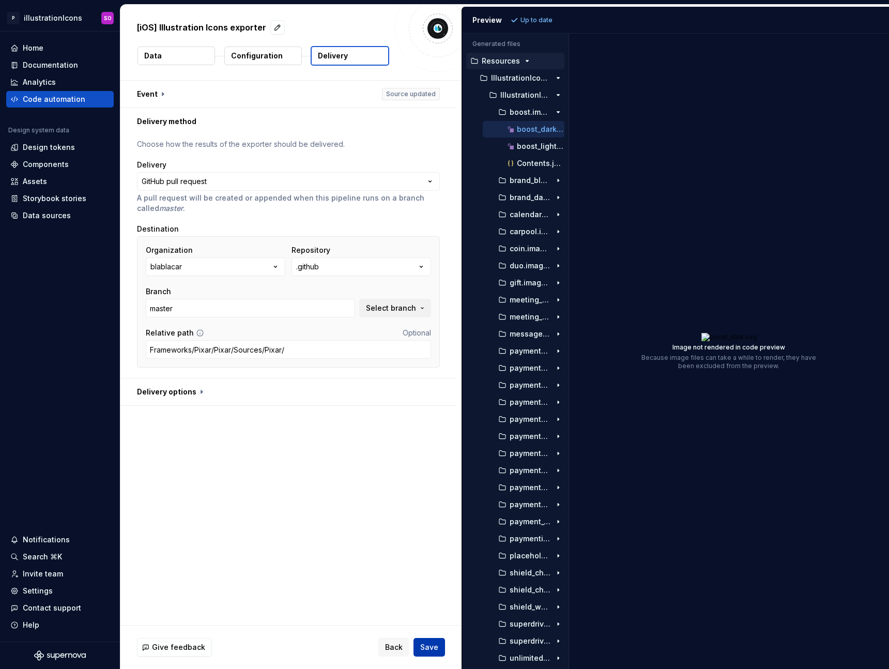
click at [432, 647] on span "Save" at bounding box center [429, 647] width 18 height 10
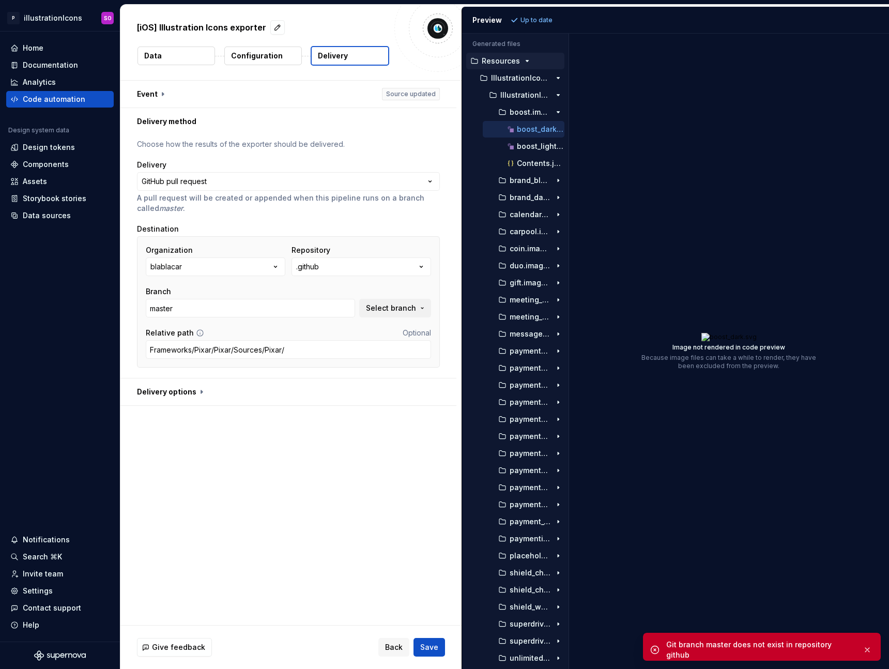
click at [298, 326] on div "Organization blablacar Repository .github Branch master Select branch Relative …" at bounding box center [288, 302] width 285 height 114
click at [340, 276] on button ".github" at bounding box center [362, 266] width 140 height 19
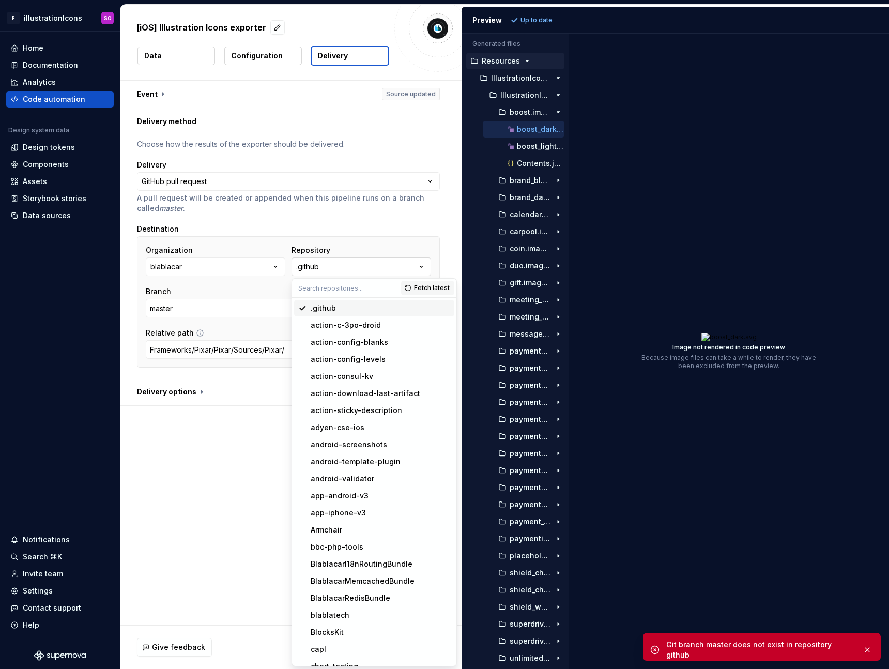
click at [340, 271] on button ".github" at bounding box center [362, 266] width 140 height 19
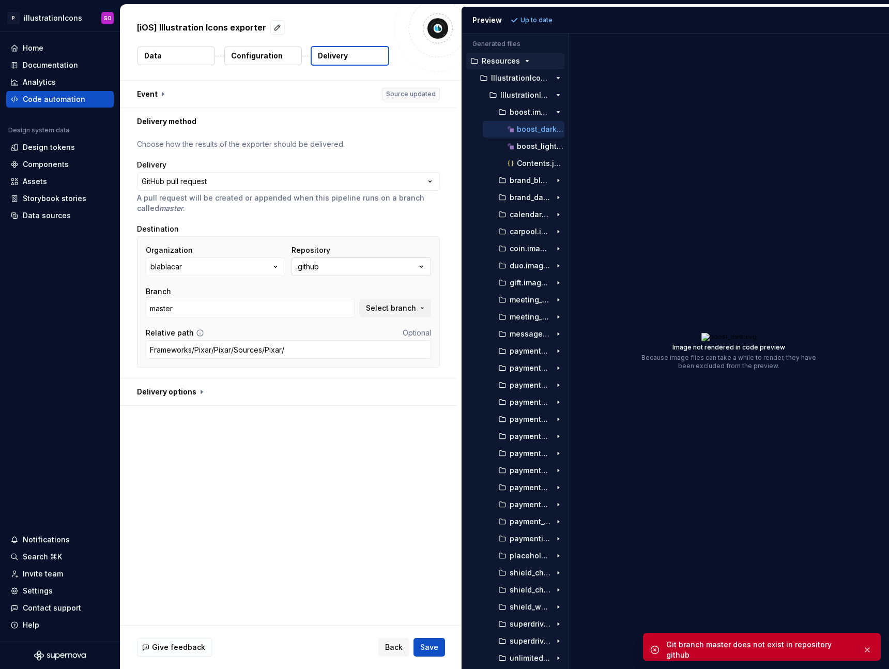
click at [340, 271] on button ".github" at bounding box center [362, 266] width 140 height 19
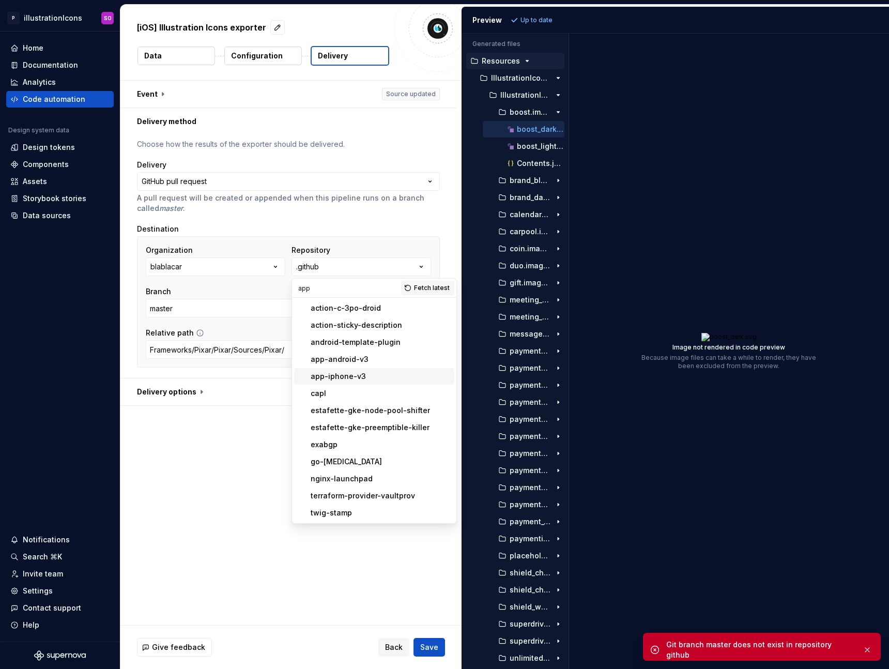
click at [367, 374] on div "app-iphone-v3" at bounding box center [381, 376] width 140 height 10
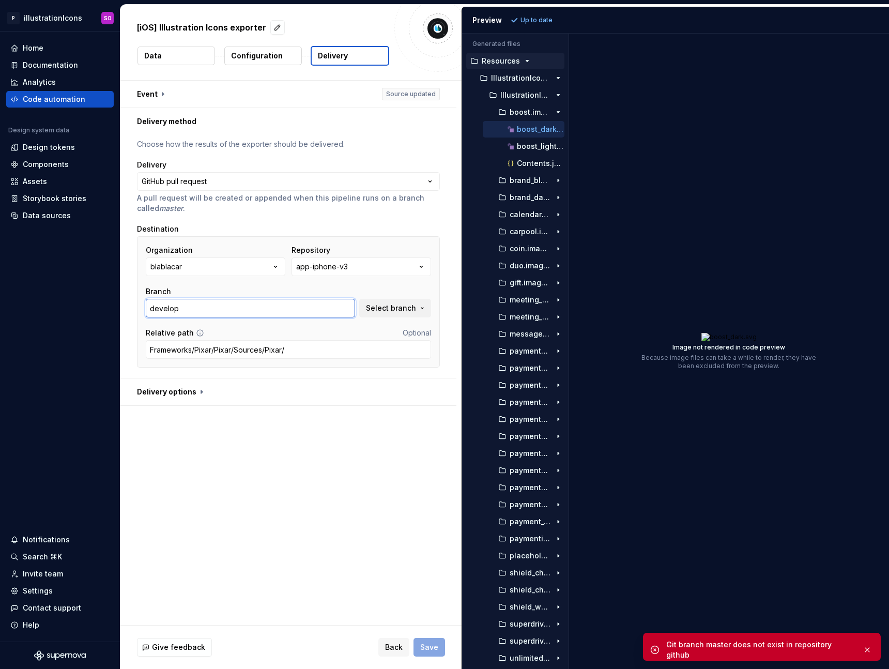
click at [214, 308] on input "develop" at bounding box center [250, 308] width 209 height 19
click at [231, 301] on input "actions/xcode15" at bounding box center [250, 308] width 209 height 19
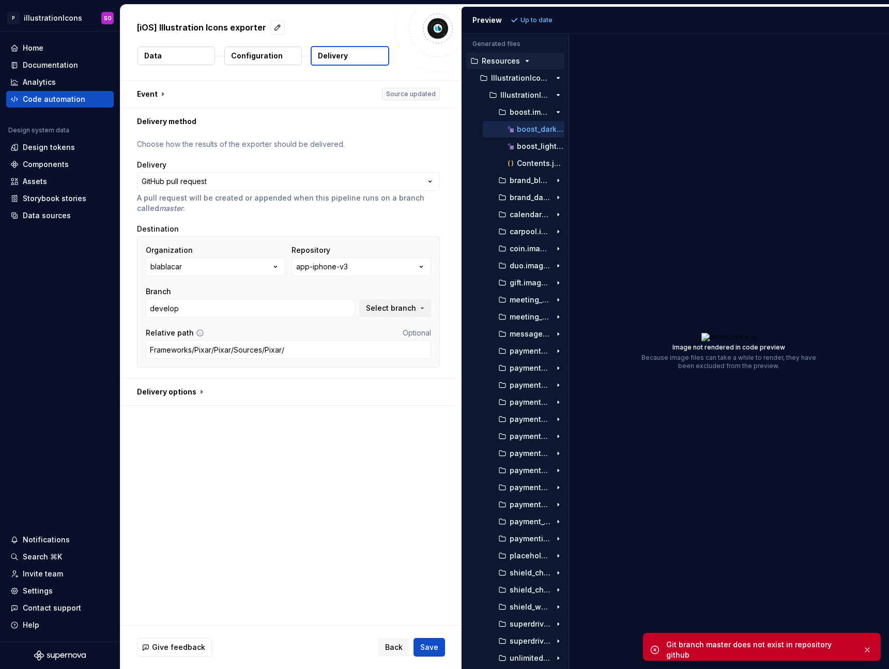
click at [251, 455] on div "**********" at bounding box center [290, 353] width 341 height 544
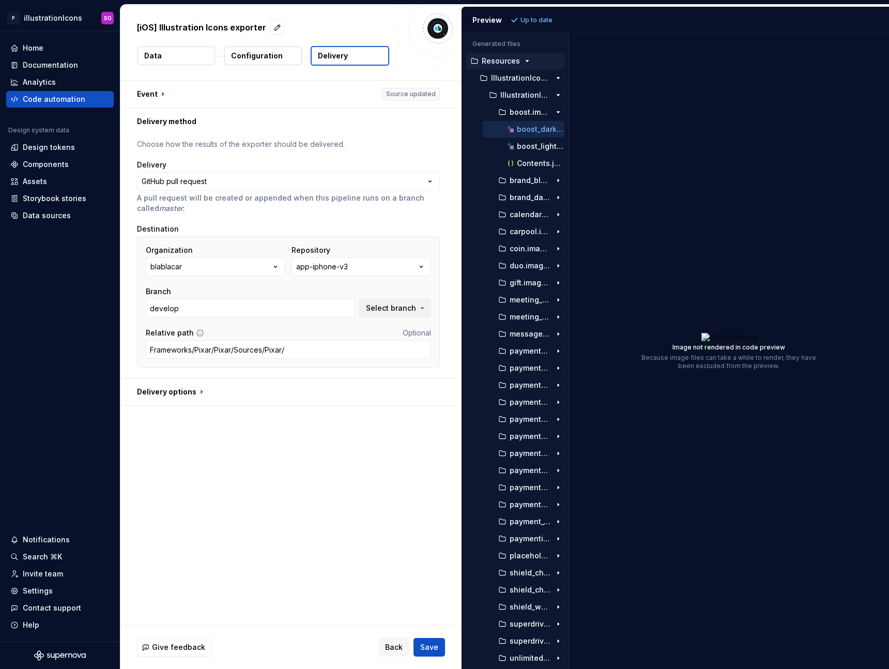
click at [436, 647] on span "Save" at bounding box center [429, 647] width 18 height 10
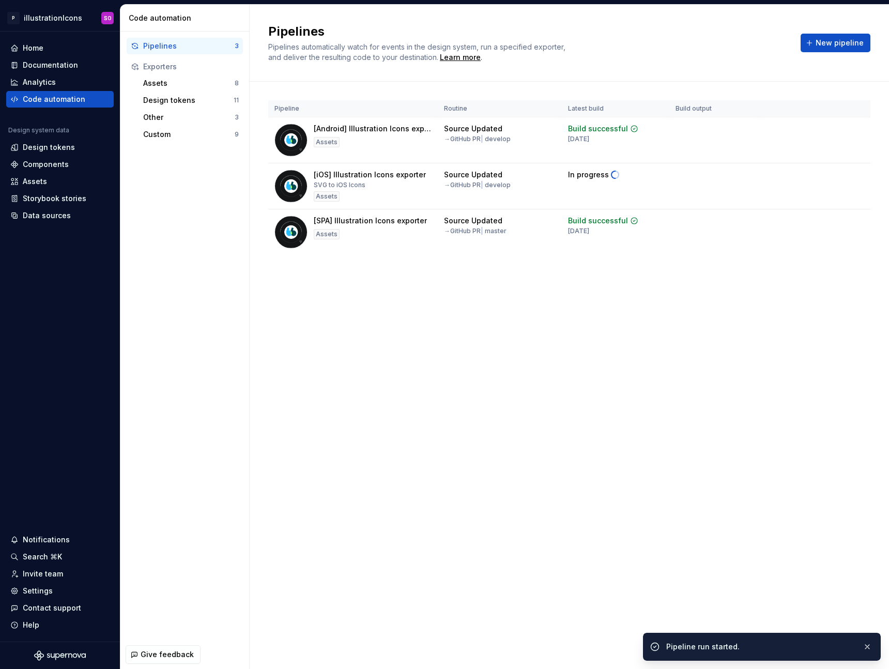
click at [567, 356] on div "Pipelines Pipelines automatically watch for events in the design system, run a …" at bounding box center [570, 337] width 640 height 664
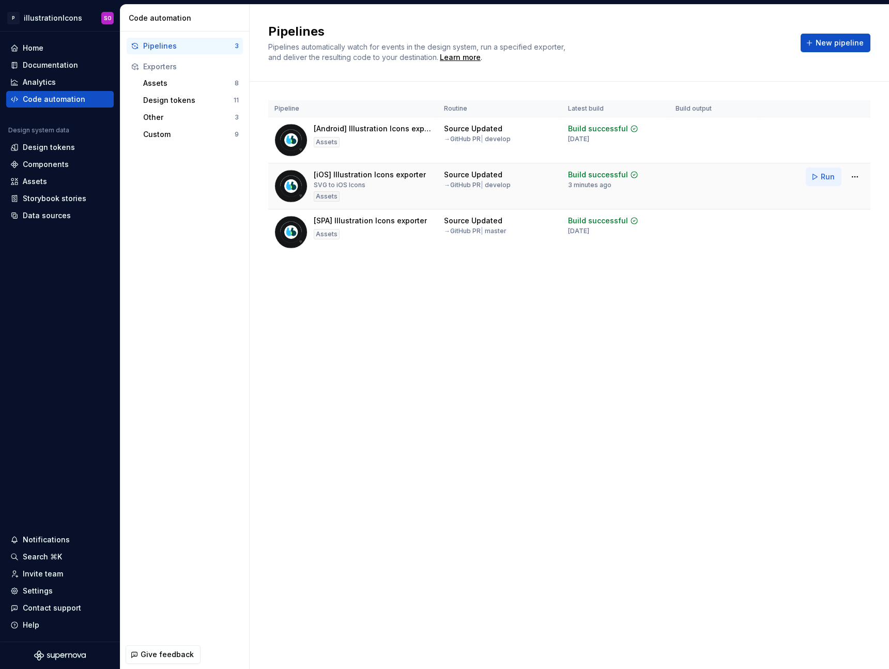
click at [825, 177] on span "Run" at bounding box center [828, 177] width 14 height 10
click at [190, 131] on div "Custom" at bounding box center [189, 134] width 92 height 10
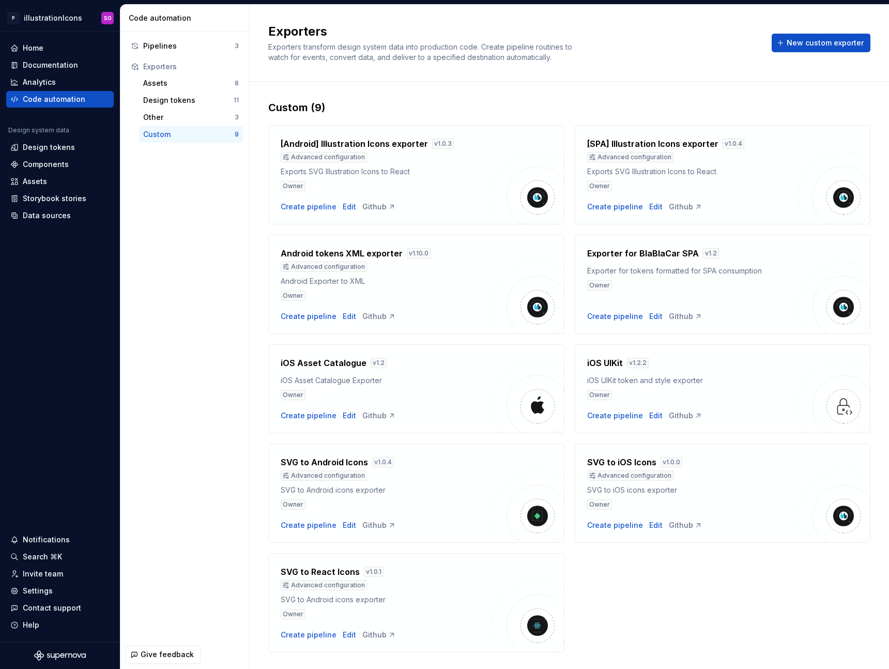
click at [635, 466] on h4 "SVG to iOS Icons" at bounding box center [621, 462] width 69 height 12
click at [650, 526] on div "Edit" at bounding box center [655, 525] width 13 height 10
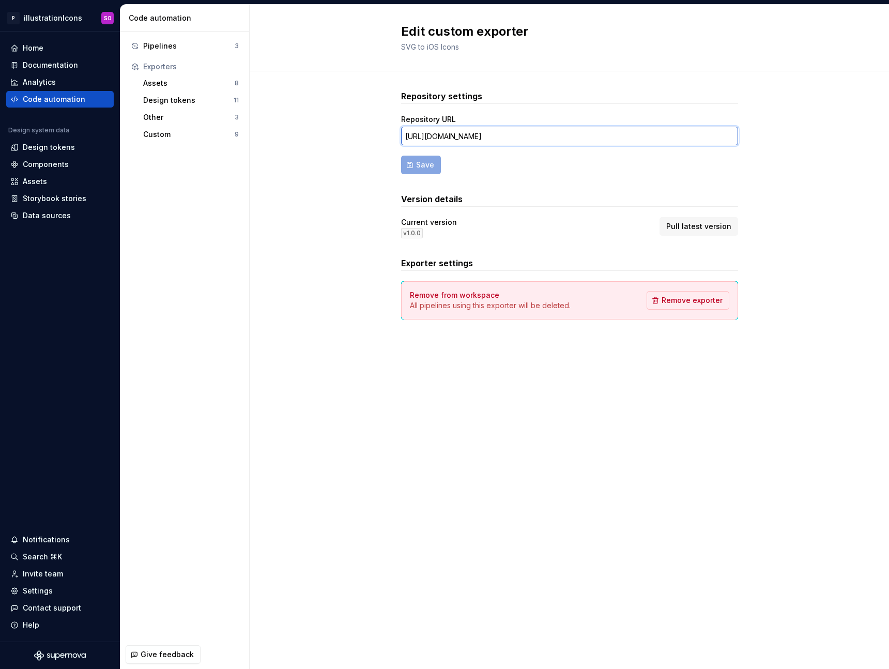
scroll to position [0, 29]
drag, startPoint x: 684, startPoint y: 135, endPoint x: 869, endPoint y: 146, distance: 184.9
click at [867, 139] on div "Repository settings Repository URL [URL][DOMAIN_NAME] Save Version details Curr…" at bounding box center [570, 214] width 640 height 287
click at [854, 213] on div "Repository settings Repository URL [URL][DOMAIN_NAME] Save Version details Curr…" at bounding box center [570, 214] width 640 height 287
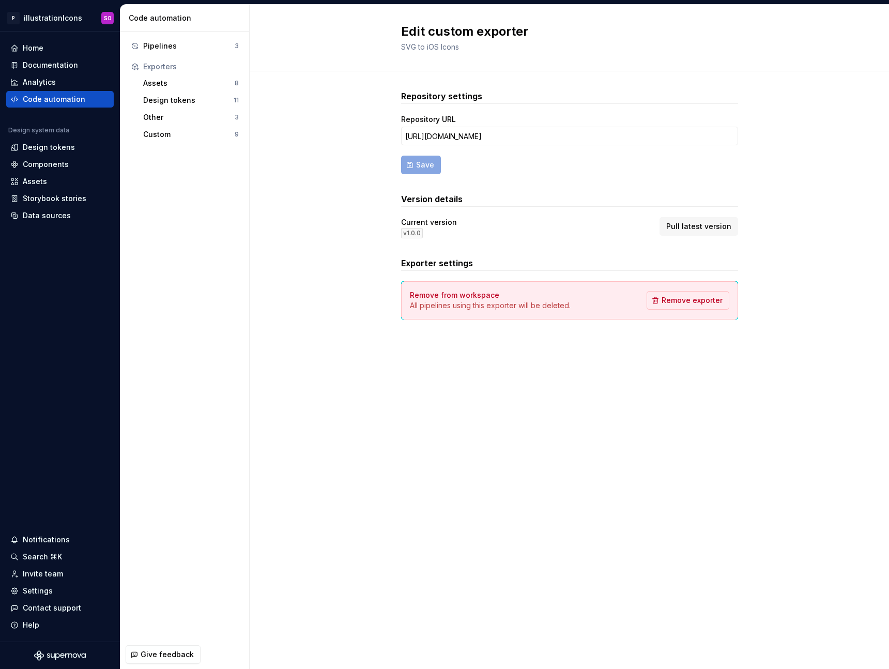
click at [719, 238] on div "Repository settings Repository URL [URL][DOMAIN_NAME] Save Version details Curr…" at bounding box center [569, 205] width 337 height 230
click at [717, 231] on button "Pull latest version" at bounding box center [699, 226] width 79 height 19
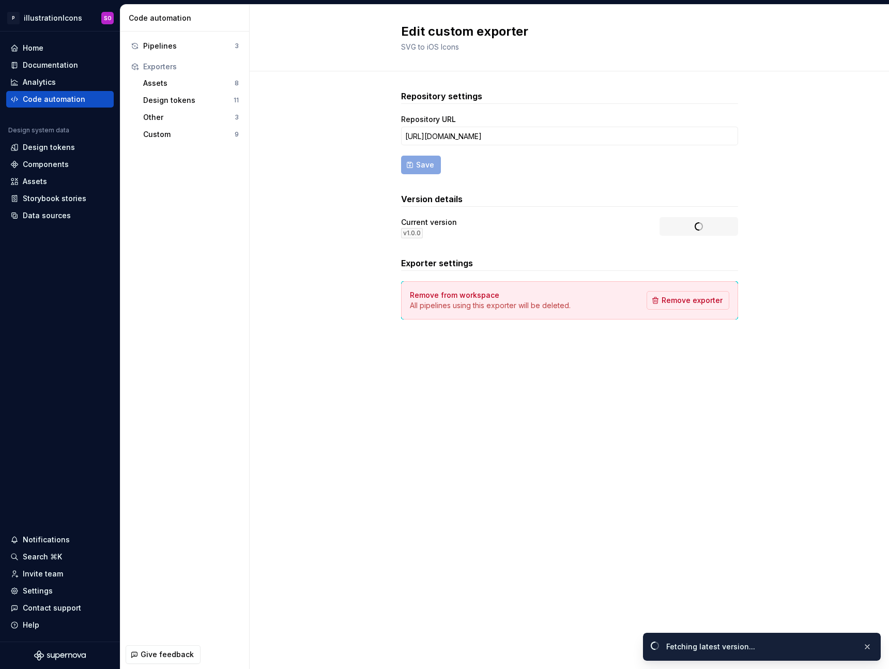
drag, startPoint x: 814, startPoint y: 278, endPoint x: 819, endPoint y: 283, distance: 7.7
click at [814, 278] on div "Repository settings Repository URL [URL][DOMAIN_NAME] Save Version details Curr…" at bounding box center [570, 214] width 640 height 287
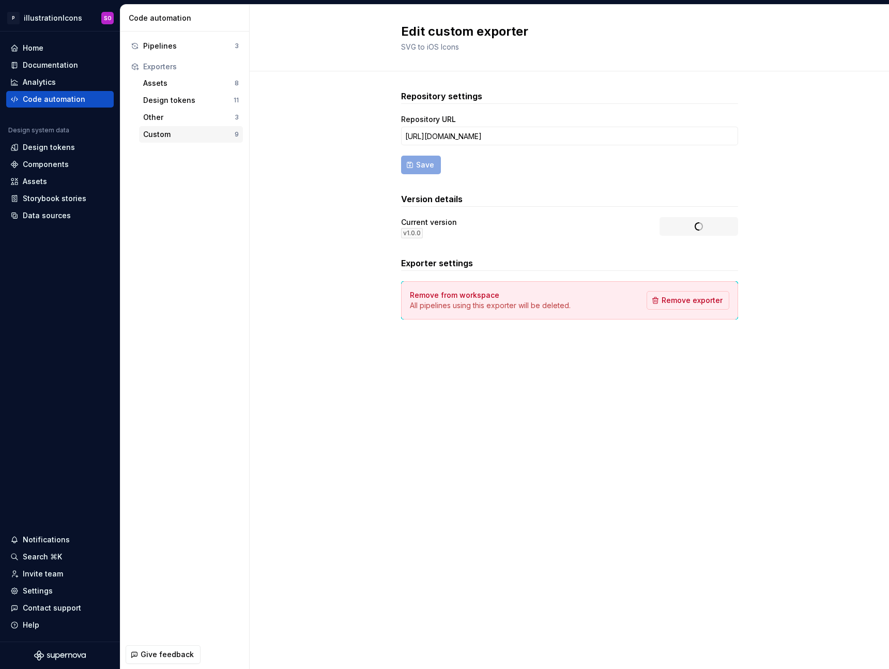
click at [201, 132] on div "Custom" at bounding box center [189, 134] width 92 height 10
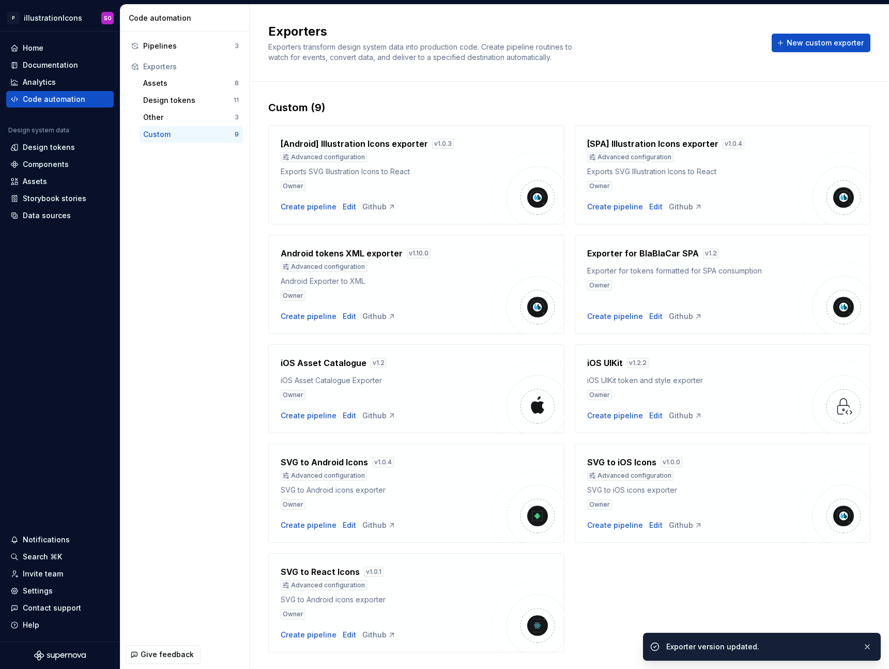
click at [599, 462] on h4 "SVG to iOS Icons" at bounding box center [621, 462] width 69 height 12
click at [840, 514] on img at bounding box center [843, 516] width 21 height 21
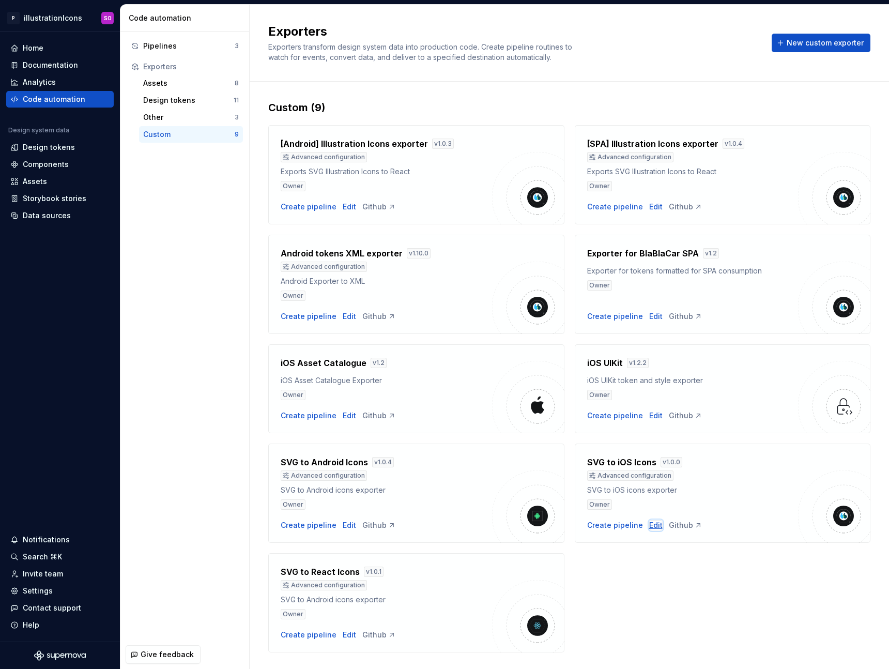
click at [649, 524] on div "Edit" at bounding box center [655, 525] width 13 height 10
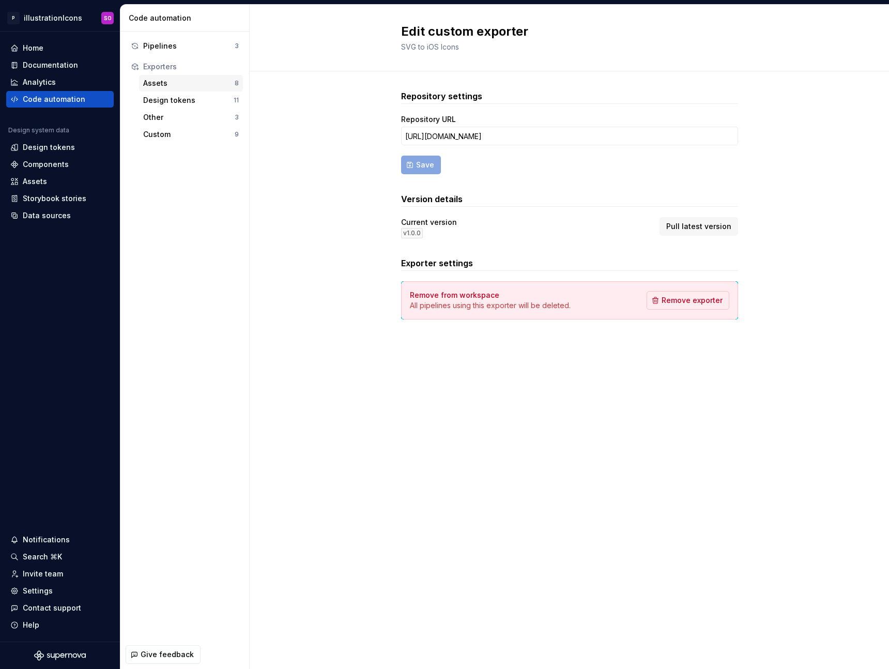
click at [184, 91] on div "Assets 8" at bounding box center [191, 83] width 104 height 17
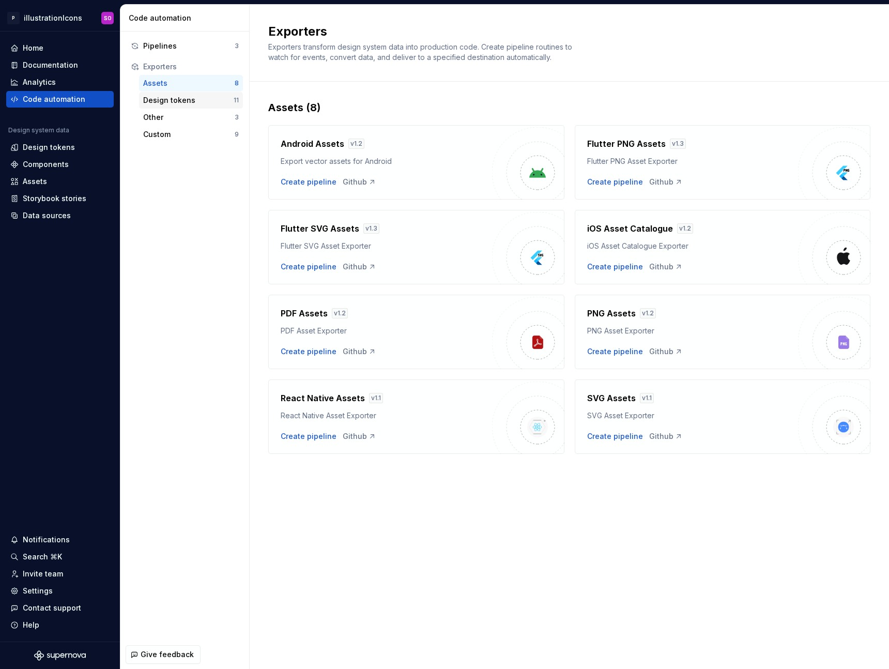
click at [185, 97] on div "Design tokens" at bounding box center [188, 100] width 90 height 10
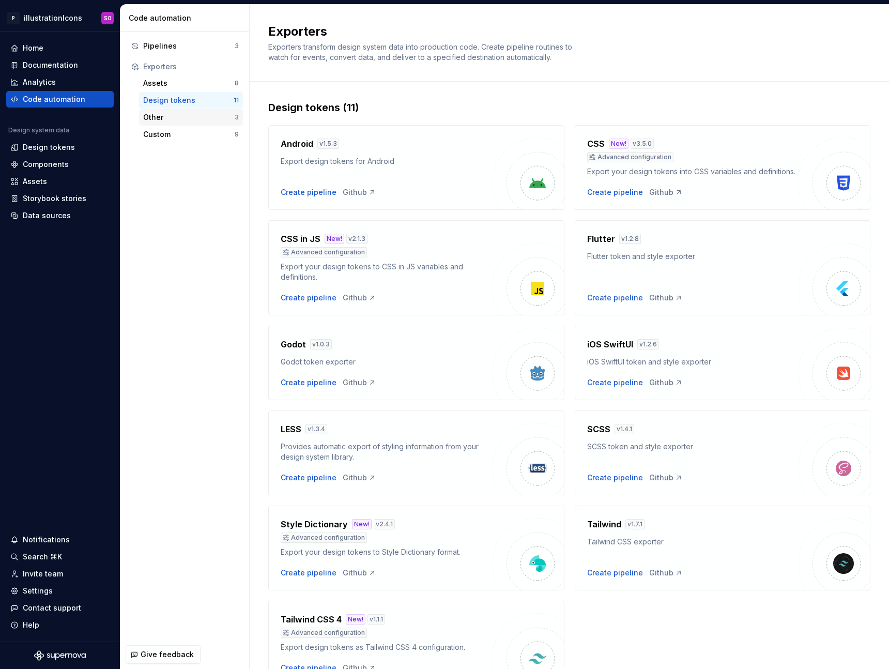
click at [178, 120] on div "Other" at bounding box center [189, 117] width 92 height 10
click at [183, 152] on div "Pipelines 3 Exporters Assets 8 Design tokens 11 Other 3 Custom 9" at bounding box center [184, 336] width 129 height 609
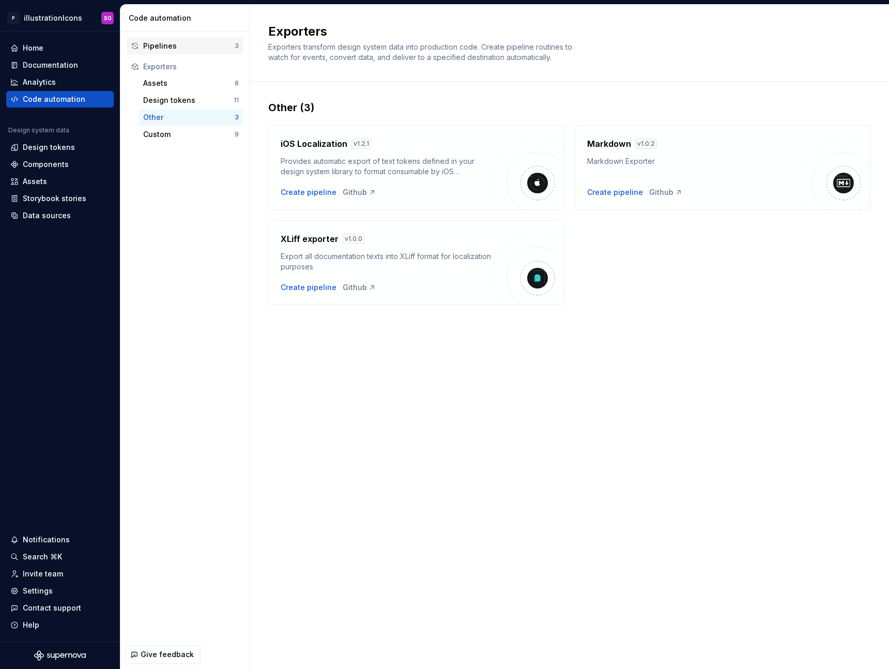
click at [192, 49] on div "Pipelines" at bounding box center [189, 46] width 92 height 10
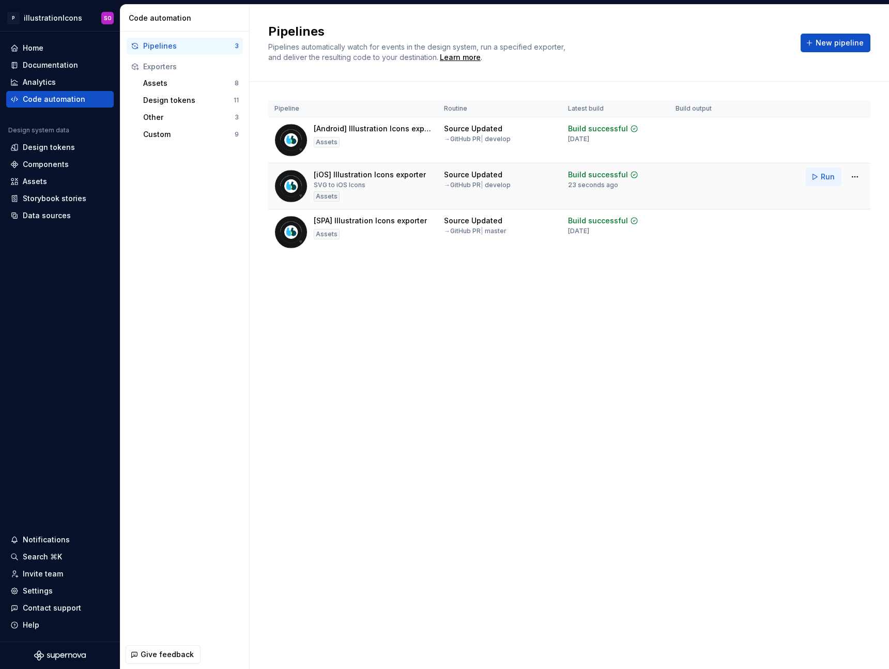
click at [818, 178] on button "Run" at bounding box center [824, 177] width 36 height 19
click at [858, 176] on html "P illustrationIcons SO Home Documentation Analytics Code automation Design syst…" at bounding box center [444, 334] width 889 height 669
click at [854, 194] on div "Edit pipeline" at bounding box center [842, 199] width 88 height 10
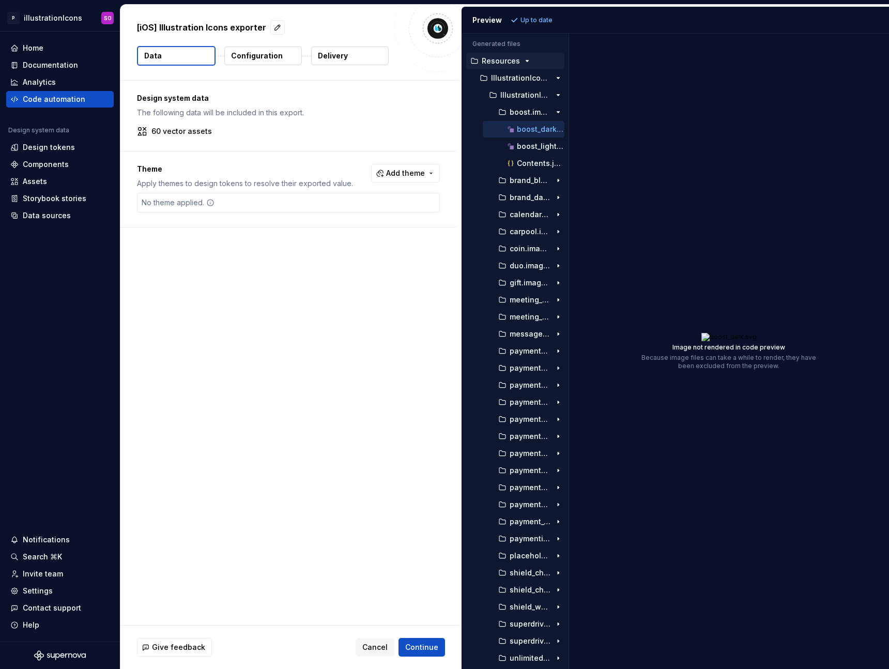
click at [354, 421] on div "Design system data The following data will be included in this export. 60 vecto…" at bounding box center [290, 353] width 341 height 544
click at [278, 67] on div "[iOS] Illustration Icons exporter Data Configuration Delivery" at bounding box center [290, 42] width 341 height 75
click at [277, 61] on button "Configuration" at bounding box center [263, 56] width 78 height 19
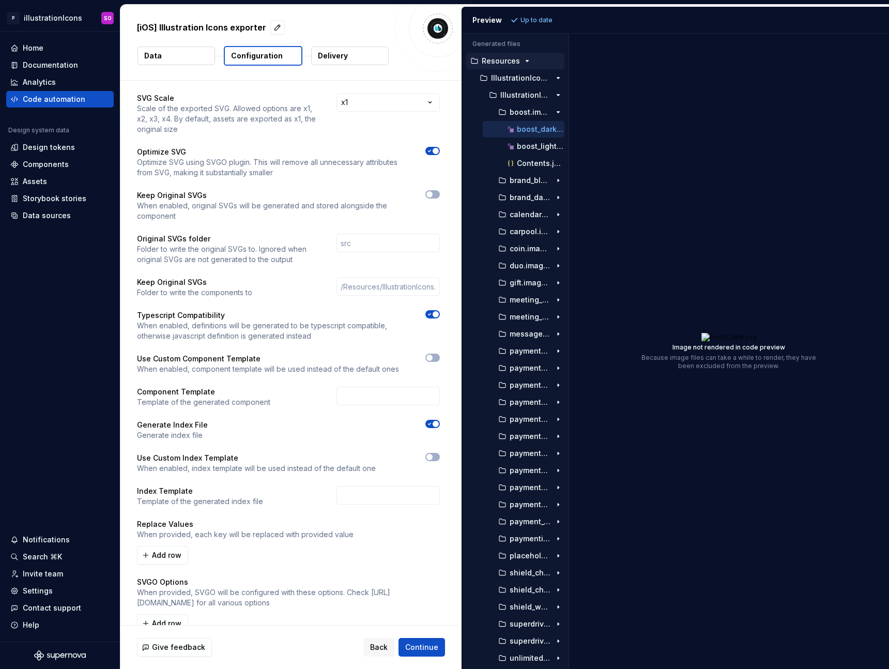
click at [342, 55] on p "Delivery" at bounding box center [333, 56] width 30 height 10
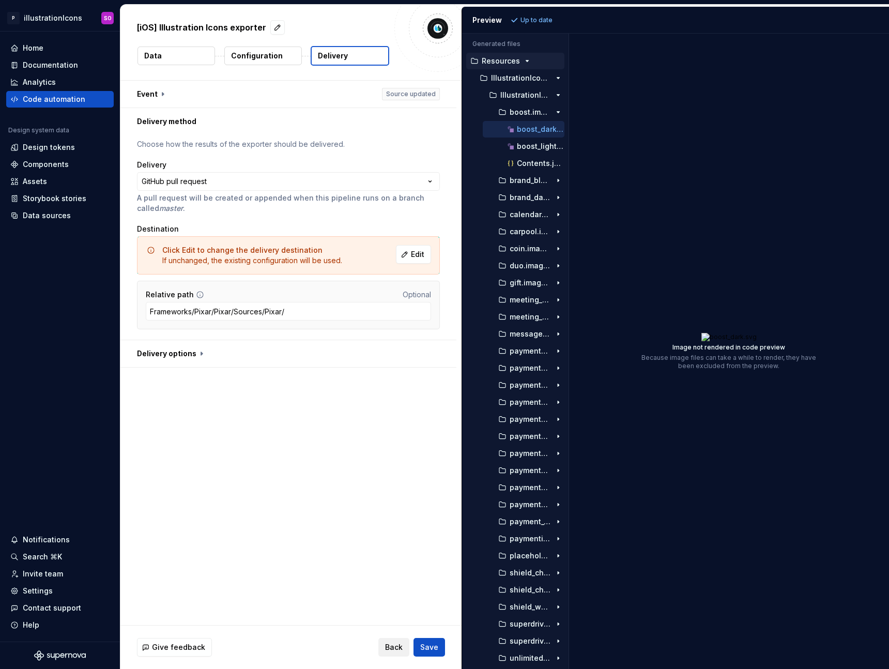
click at [396, 646] on span "Back" at bounding box center [394, 647] width 18 height 10
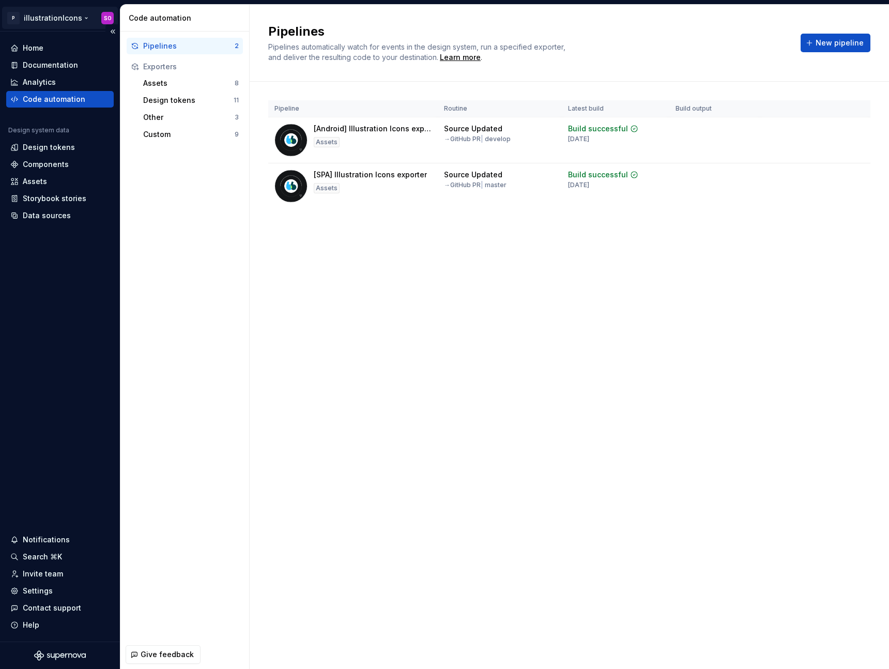
click at [58, 18] on html "P illustrationIcons SO Home Documentation Analytics Code automation Design syst…" at bounding box center [444, 334] width 889 height 669
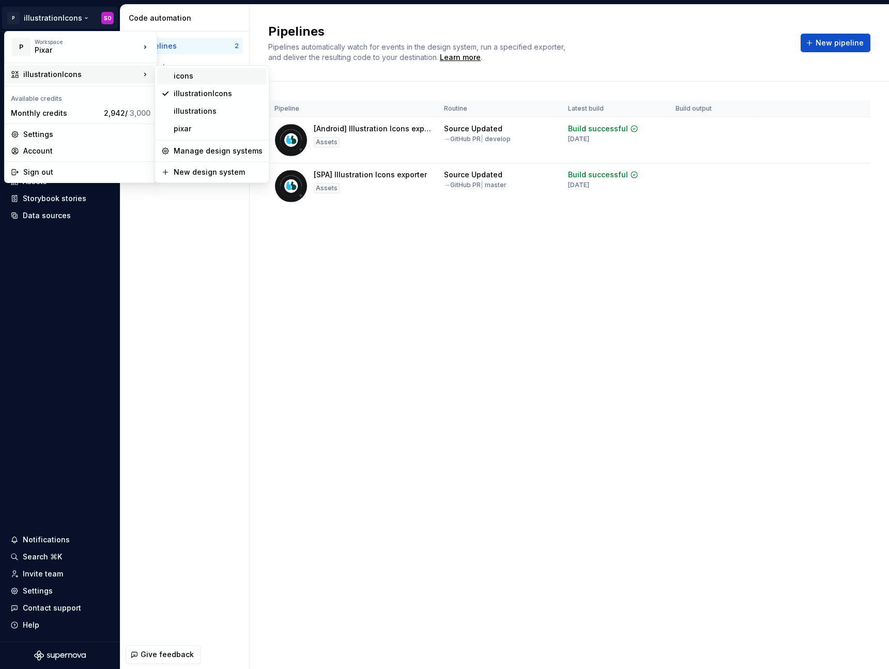
click at [195, 75] on div "icons" at bounding box center [218, 76] width 89 height 10
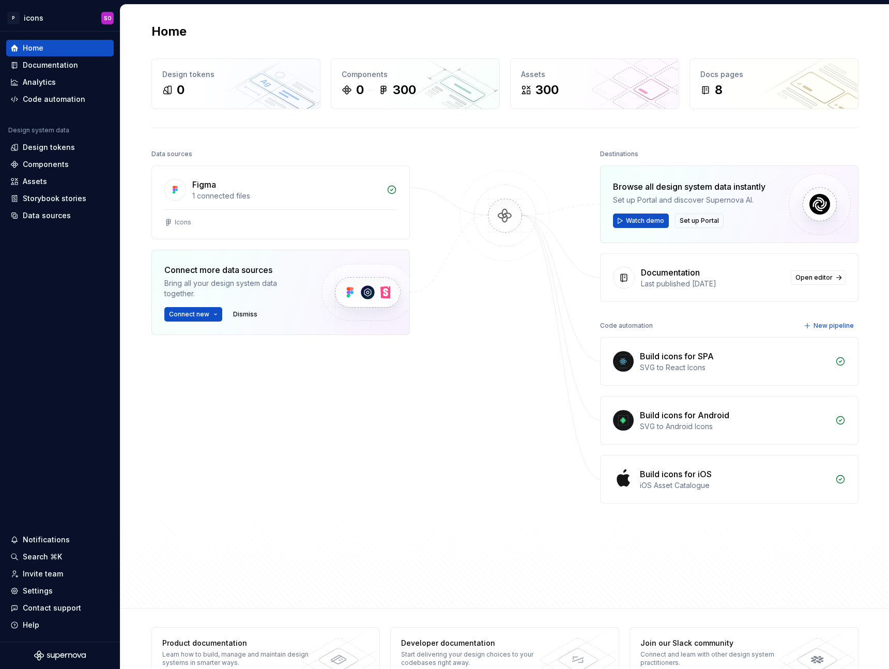
click at [661, 470] on div "Build icons for iOS" at bounding box center [676, 474] width 72 height 12
click at [83, 104] on div "Code automation" at bounding box center [59, 99] width 99 height 10
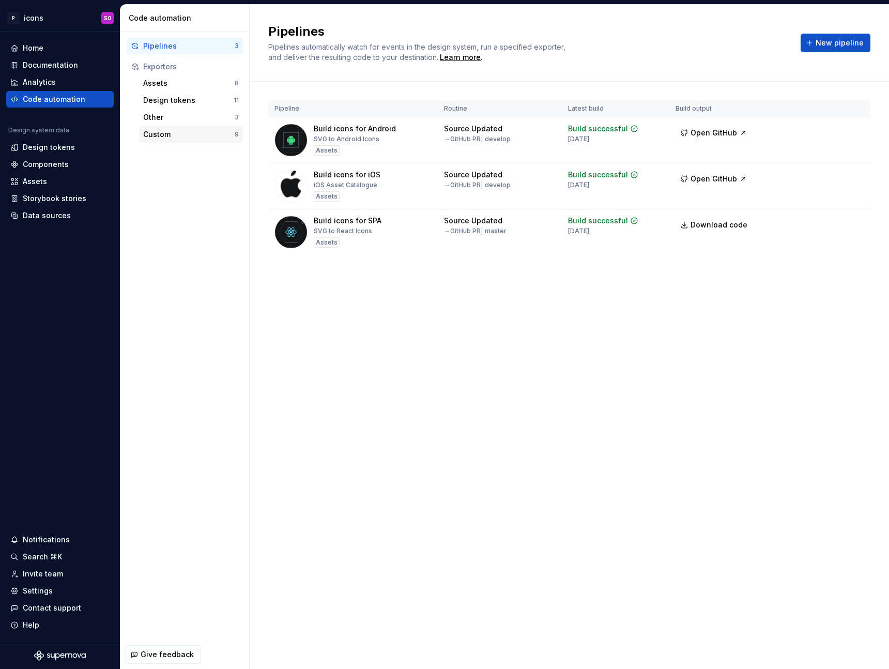
click at [181, 135] on div "Custom" at bounding box center [189, 134] width 92 height 10
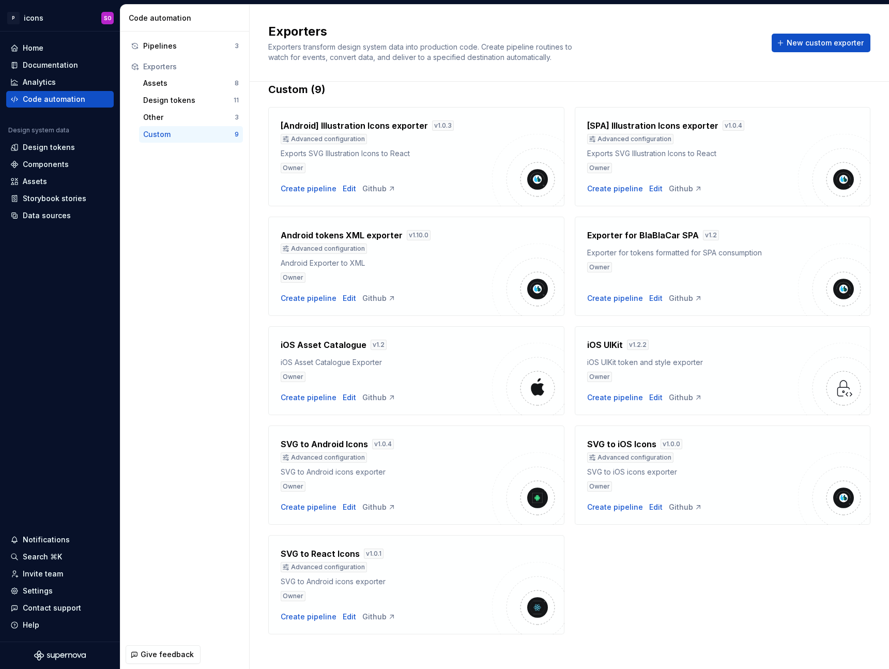
scroll to position [23, 0]
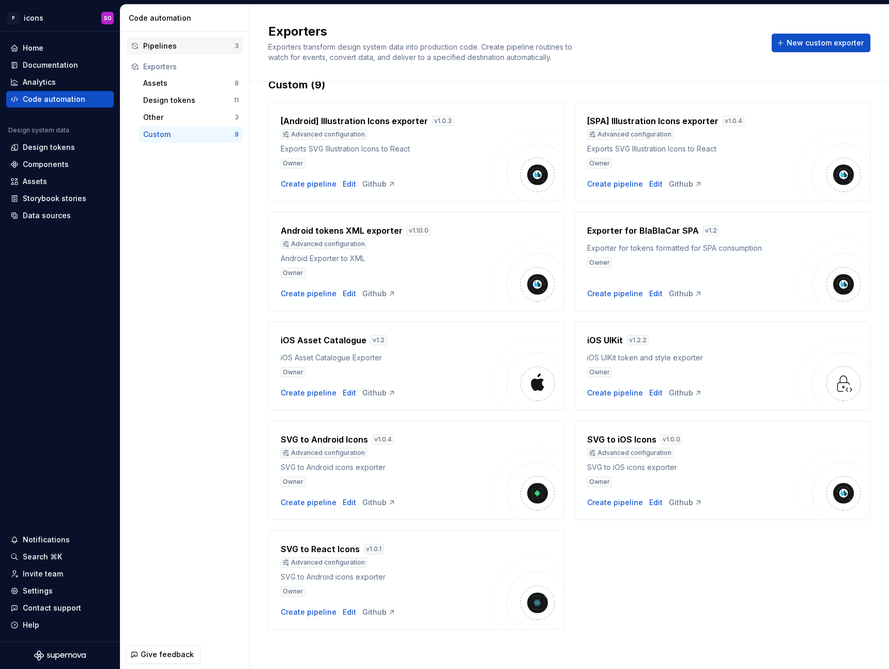
click at [202, 49] on div "Pipelines" at bounding box center [189, 46] width 92 height 10
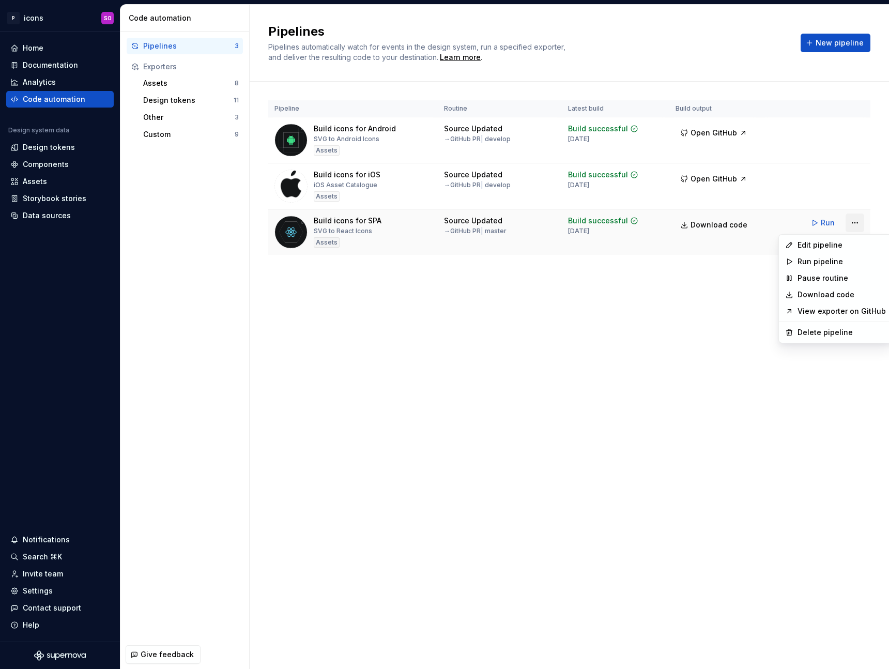
click at [855, 230] on html "P icons SO Home Documentation Analytics Code automation Design system data Desi…" at bounding box center [444, 334] width 889 height 669
click at [845, 247] on div "Edit pipeline" at bounding box center [842, 245] width 88 height 10
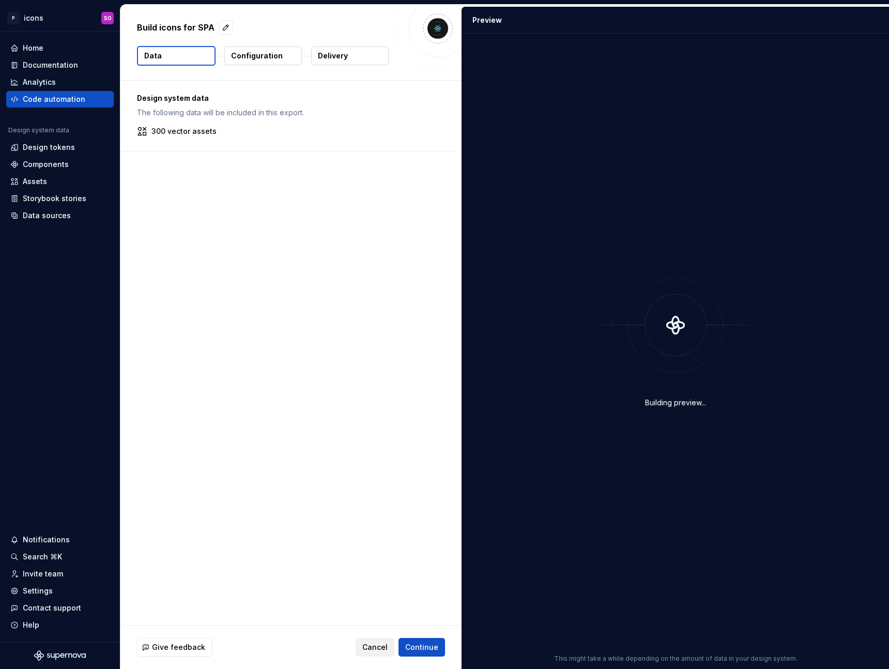
click at [386, 650] on span "Cancel" at bounding box center [374, 647] width 25 height 10
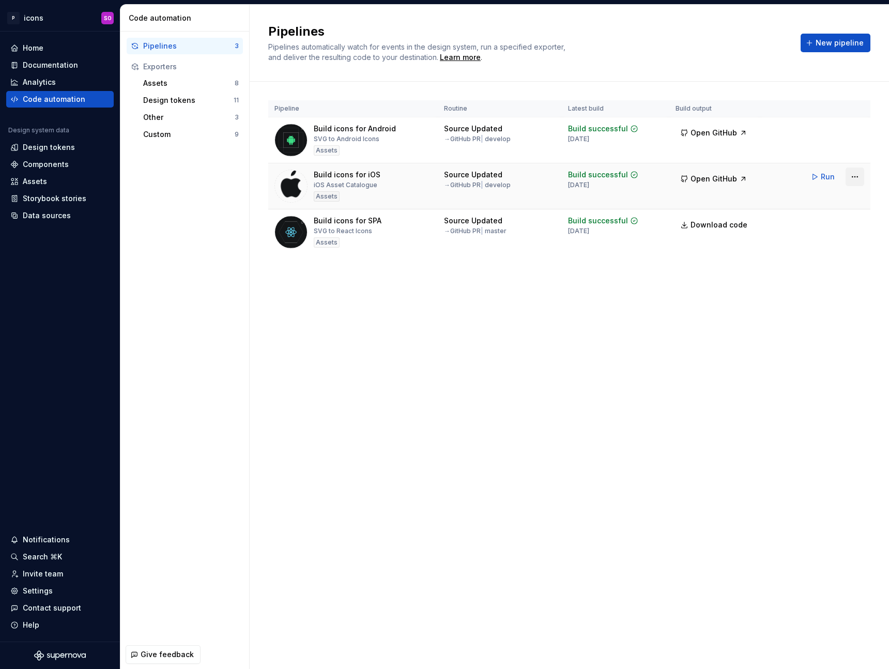
click at [863, 176] on html "P icons SO Home Documentation Analytics Code automation Design system data Desi…" at bounding box center [444, 334] width 889 height 669
click at [820, 203] on div "Edit pipeline" at bounding box center [842, 199] width 88 height 10
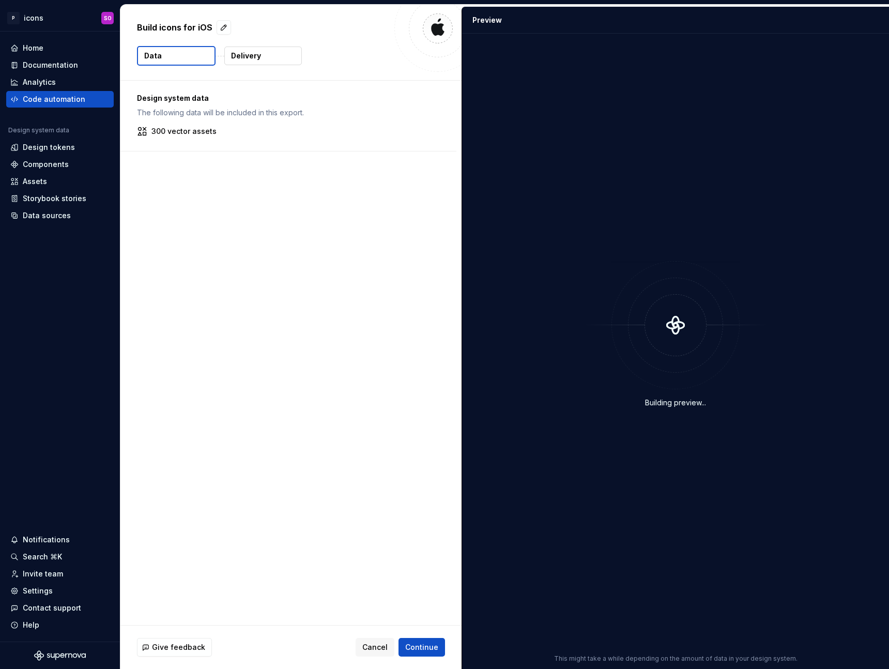
click at [265, 51] on button "Delivery" at bounding box center [263, 56] width 78 height 19
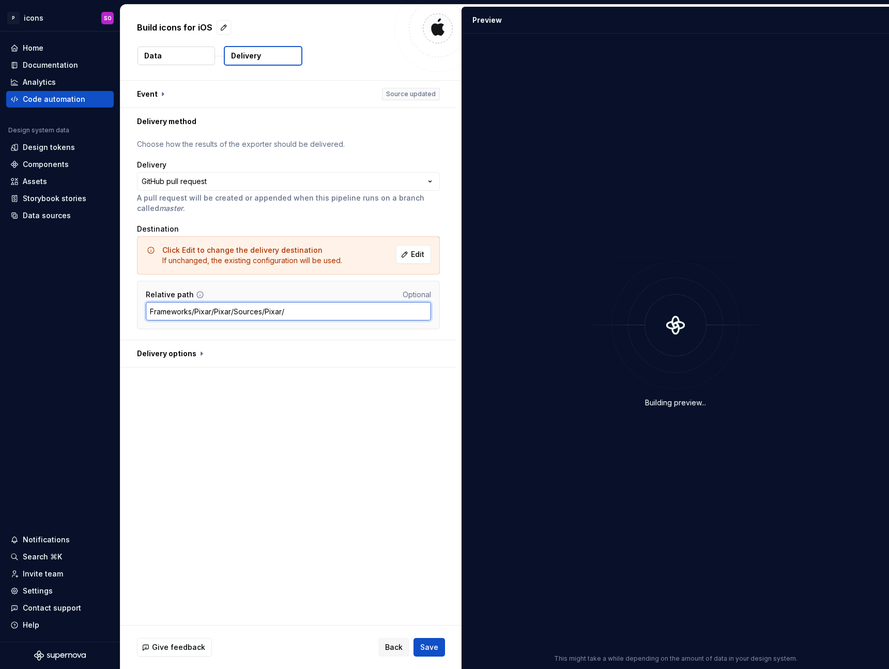
drag, startPoint x: 293, startPoint y: 314, endPoint x: 126, endPoint y: 315, distance: 167.5
click at [126, 315] on div "**********" at bounding box center [288, 237] width 336 height 205
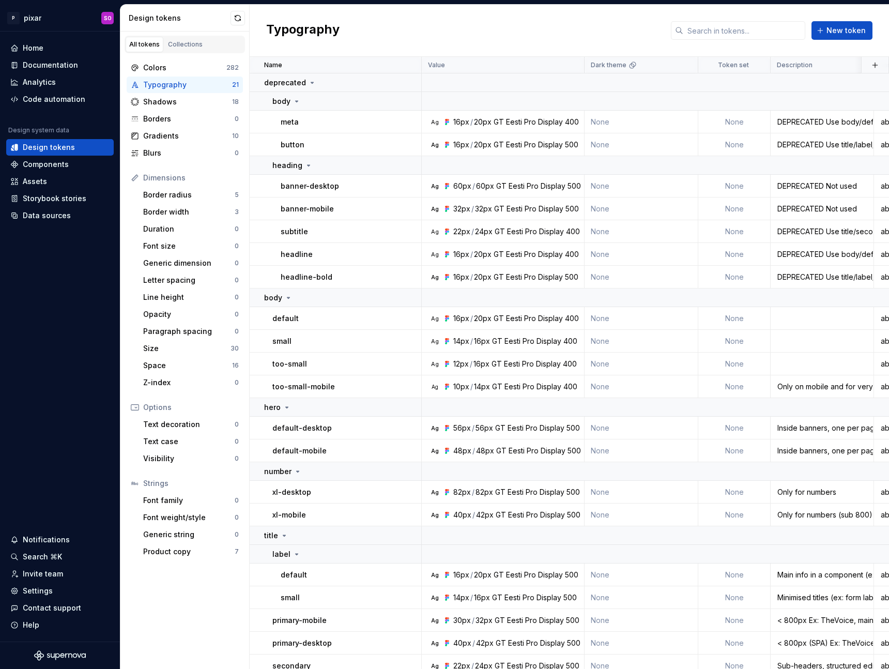
click at [500, 27] on div "Typography New token" at bounding box center [570, 31] width 640 height 52
